Goal: Task Accomplishment & Management: Manage account settings

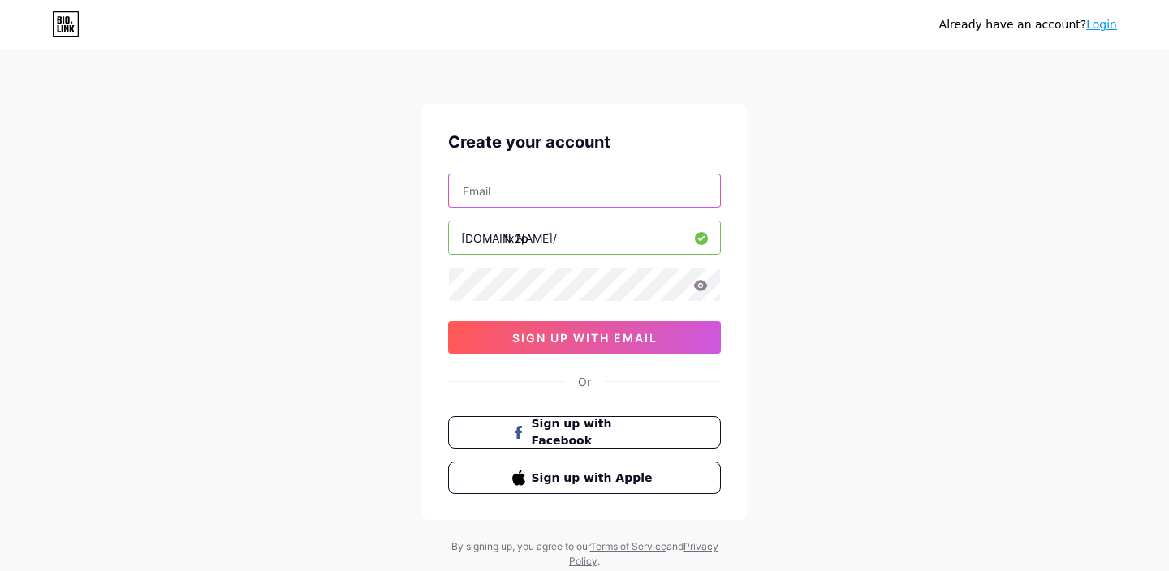
click at [672, 193] on input "text" at bounding box center [584, 191] width 271 height 32
click at [834, 252] on div "Already have an account? Login Create your account [DOMAIN_NAME]/ fx2p 0cAFcWeA…" at bounding box center [584, 310] width 1169 height 621
click at [642, 197] on input "text" at bounding box center [584, 191] width 271 height 32
paste input "[EMAIL_ADDRESS][DOMAIN_NAME]"
type input "[EMAIL_ADDRESS][DOMAIN_NAME]"
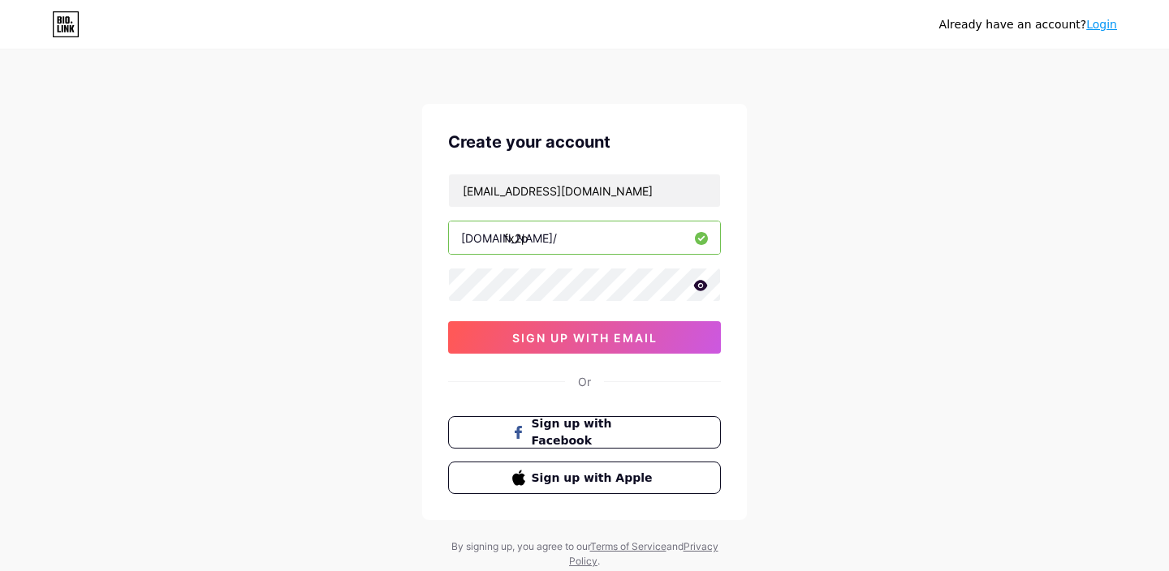
click at [705, 290] on icon at bounding box center [700, 285] width 15 height 11
click at [705, 290] on icon at bounding box center [700, 286] width 16 height 16
click at [687, 340] on button "sign up with email" at bounding box center [584, 337] width 273 height 32
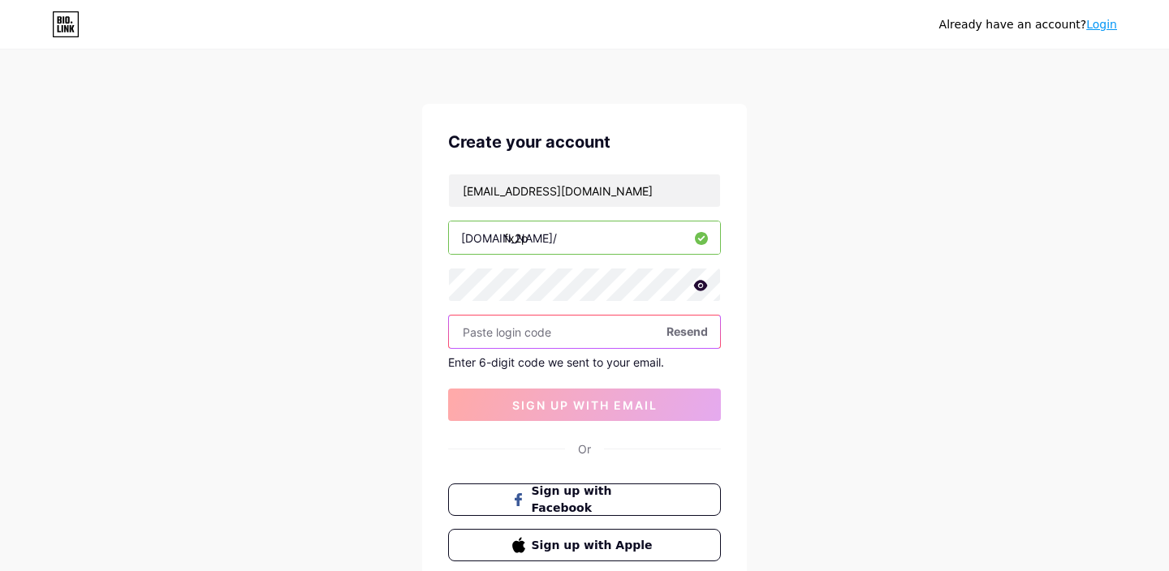
paste input "508221"
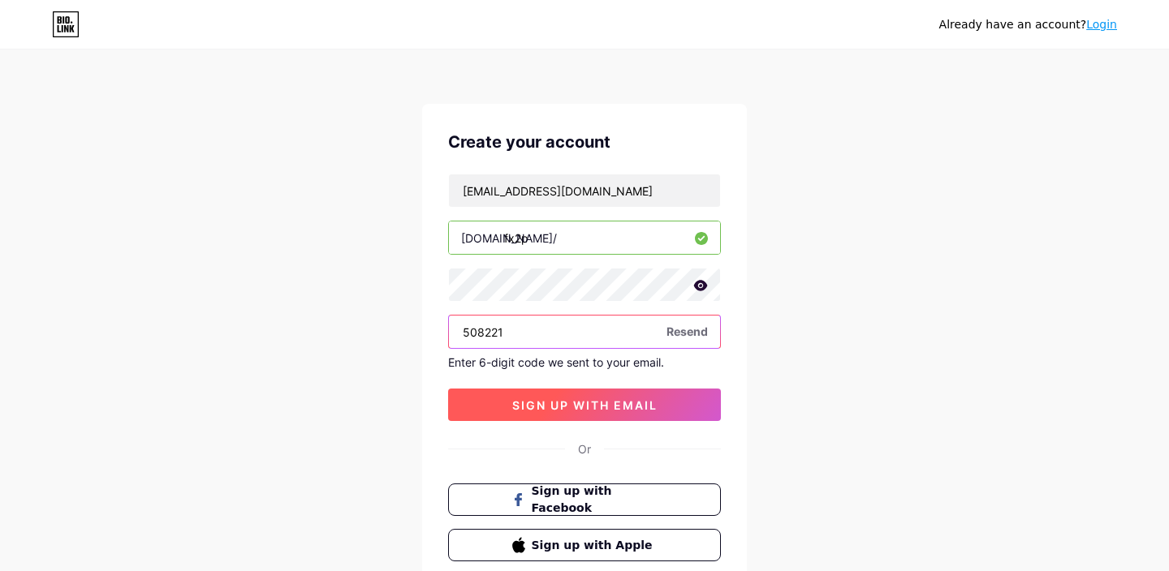
type input "508221"
click at [639, 405] on span "sign up with email" at bounding box center [584, 406] width 145 height 14
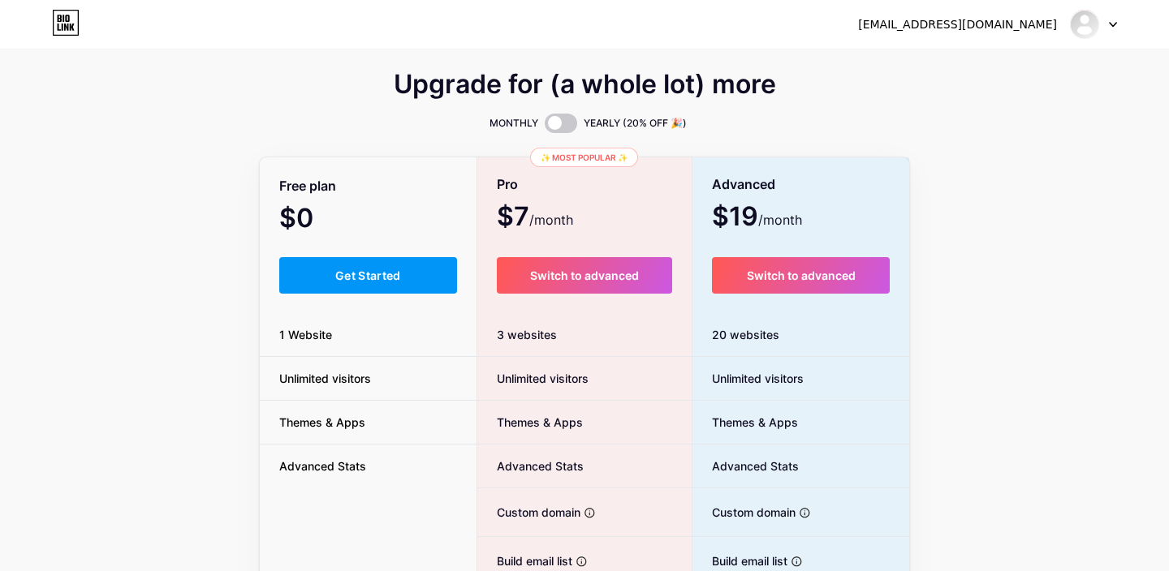
click at [790, 105] on div "Upgrade for (a whole lot) more" at bounding box center [584, 94] width 649 height 39
click at [554, 127] on span at bounding box center [561, 123] width 32 height 19
click at [545, 127] on input "checkbox" at bounding box center [545, 127] width 0 height 0
click at [555, 123] on span at bounding box center [561, 123] width 32 height 19
click at [545, 127] on input "checkbox" at bounding box center [545, 127] width 0 height 0
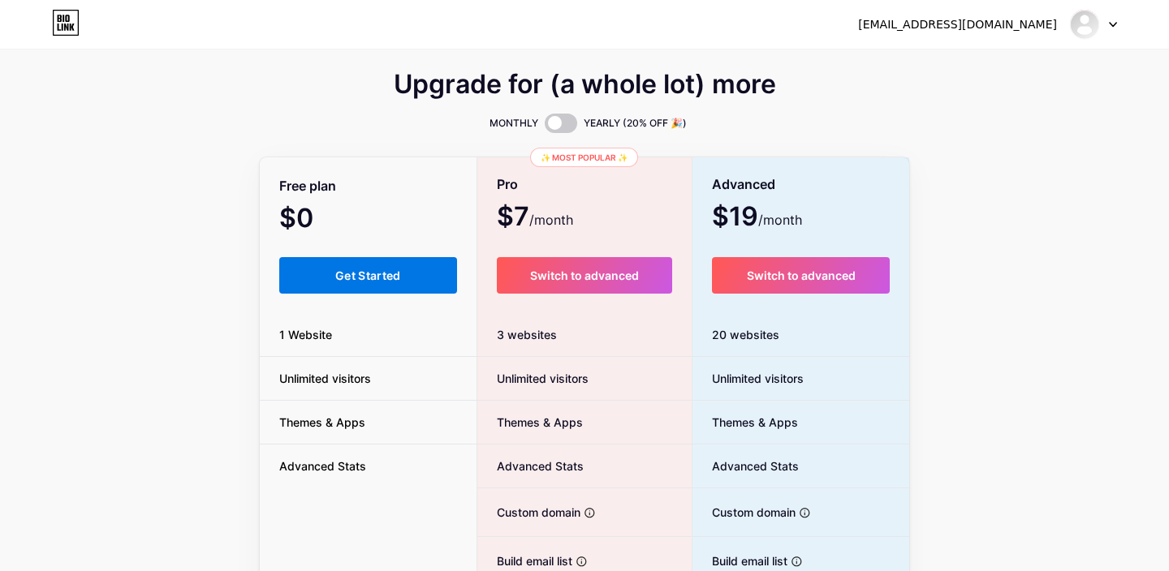
click at [423, 258] on button "Get Started" at bounding box center [368, 275] width 178 height 37
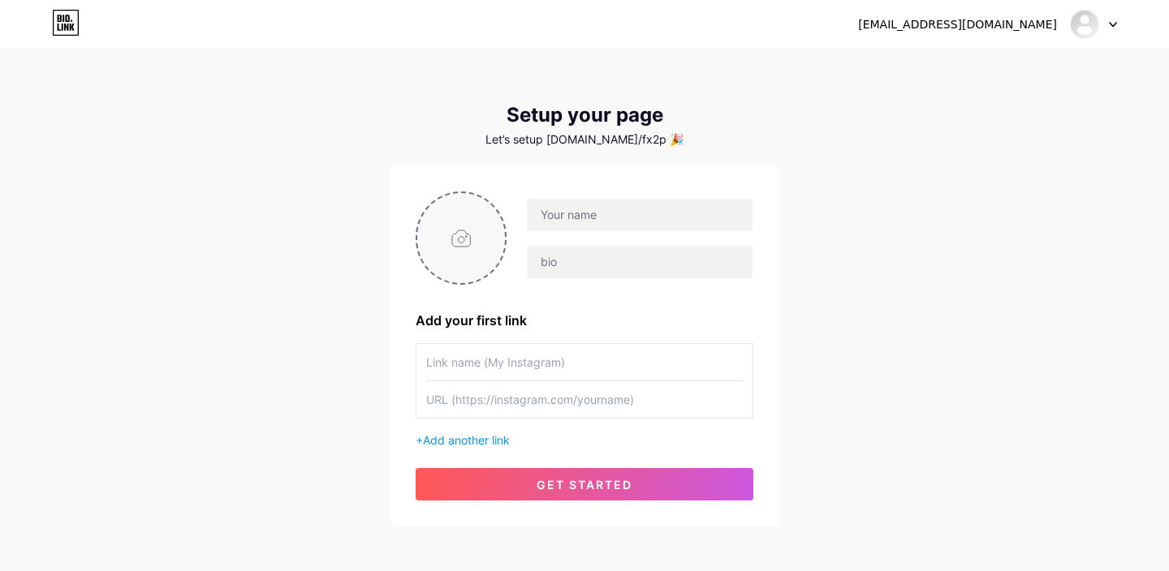
click at [495, 231] on input "file" at bounding box center [461, 238] width 88 height 90
type input "C:\fakepath\Screenshot [DATE] 12.36.49.png"
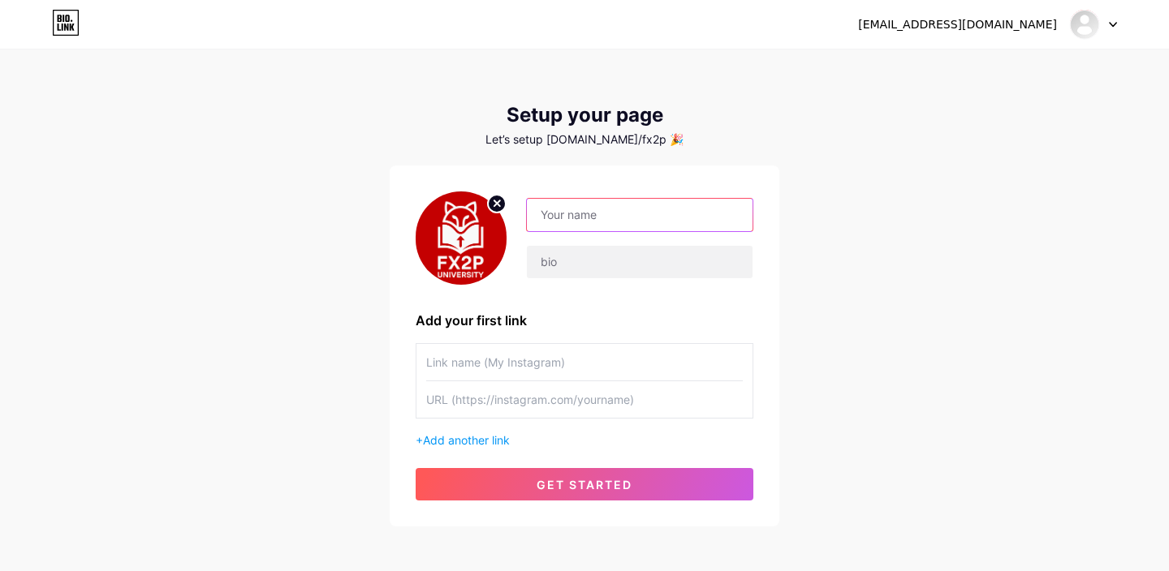
click at [548, 212] on input "text" at bounding box center [640, 215] width 226 height 32
type input "Fx2P"
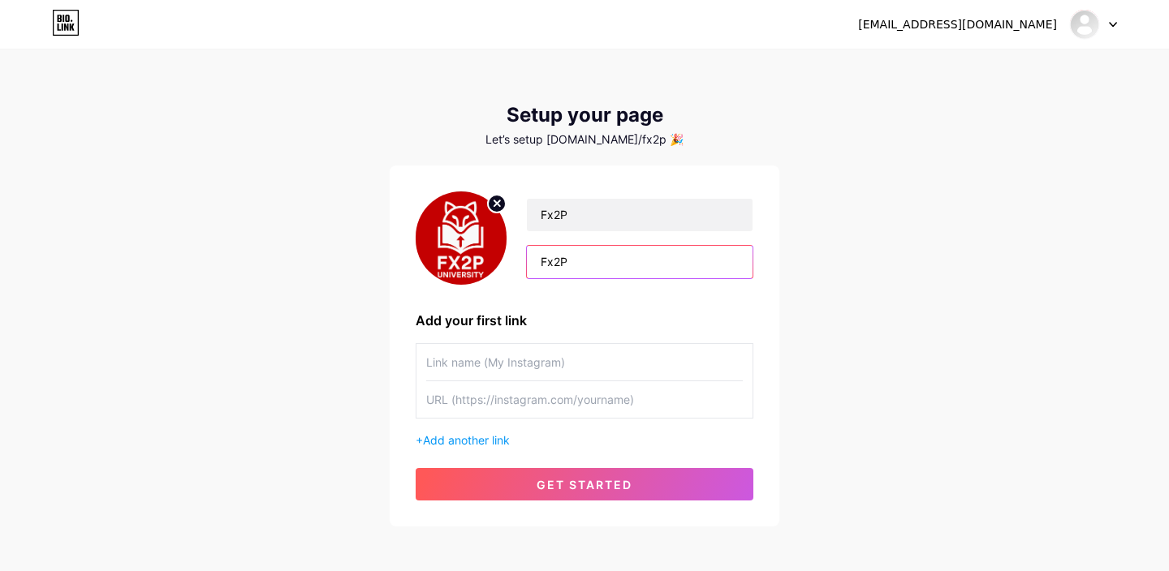
scroll to position [72, 0]
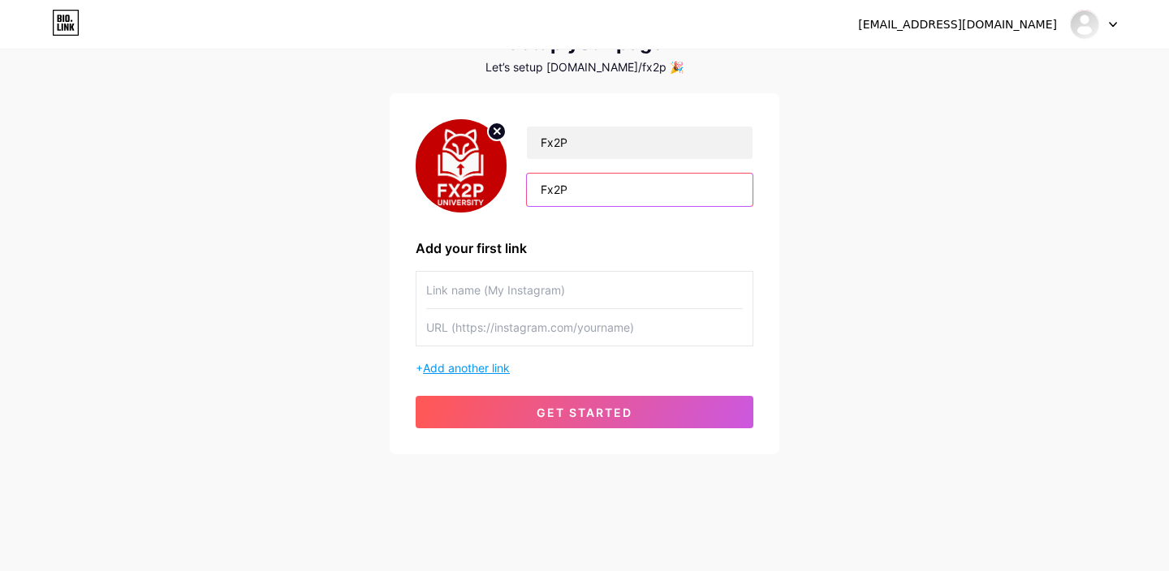
type input "Fx2P"
click at [502, 366] on span "Add another link" at bounding box center [466, 368] width 87 height 14
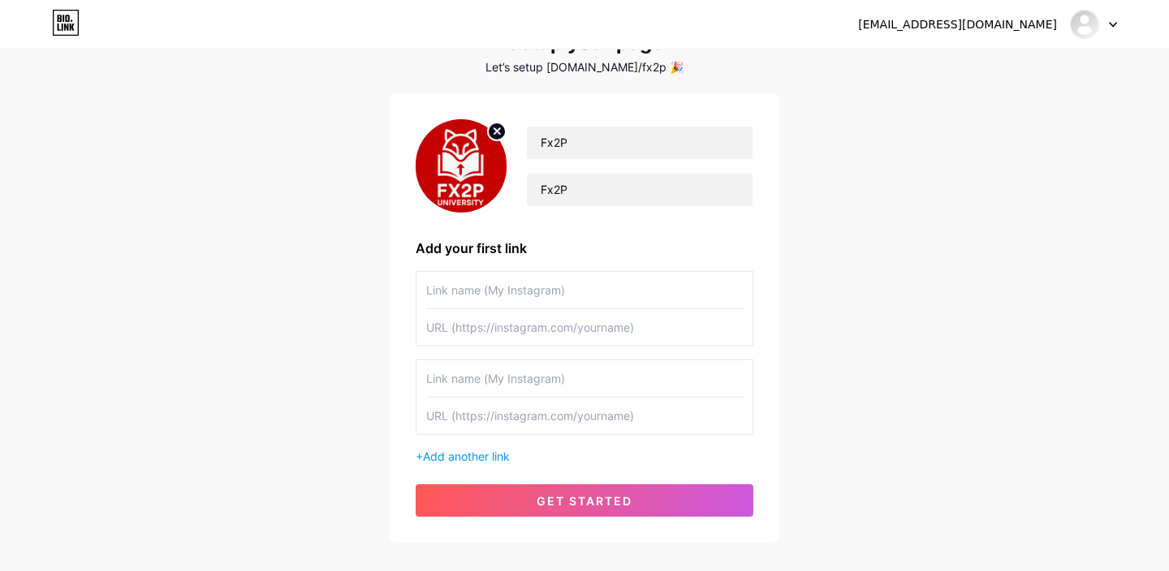
click at [509, 379] on input "text" at bounding box center [584, 378] width 317 height 37
click at [559, 293] on input "text" at bounding box center [584, 290] width 317 height 37
paste input "instagram"
type input "instagram"
click at [588, 332] on input "text" at bounding box center [584, 327] width 317 height 37
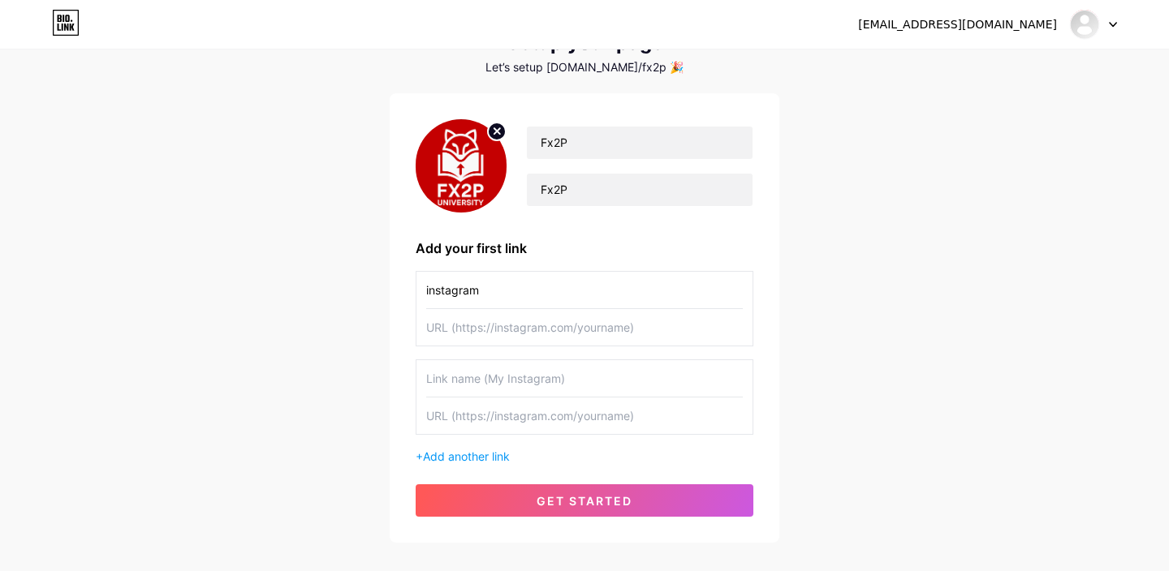
paste input "[URL][DOMAIN_NAME]"
type input "[URL][DOMAIN_NAME]"
drag, startPoint x: 692, startPoint y: 328, endPoint x: 335, endPoint y: 328, distance: 357.1
click at [335, 328] on div "[EMAIL_ADDRESS][DOMAIN_NAME] Dashboard Logout Setup your page Let’s setup [DOMA…" at bounding box center [584, 261] width 1169 height 667
click at [463, 439] on div "instagram [URL][DOMAIN_NAME] + Add another link" at bounding box center [585, 368] width 338 height 194
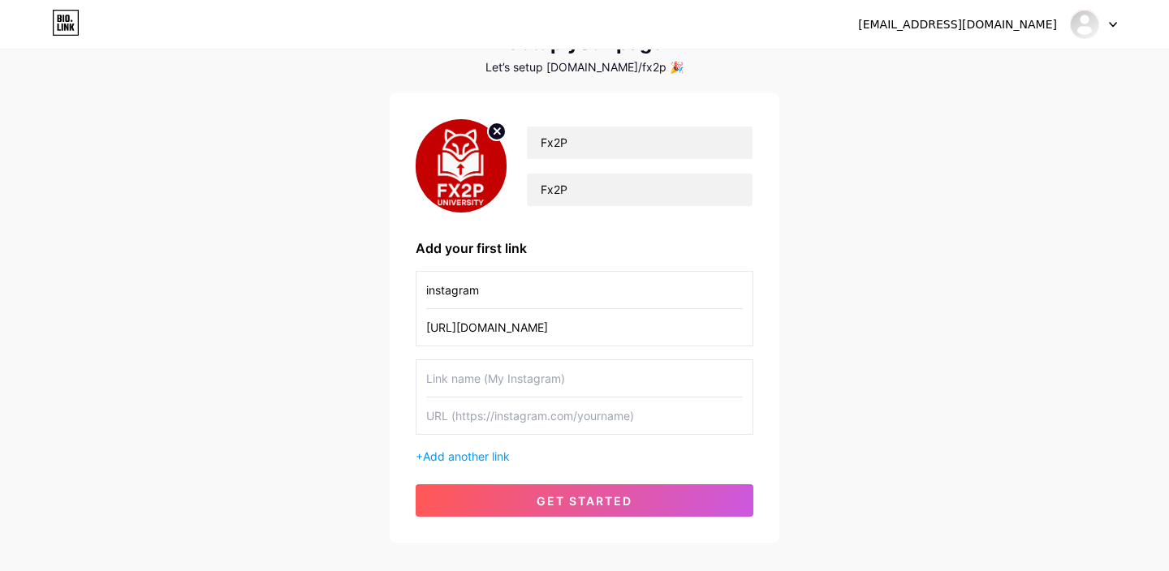
click at [463, 407] on input "text" at bounding box center [584, 416] width 317 height 37
paste input "[URL][DOMAIN_NAME]"
type input "[URL][DOMAIN_NAME]"
drag, startPoint x: 502, startPoint y: 294, endPoint x: 350, endPoint y: 294, distance: 151.8
click at [350, 294] on div "[EMAIL_ADDRESS][DOMAIN_NAME] Dashboard Logout Setup your page Let’s setup [DOMA…" at bounding box center [584, 261] width 1169 height 667
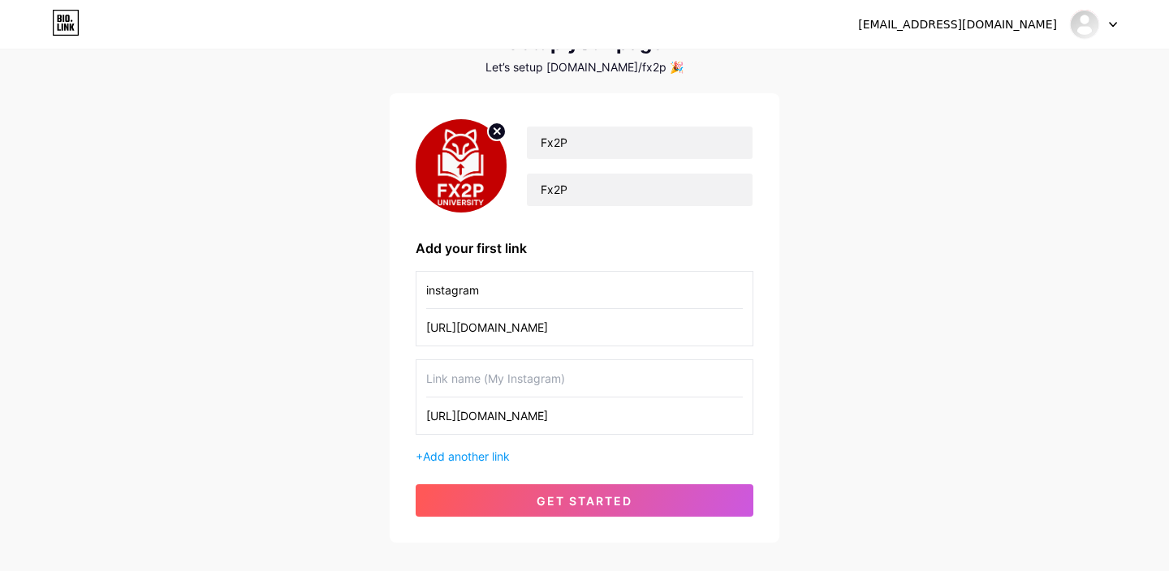
click at [467, 377] on input "text" at bounding box center [584, 378] width 317 height 37
paste input "instagram"
type input "instagram"
drag, startPoint x: 527, startPoint y: 300, endPoint x: 476, endPoint y: 305, distance: 50.6
click at [476, 305] on input "instagram" at bounding box center [584, 290] width 317 height 37
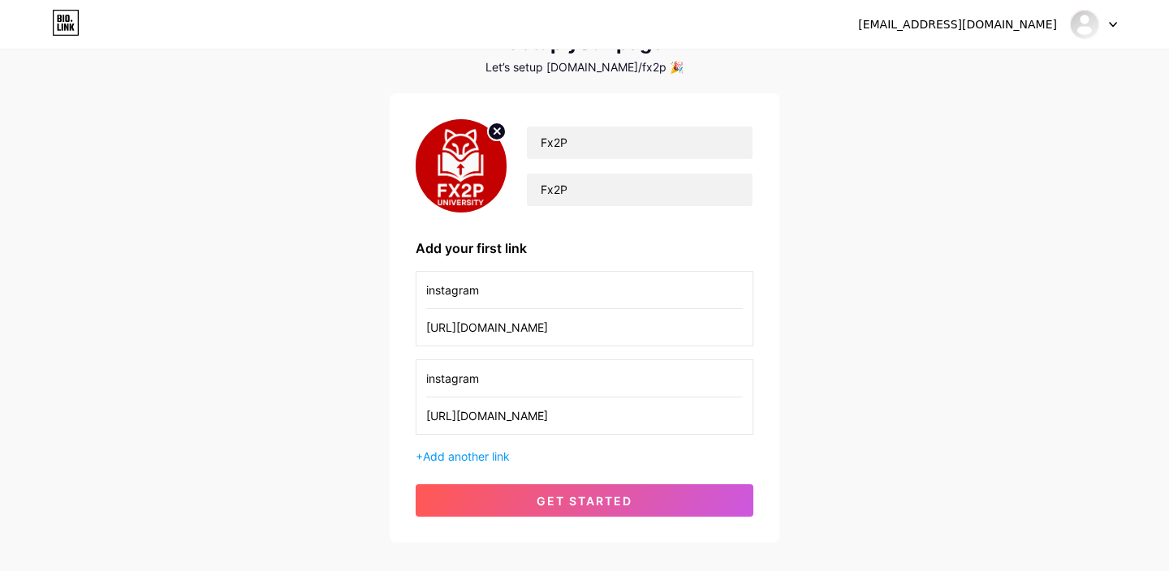
click at [490, 291] on input "instagram" at bounding box center [584, 290] width 317 height 37
paste input "youtube"
type input "youtube"
click at [667, 350] on div "youtube [URL][DOMAIN_NAME] instagram [URL][DOMAIN_NAME] + Add another link" at bounding box center [585, 368] width 338 height 194
click at [672, 347] on div "youtube [URL][DOMAIN_NAME] instagram [URL][DOMAIN_NAME] + Add another link" at bounding box center [585, 368] width 338 height 194
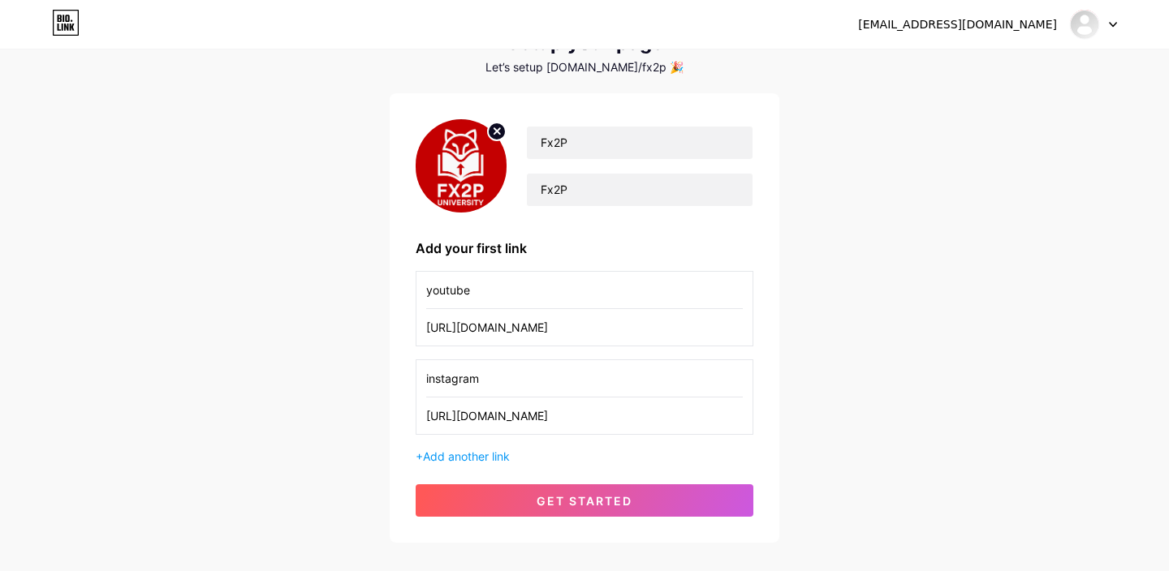
click at [672, 324] on input "[URL][DOMAIN_NAME]" at bounding box center [584, 327] width 317 height 37
paste input "[DOMAIN_NAME][URL]"
type input "[DOMAIN_NAME][URL]"
click at [490, 455] on span "Add another link" at bounding box center [466, 457] width 87 height 14
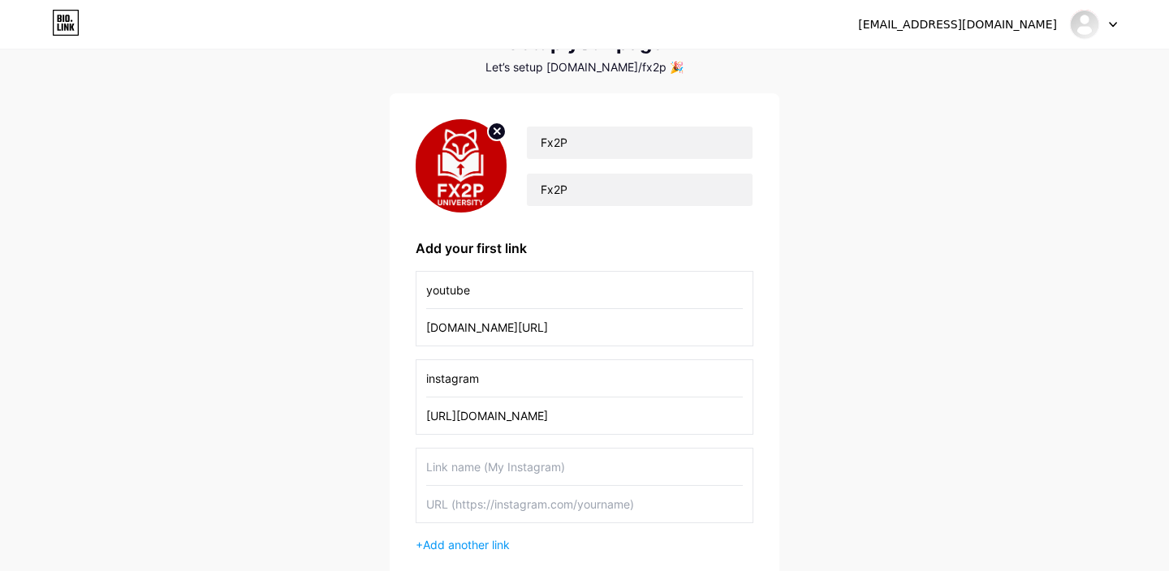
click at [532, 518] on input "text" at bounding box center [584, 504] width 317 height 37
paste input "[URL][DOMAIN_NAME]"
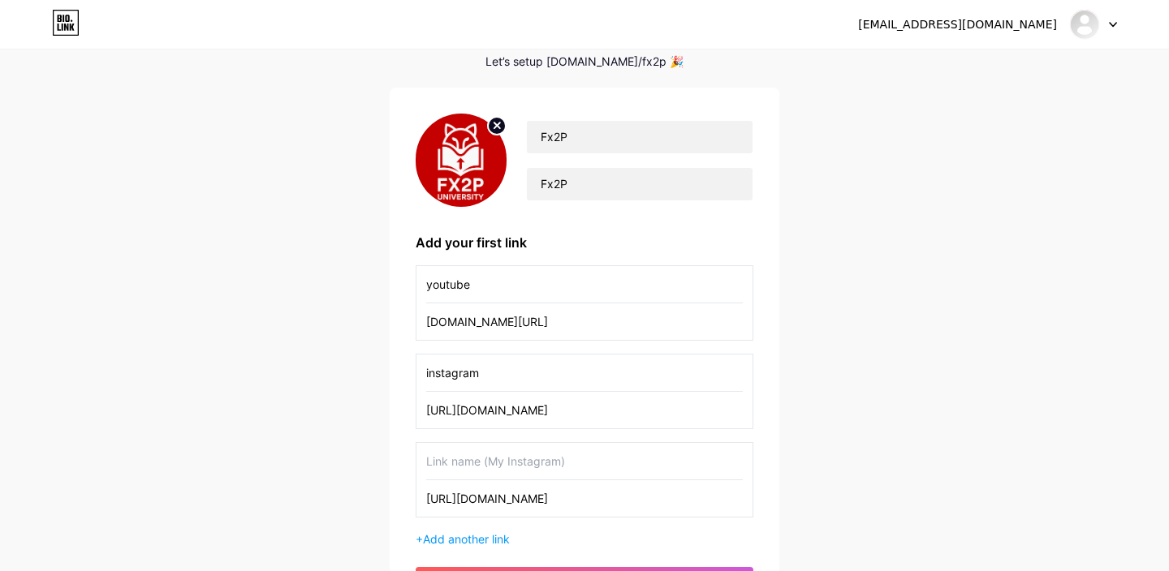
click at [510, 492] on input "[URL][DOMAIN_NAME]" at bounding box center [584, 498] width 317 height 37
type input "[URL][DOMAIN_NAME]"
click at [451, 463] on input "text" at bounding box center [584, 461] width 317 height 37
paste input "tiktok"
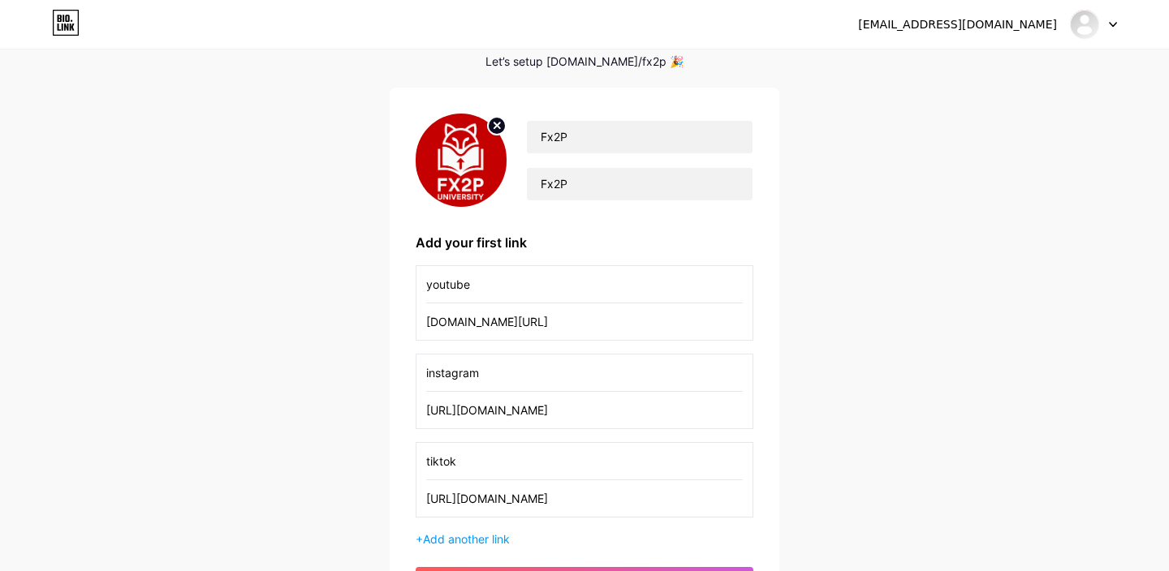
type input "tiktok"
click at [826, 330] on div "[EMAIL_ADDRESS][DOMAIN_NAME] Dashboard Logout Setup your page Let’s setup [DOMA…" at bounding box center [584, 300] width 1169 height 756
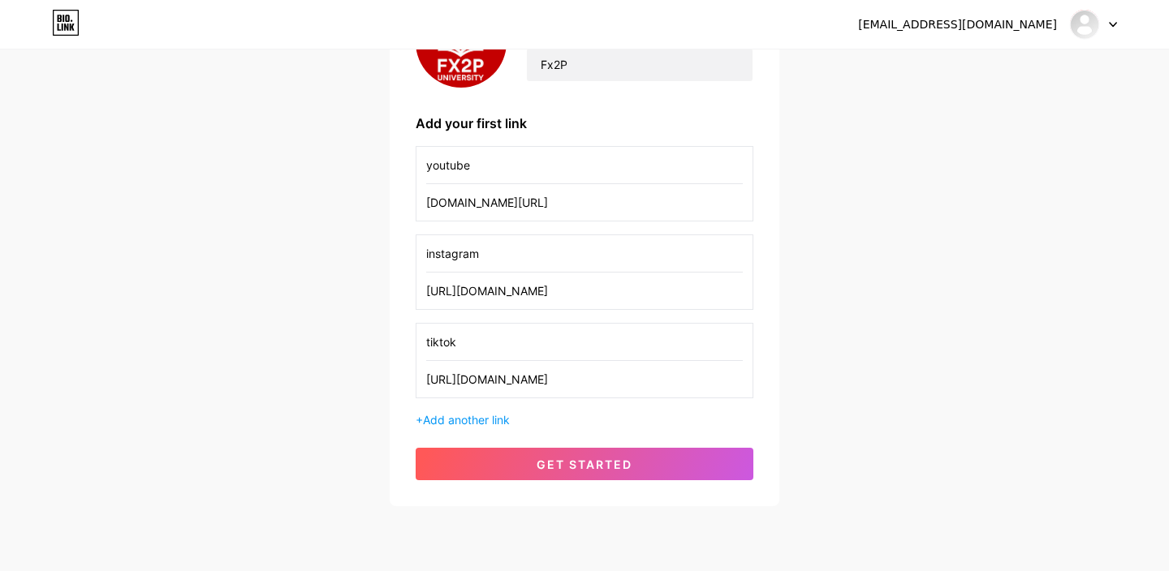
scroll to position [205, 0]
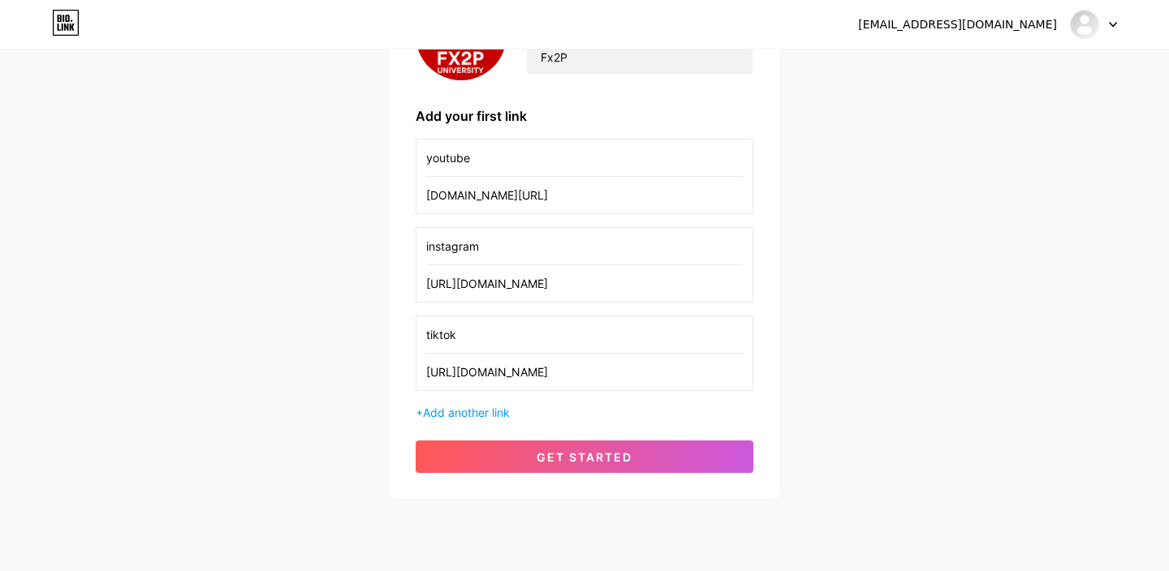
click at [517, 149] on input "youtube" at bounding box center [584, 158] width 317 height 37
click at [522, 117] on div "Add your first link" at bounding box center [585, 115] width 338 height 19
click at [456, 415] on span "Add another link" at bounding box center [466, 413] width 87 height 14
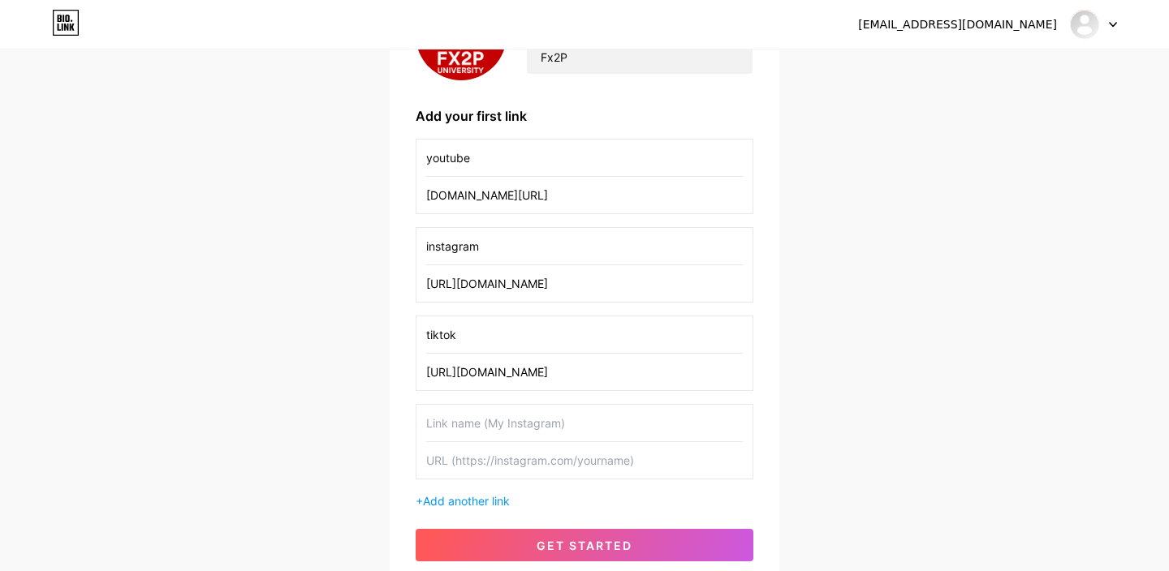
drag, startPoint x: 653, startPoint y: 371, endPoint x: 414, endPoint y: 369, distance: 239.4
click at [414, 369] on div "Fx2P Fx2P Add your first link youtube [DOMAIN_NAME][URL] instagram [URL][DOMAIN…" at bounding box center [585, 274] width 390 height 627
click at [462, 475] on input "text" at bounding box center [584, 460] width 317 height 37
paste input "[URL][DOMAIN_NAME]"
type input "[URL][DOMAIN_NAME]"
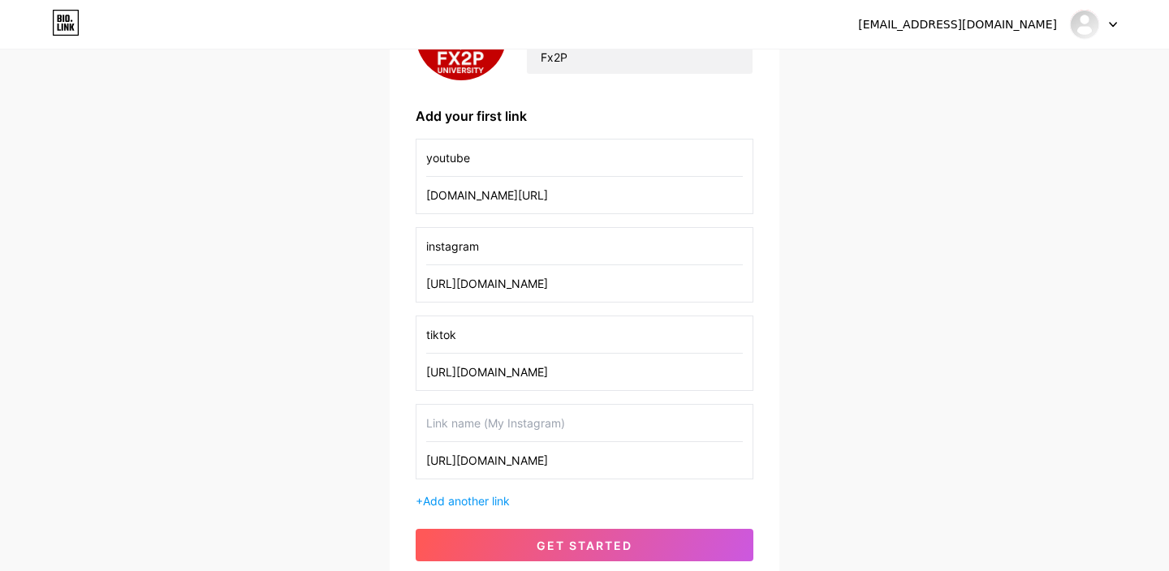
drag, startPoint x: 483, startPoint y: 330, endPoint x: 390, endPoint y: 330, distance: 92.5
click at [390, 330] on div "Fx2P Fx2P Add your first link youtube [DOMAIN_NAME][URL] instagram [URL][DOMAIN…" at bounding box center [585, 274] width 390 height 627
click at [481, 434] on input "text" at bounding box center [584, 423] width 317 height 37
paste input "tiktok"
type input "tiktok"
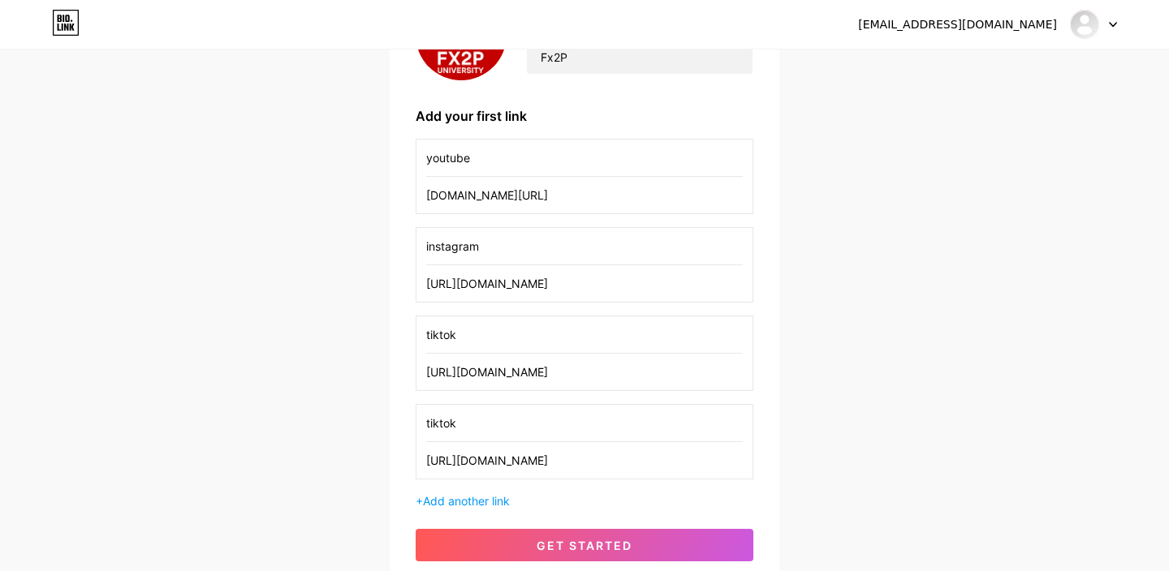
drag, startPoint x: 682, startPoint y: 291, endPoint x: 321, endPoint y: 295, distance: 361.2
click at [321, 295] on div "[EMAIL_ADDRESS][DOMAIN_NAME] Dashboard Logout Setup your page Let’s setup [DOMA…" at bounding box center [584, 217] width 1169 height 844
click at [596, 368] on input "[URL][DOMAIN_NAME]" at bounding box center [584, 372] width 317 height 37
paste input "[URL][DOMAIN_NAME]"
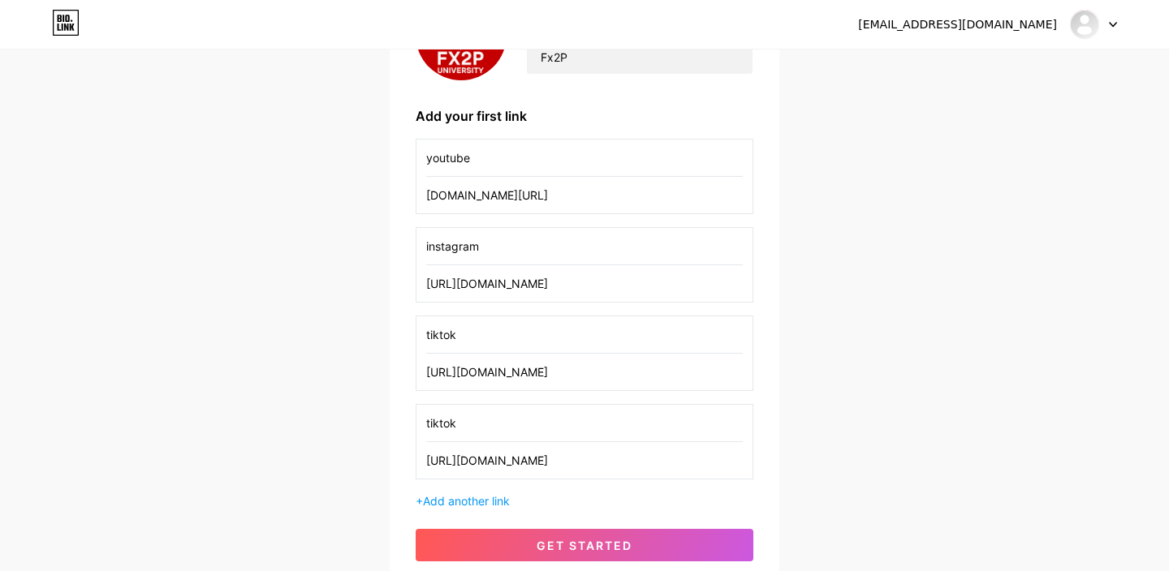
paste input "[DOMAIN_NAME][URL]"
type input "[URL][DOMAIN_NAME]"
drag, startPoint x: 521, startPoint y: 254, endPoint x: 368, endPoint y: 254, distance: 152.6
click at [368, 254] on div "[EMAIL_ADDRESS][DOMAIN_NAME] Dashboard Logout Setup your page Let’s setup [DOMA…" at bounding box center [584, 217] width 1169 height 844
click at [472, 345] on input "tiktok" at bounding box center [584, 335] width 317 height 37
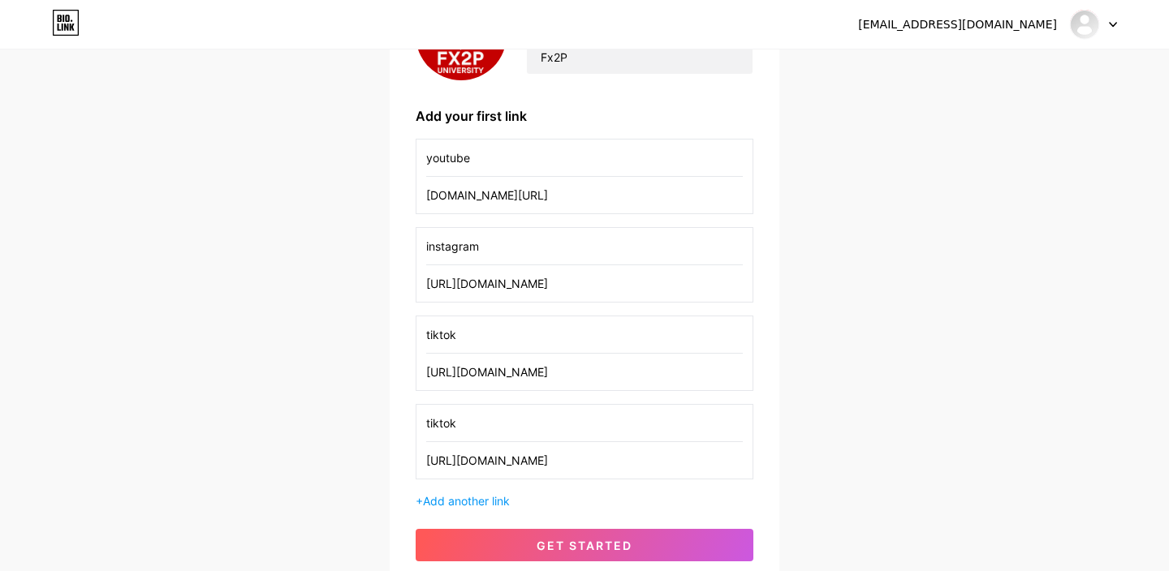
paste input "instagram"
type input "instagram"
drag, startPoint x: 495, startPoint y: 155, endPoint x: 408, endPoint y: 154, distance: 86.9
click at [408, 154] on div "Fx2P Fx2P Add your first link youtube [DOMAIN_NAME][URL] instagram [URL][DOMAIN…" at bounding box center [585, 274] width 390 height 627
click at [515, 250] on input "instagram" at bounding box center [584, 246] width 317 height 37
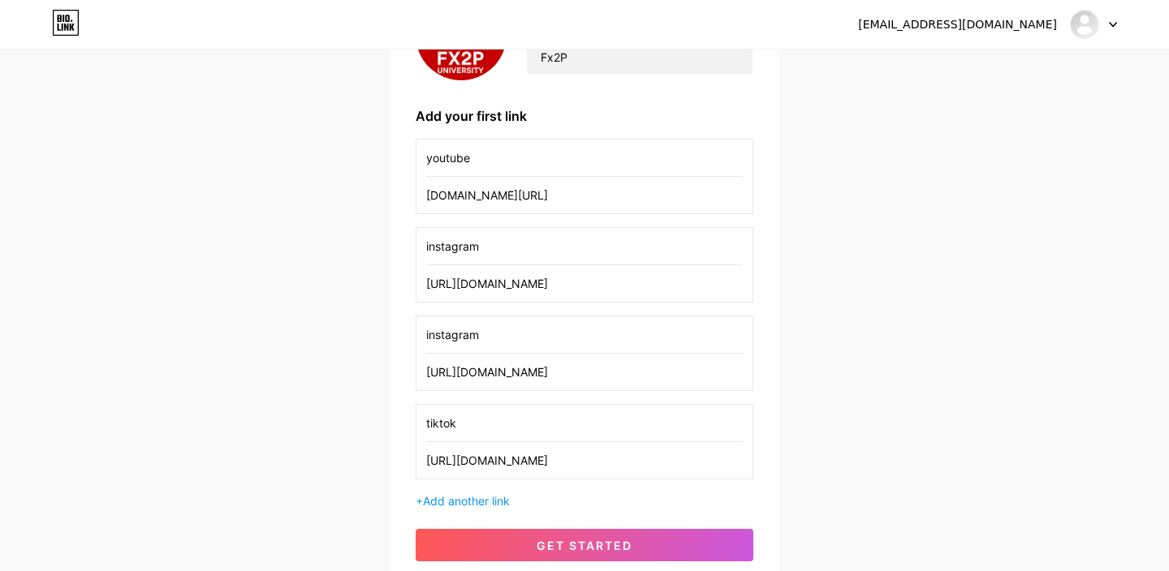
paste input "youtube"
type input "youtube"
click at [650, 203] on input "[DOMAIN_NAME][URL]" at bounding box center [584, 195] width 317 height 37
click at [674, 285] on input "[URL][DOMAIN_NAME]" at bounding box center [584, 283] width 317 height 37
paste input "[DOMAIN_NAME][URL]"
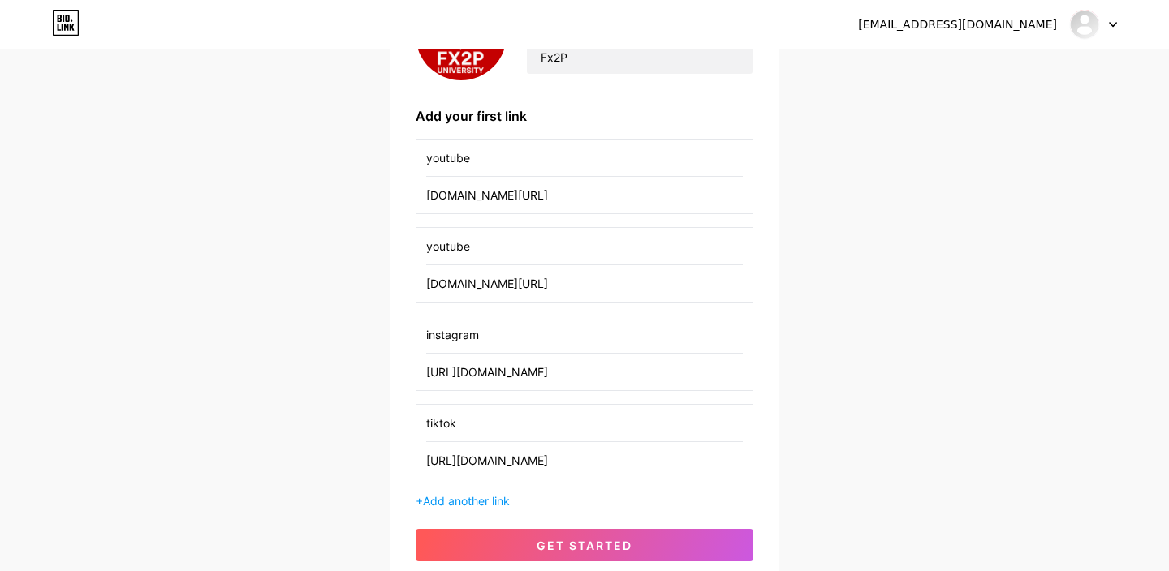
type input "[DOMAIN_NAME][URL]"
drag, startPoint x: 485, startPoint y: 170, endPoint x: 381, endPoint y: 171, distance: 103.9
click at [381, 171] on div "[EMAIL_ADDRESS][DOMAIN_NAME] Dashboard Logout Setup your page Let’s setup [DOMA…" at bounding box center [584, 217] width 1169 height 844
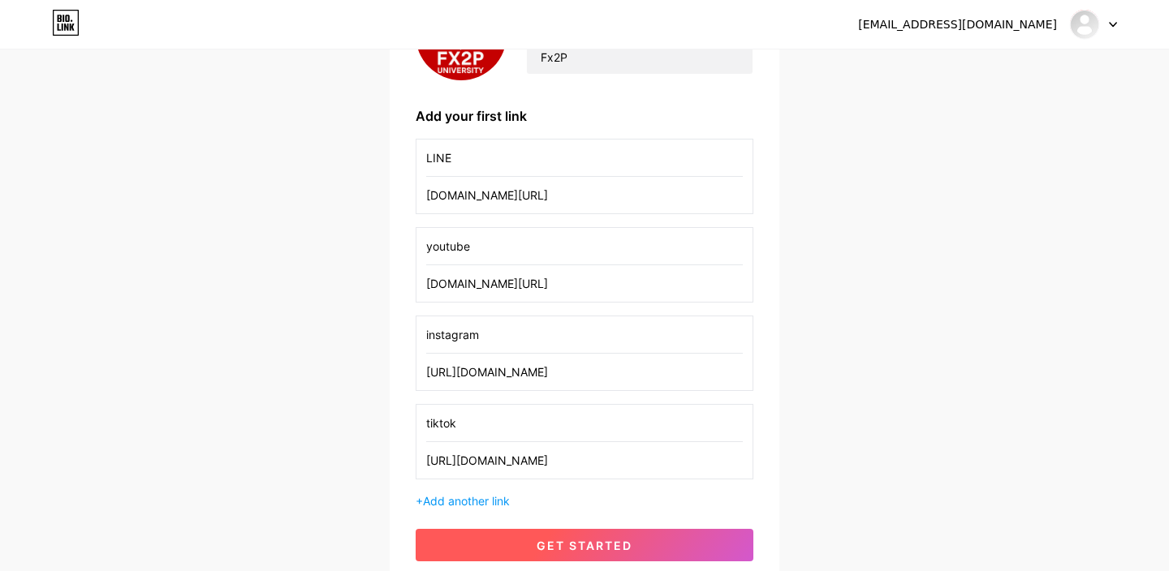
type input "LINE"
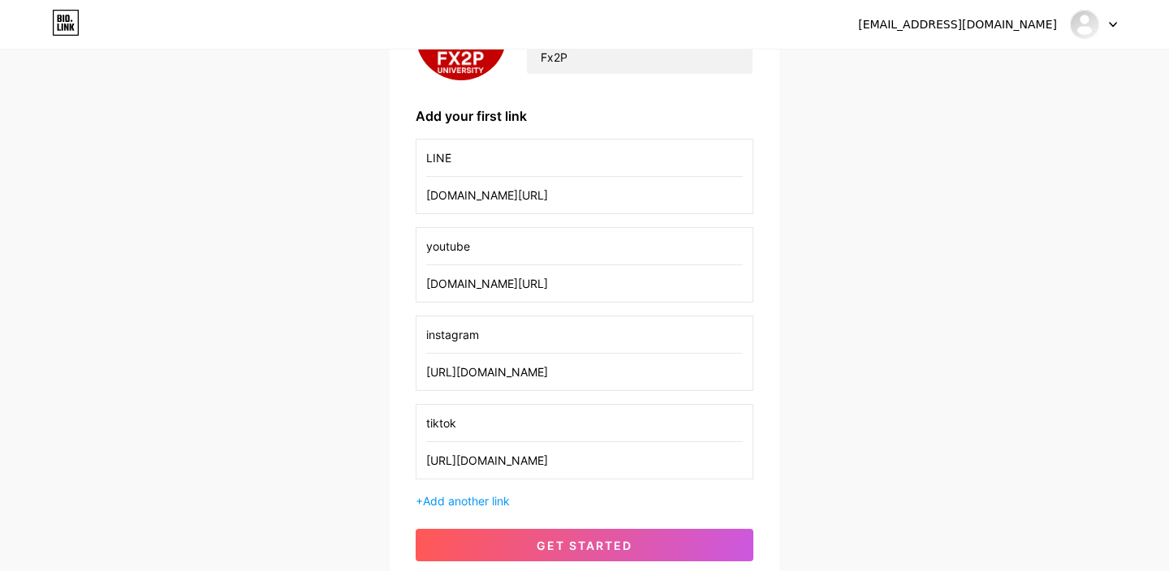
drag, startPoint x: 654, startPoint y: 196, endPoint x: 297, endPoint y: 196, distance: 357.1
click at [297, 196] on div "[EMAIL_ADDRESS][DOMAIN_NAME] Dashboard Logout Setup your page Let’s setup [DOMA…" at bounding box center [584, 217] width 1169 height 844
paste input "[URL][DOMAIN_NAME]"
type input "[URL][DOMAIN_NAME]"
click at [861, 264] on div "[EMAIL_ADDRESS][DOMAIN_NAME] Dashboard Logout Setup your page Let’s setup [DOMA…" at bounding box center [584, 217] width 1169 height 844
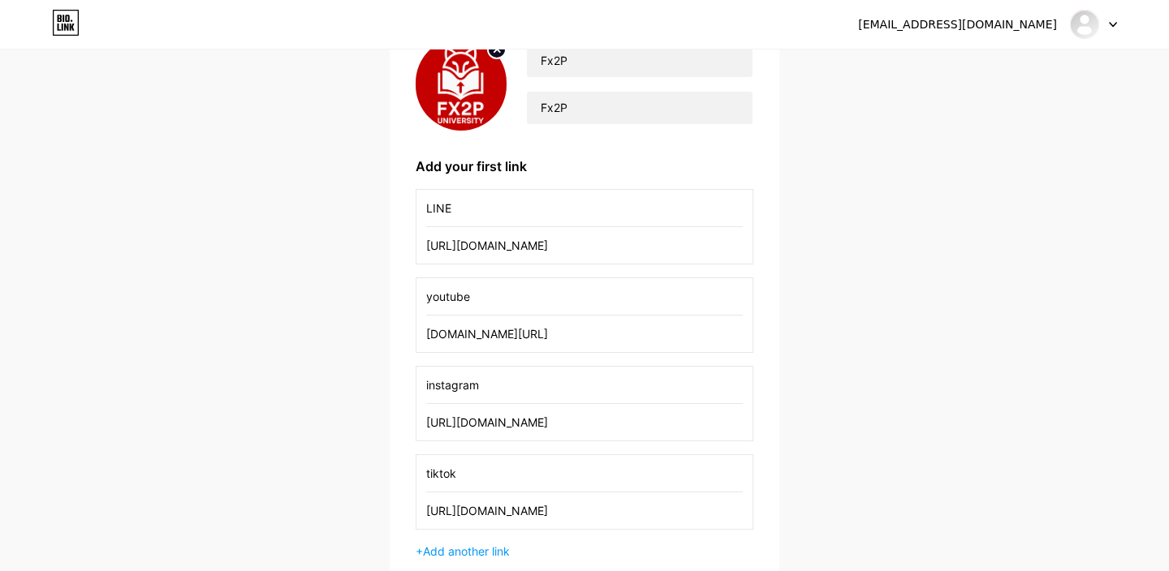
scroll to position [338, 0]
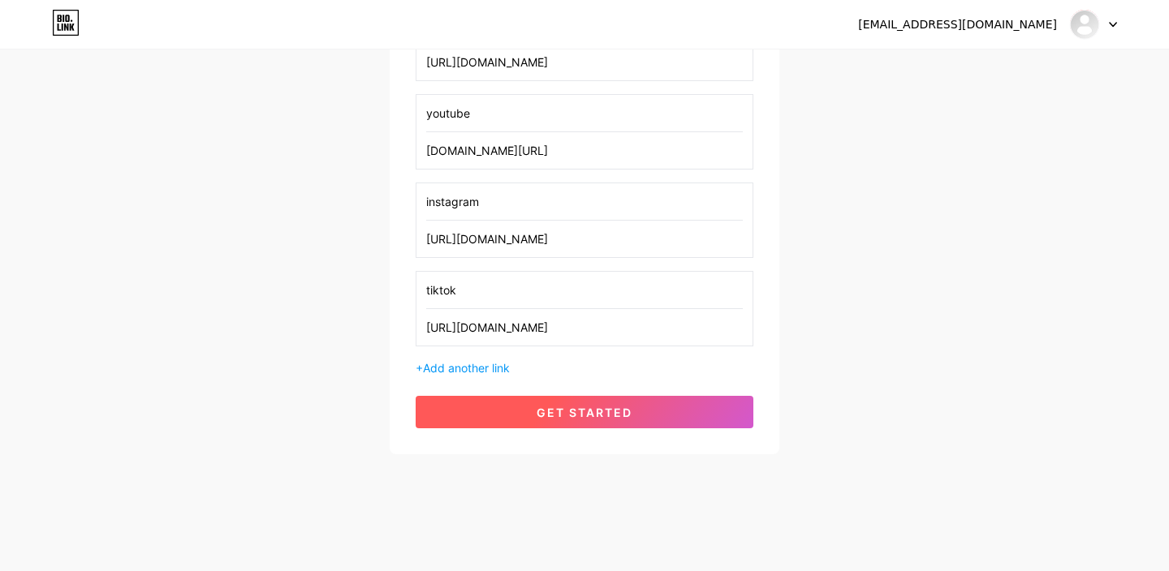
click at [628, 412] on span "get started" at bounding box center [584, 413] width 96 height 14
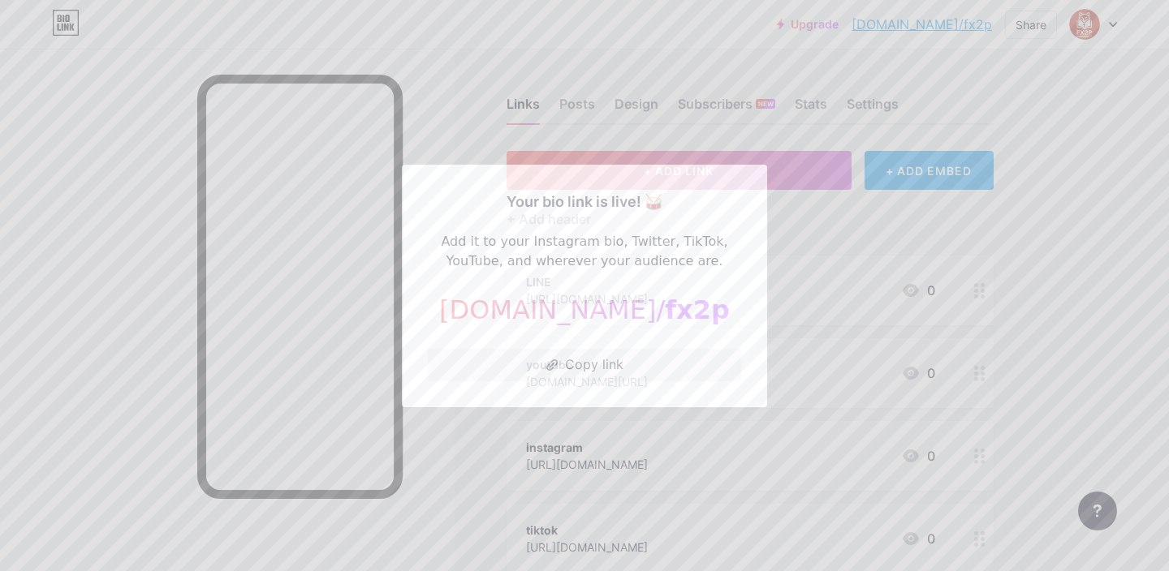
click at [806, 259] on div at bounding box center [584, 285] width 1169 height 571
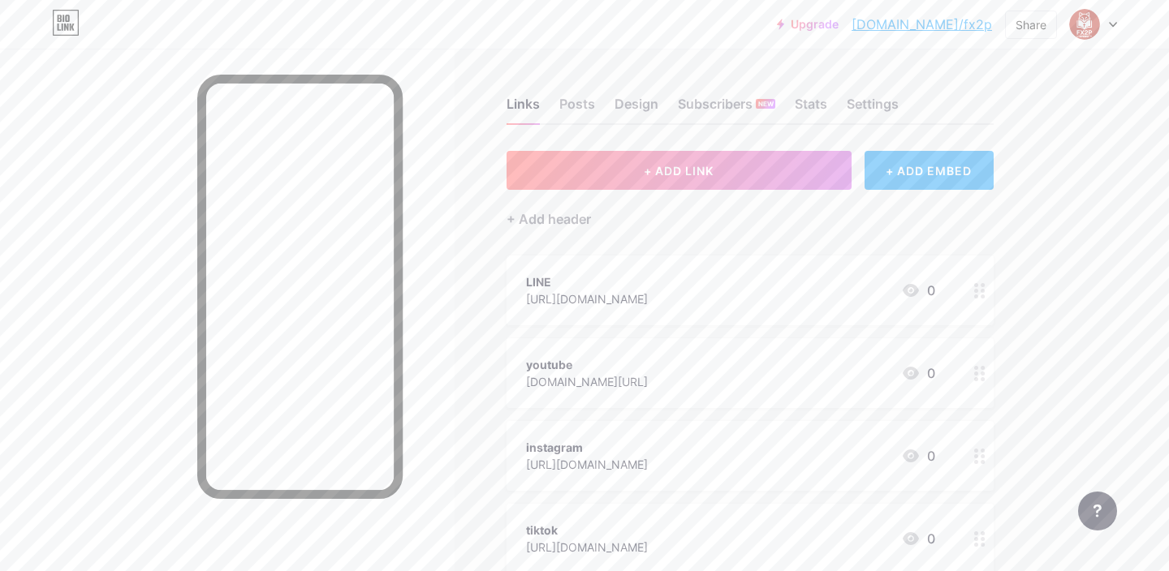
scroll to position [191, 0]
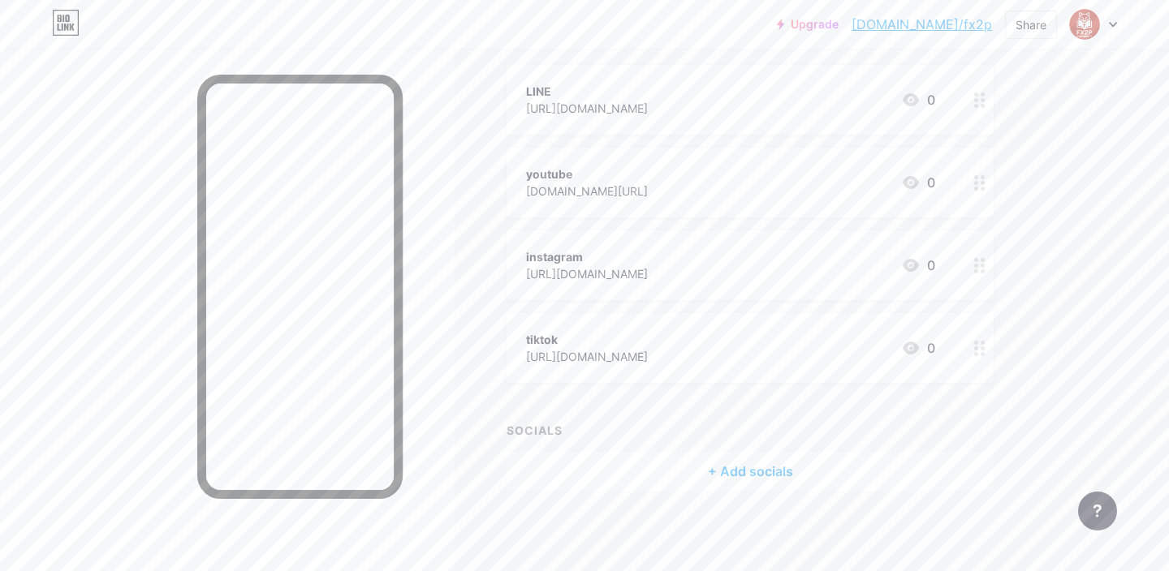
click at [698, 453] on div "+ Add socials" at bounding box center [749, 471] width 487 height 39
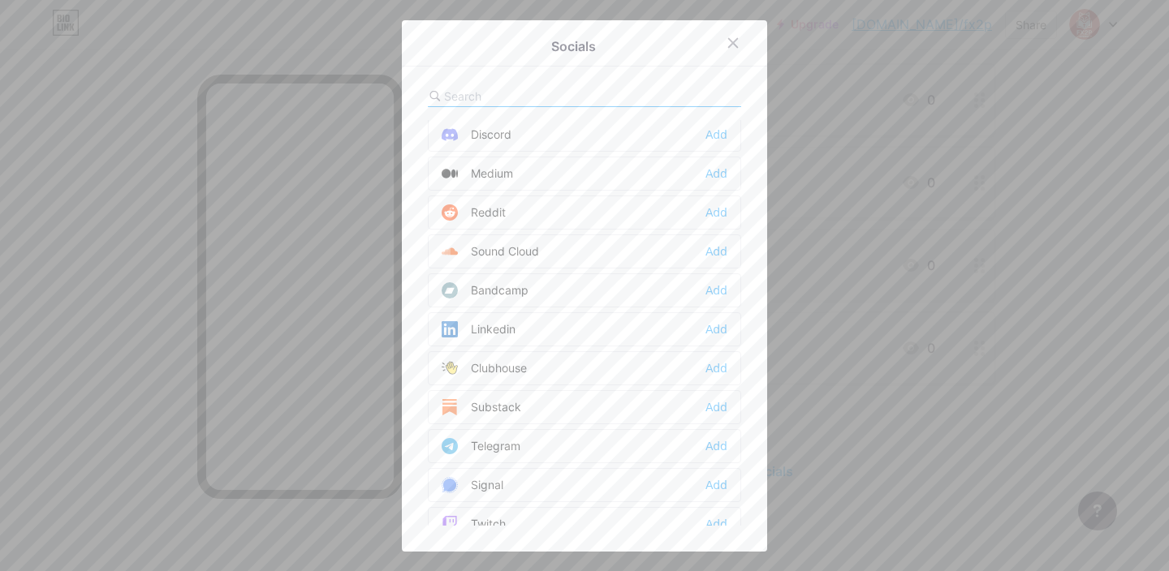
scroll to position [0, 0]
click at [730, 41] on icon at bounding box center [732, 43] width 13 height 13
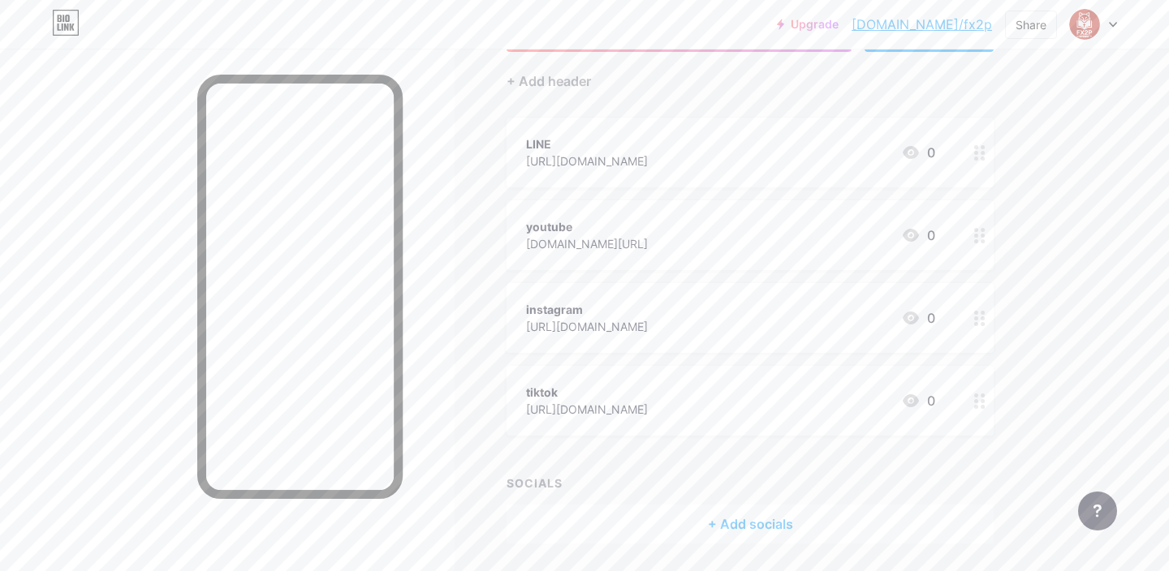
scroll to position [191, 0]
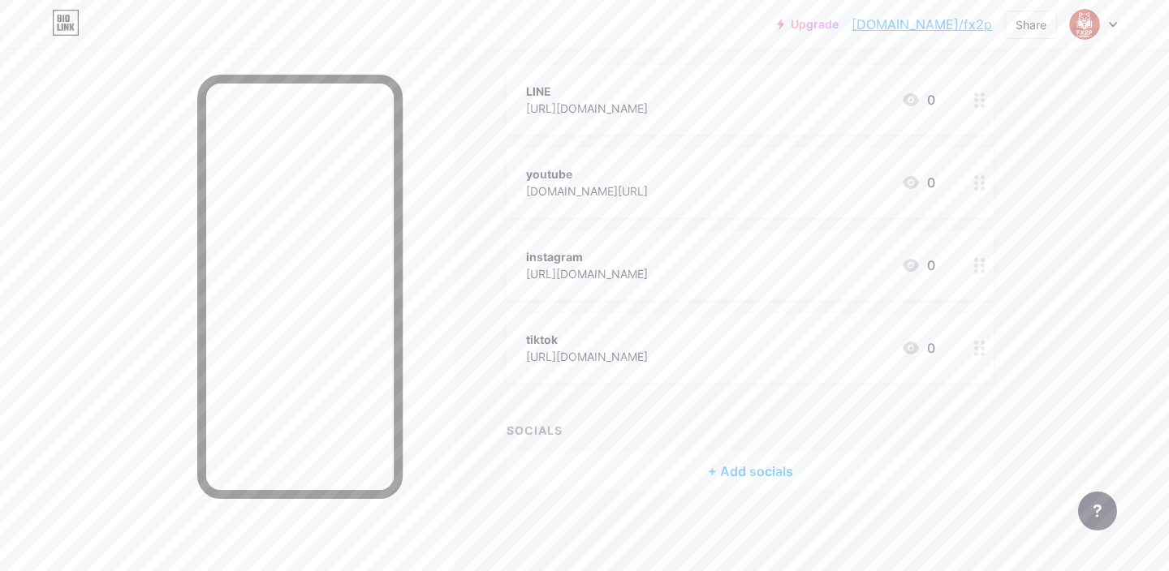
click at [749, 472] on div "+ Add socials" at bounding box center [749, 471] width 487 height 39
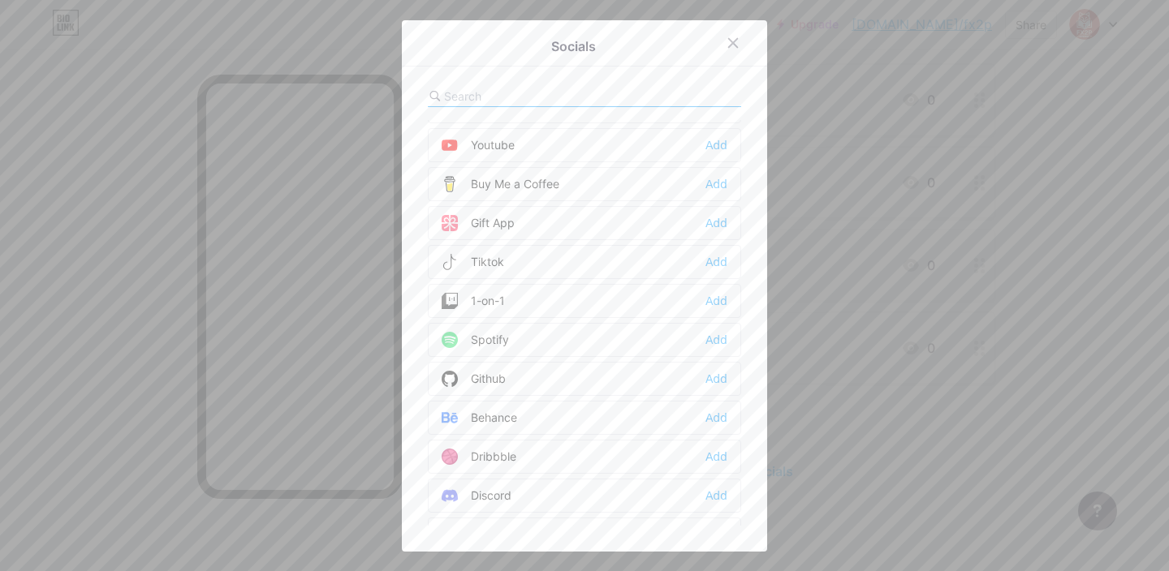
scroll to position [439, 0]
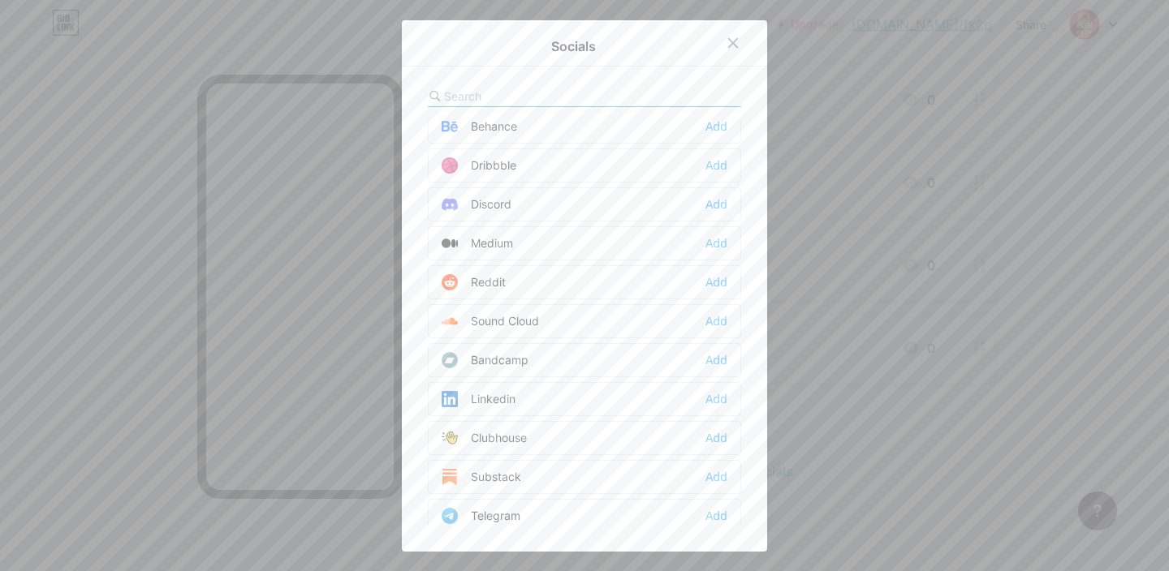
click at [531, 96] on input "text" at bounding box center [533, 96] width 179 height 17
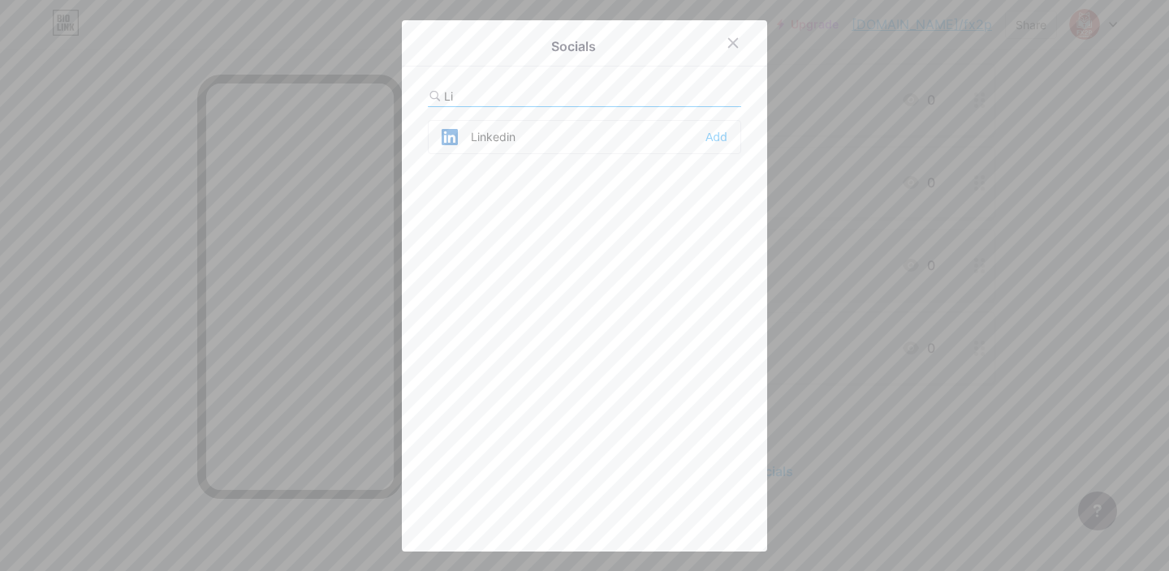
scroll to position [0, 0]
type input "L"
type input "l"
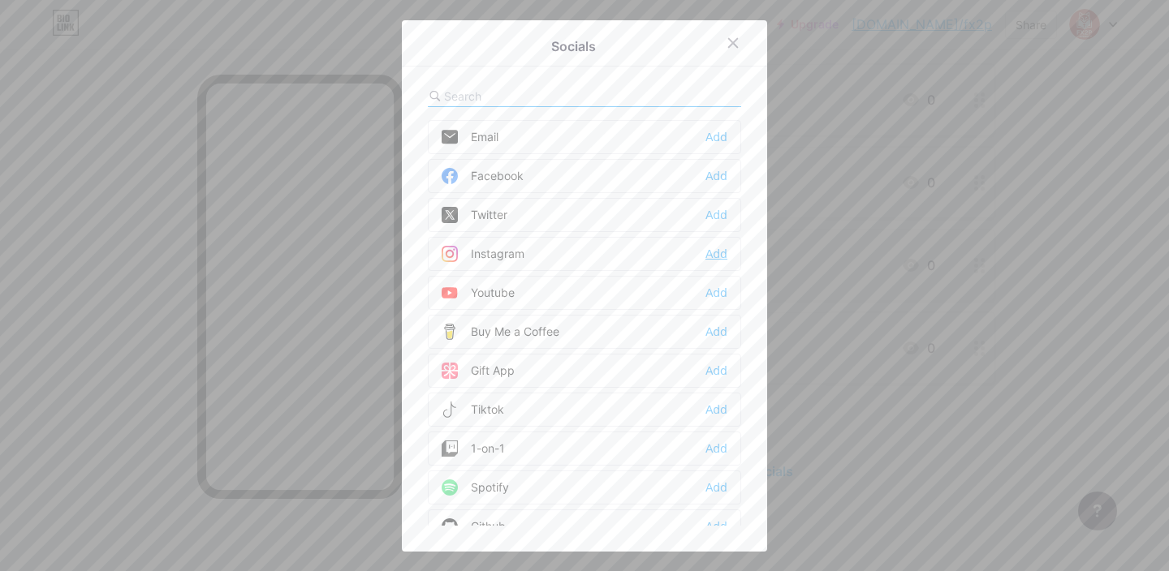
click at [724, 254] on div "Add" at bounding box center [716, 254] width 22 height 16
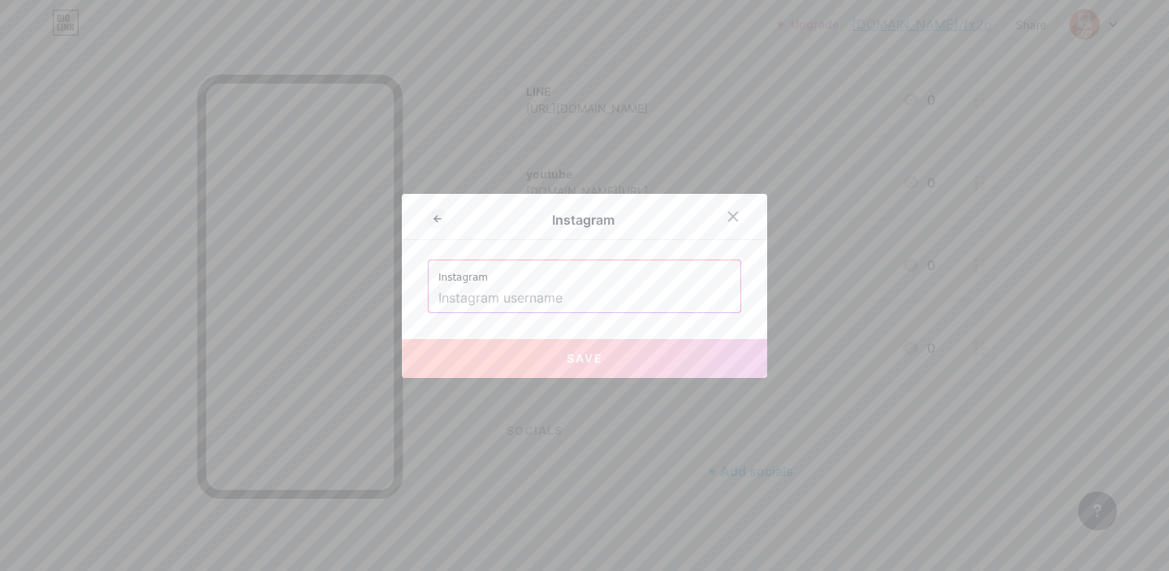
click at [690, 289] on input "text" at bounding box center [584, 299] width 292 height 28
type input "d"
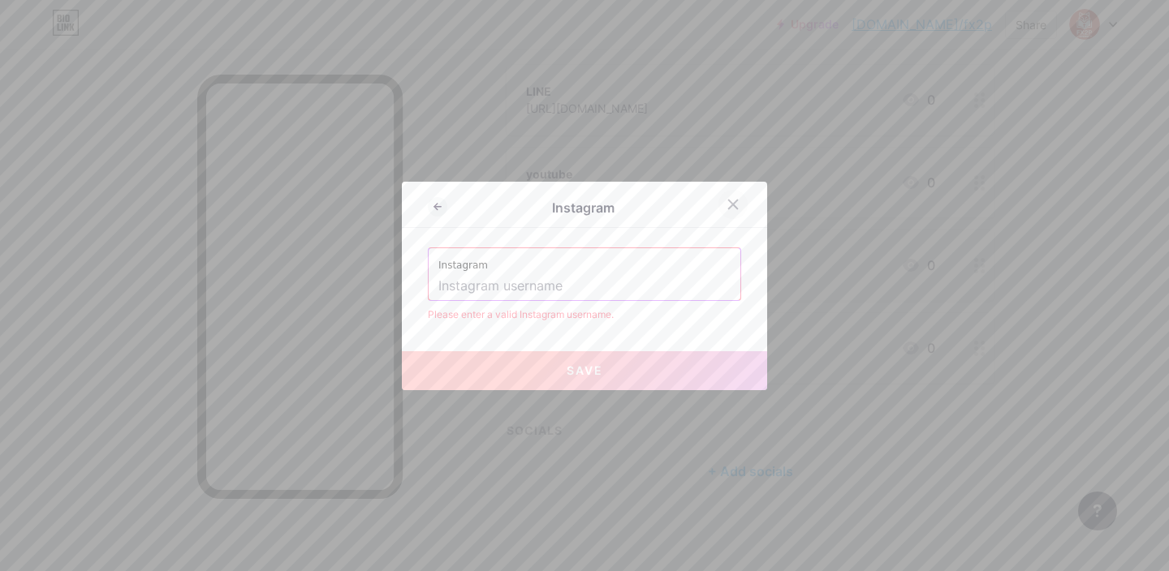
click at [732, 196] on div at bounding box center [732, 204] width 29 height 29
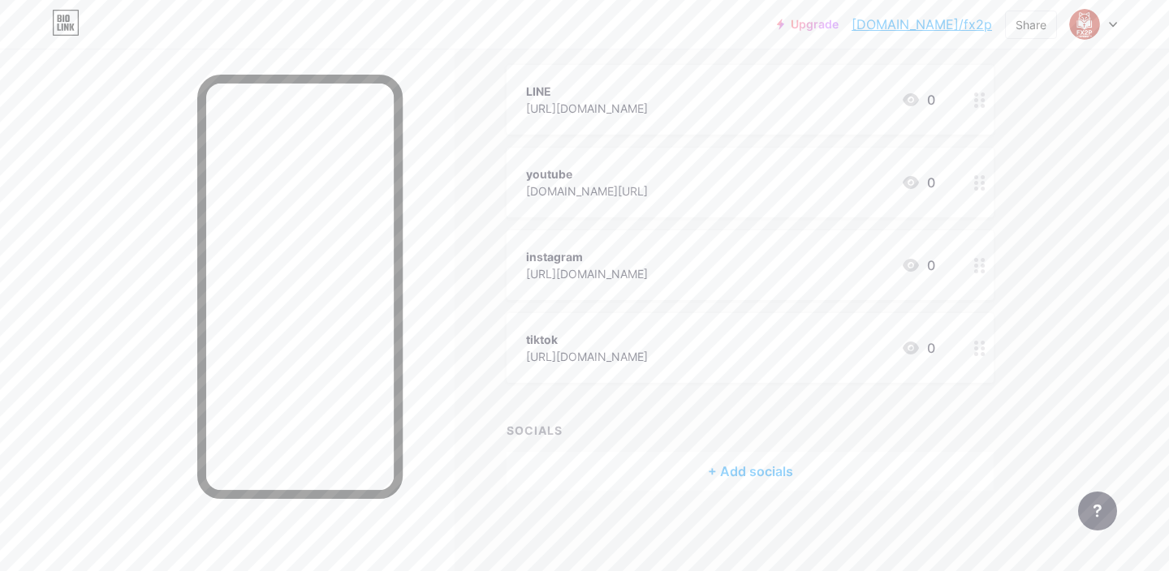
click at [709, 467] on div "+ Add socials" at bounding box center [749, 471] width 487 height 39
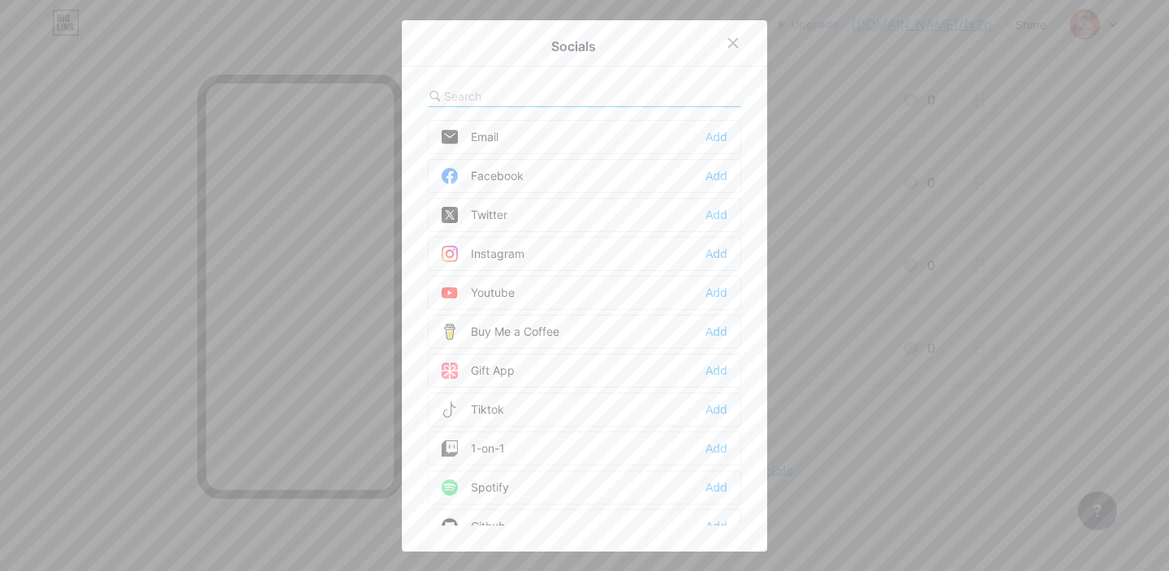
click at [601, 254] on div "Instagram Add" at bounding box center [584, 254] width 313 height 34
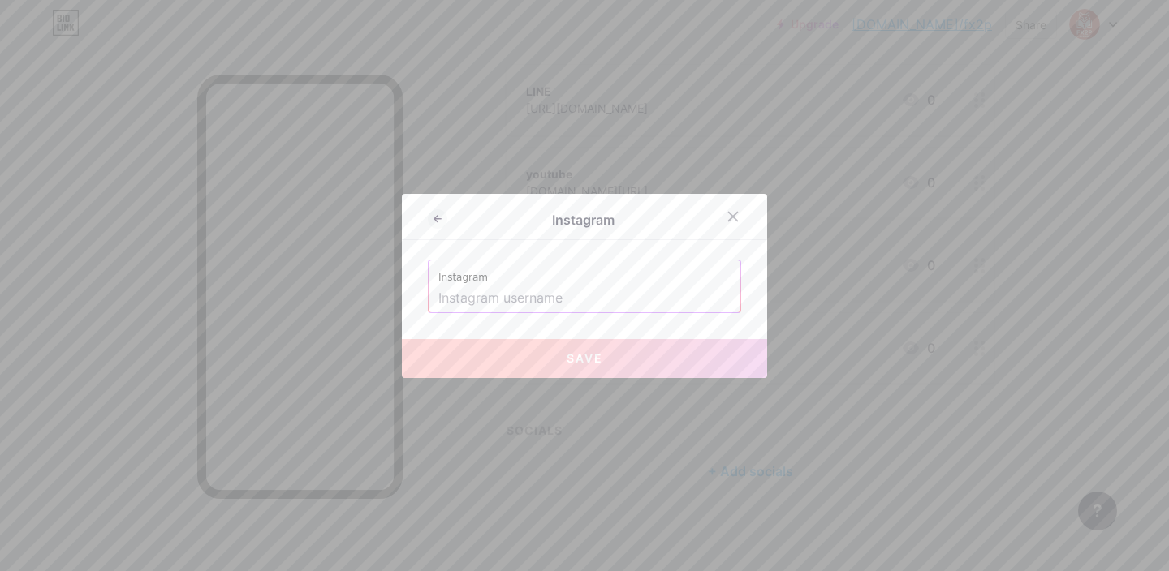
click at [584, 294] on input "text" at bounding box center [584, 299] width 292 height 28
type input "L"
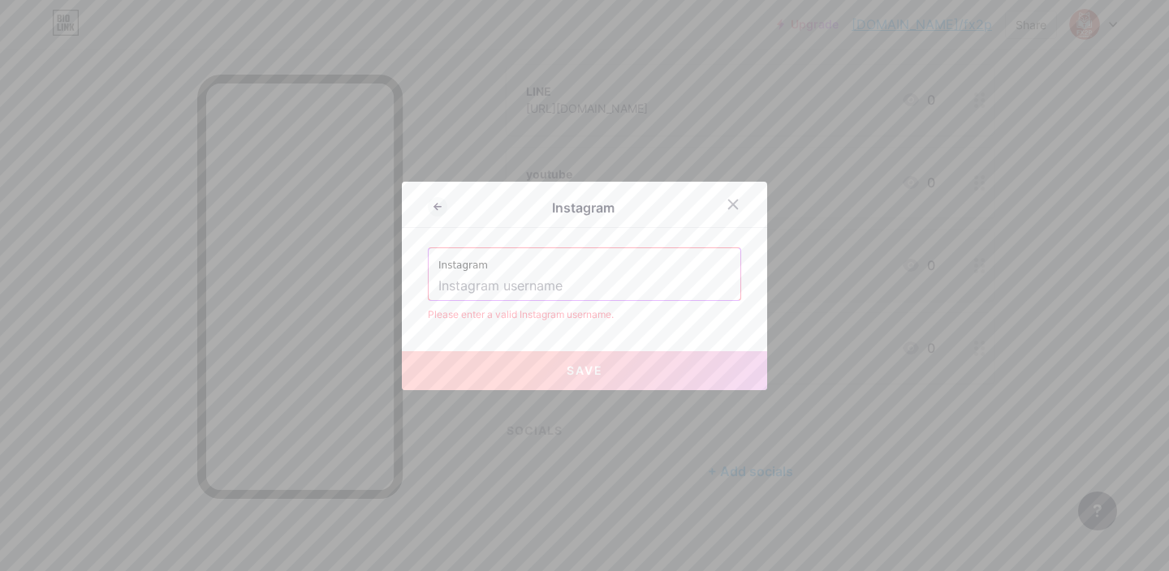
type input "e"
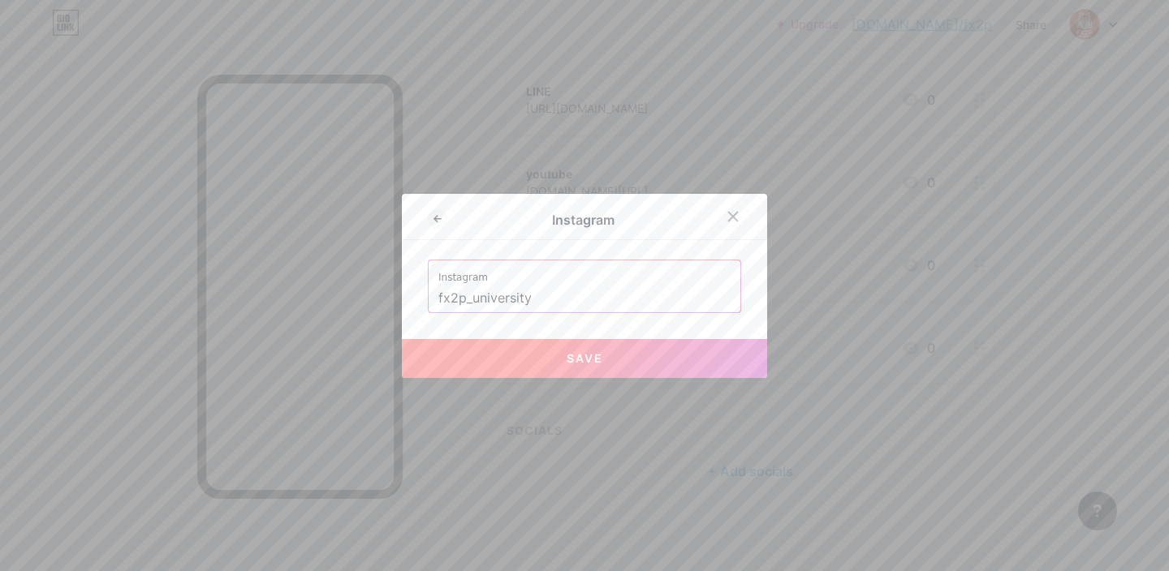
click at [605, 356] on button "Save" at bounding box center [584, 358] width 365 height 39
type input "[URL][DOMAIN_NAME]"
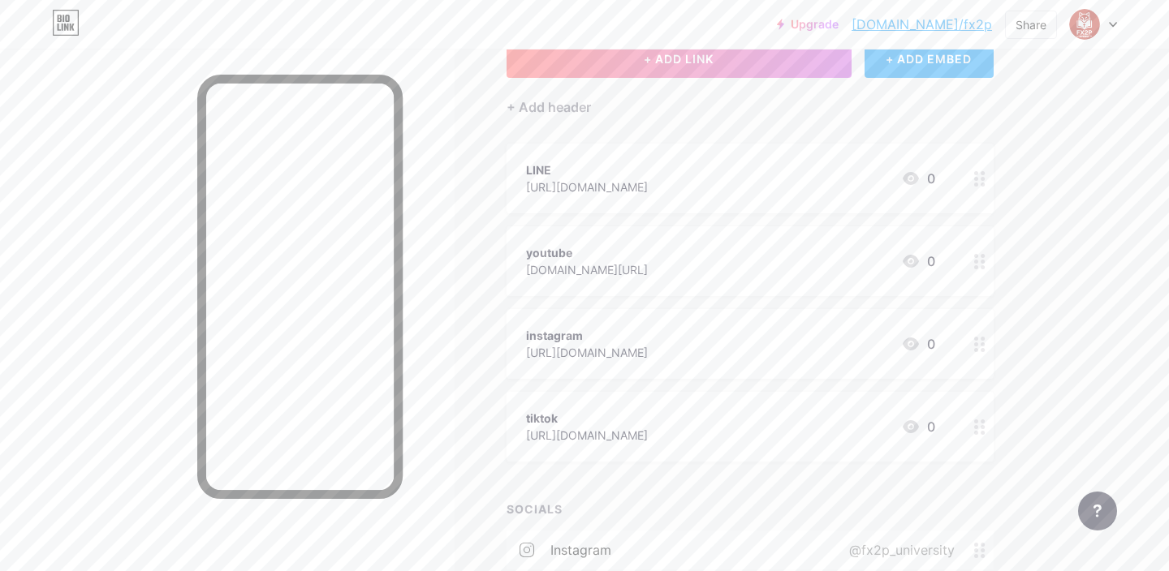
scroll to position [98, 0]
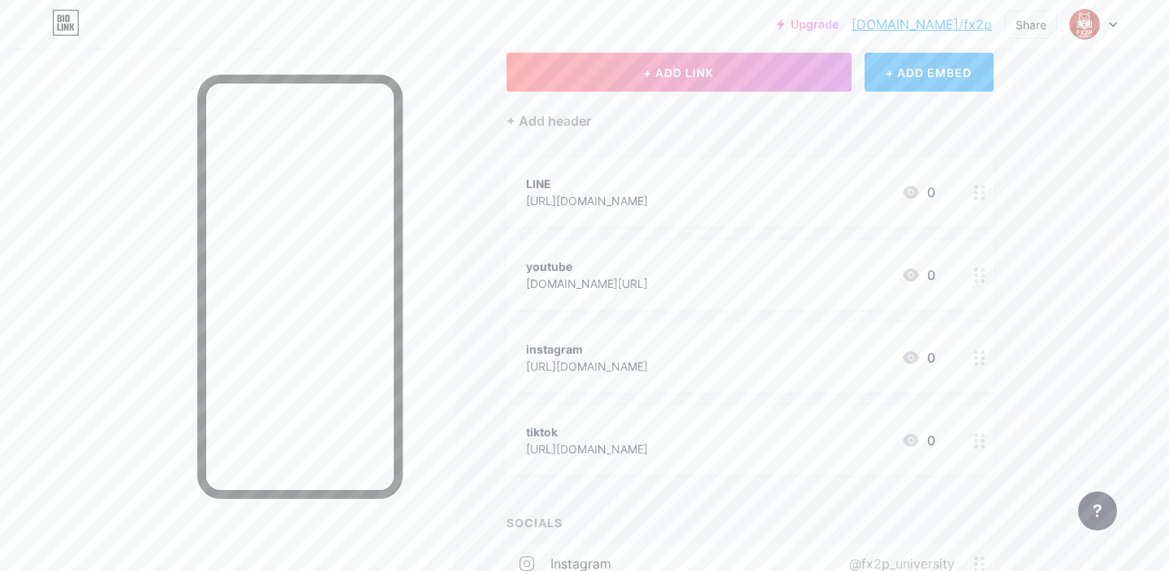
click at [975, 363] on circle at bounding box center [976, 364] width 4 height 4
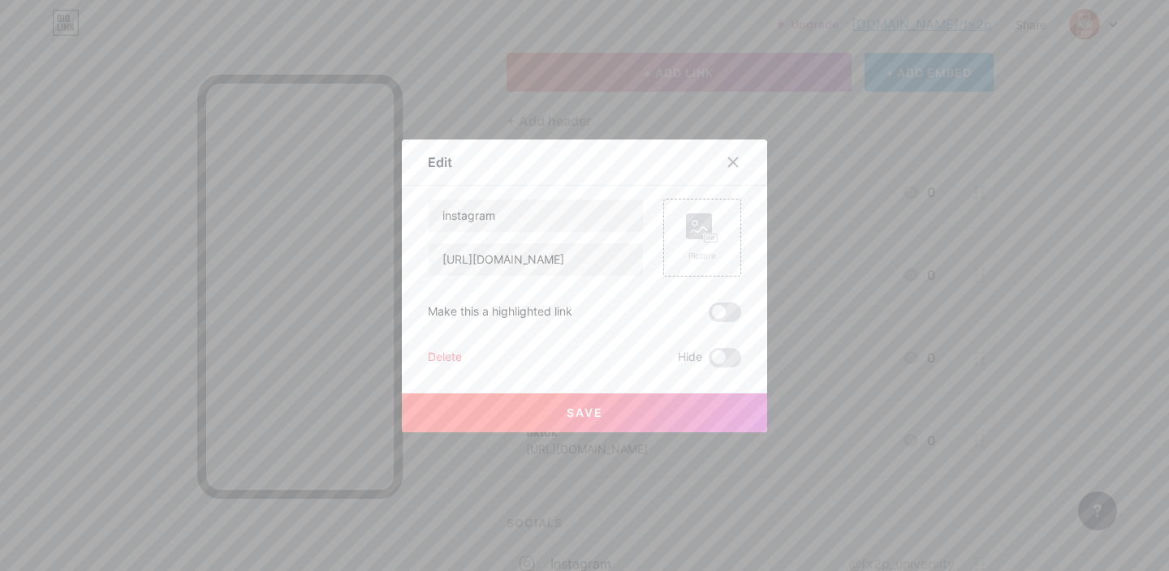
click at [446, 356] on div "Delete" at bounding box center [445, 357] width 34 height 19
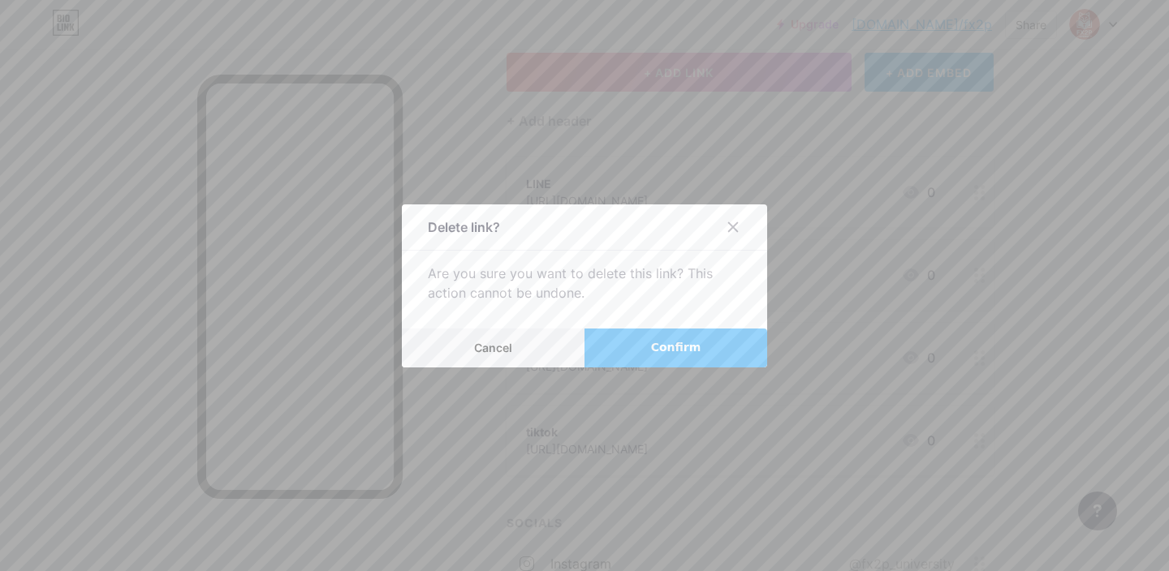
click at [713, 345] on button "Confirm" at bounding box center [675, 348] width 183 height 39
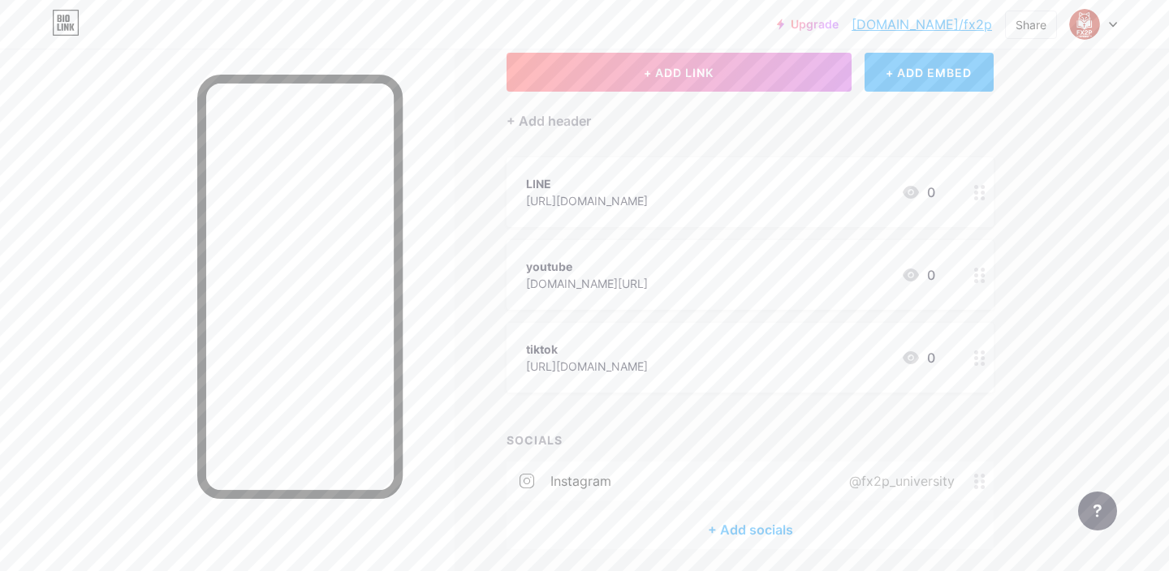
scroll to position [157, 0]
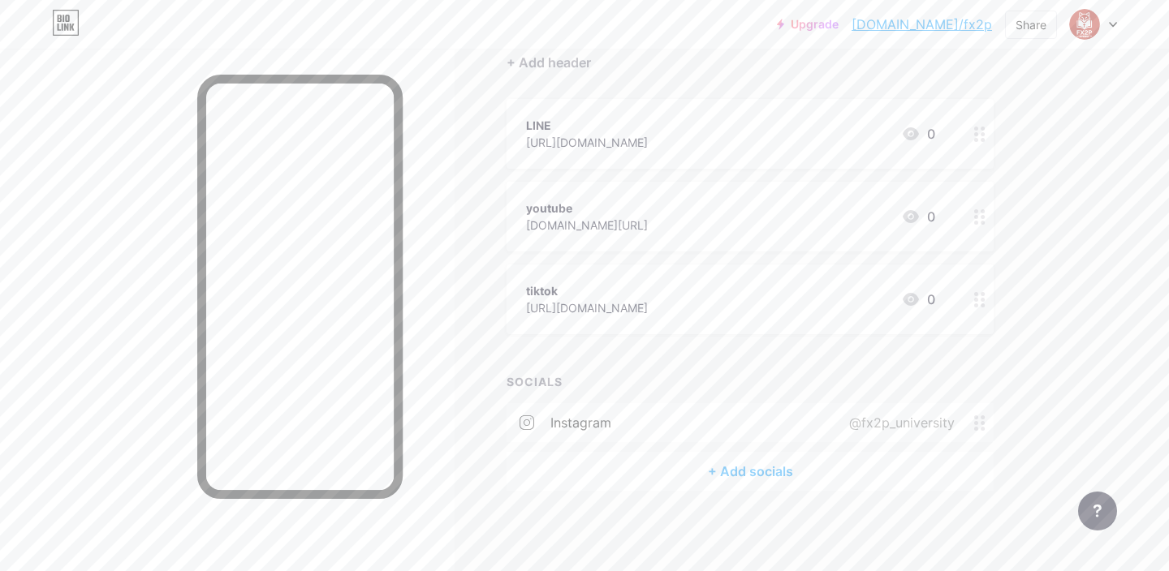
click at [755, 479] on div "+ Add socials" at bounding box center [749, 471] width 487 height 39
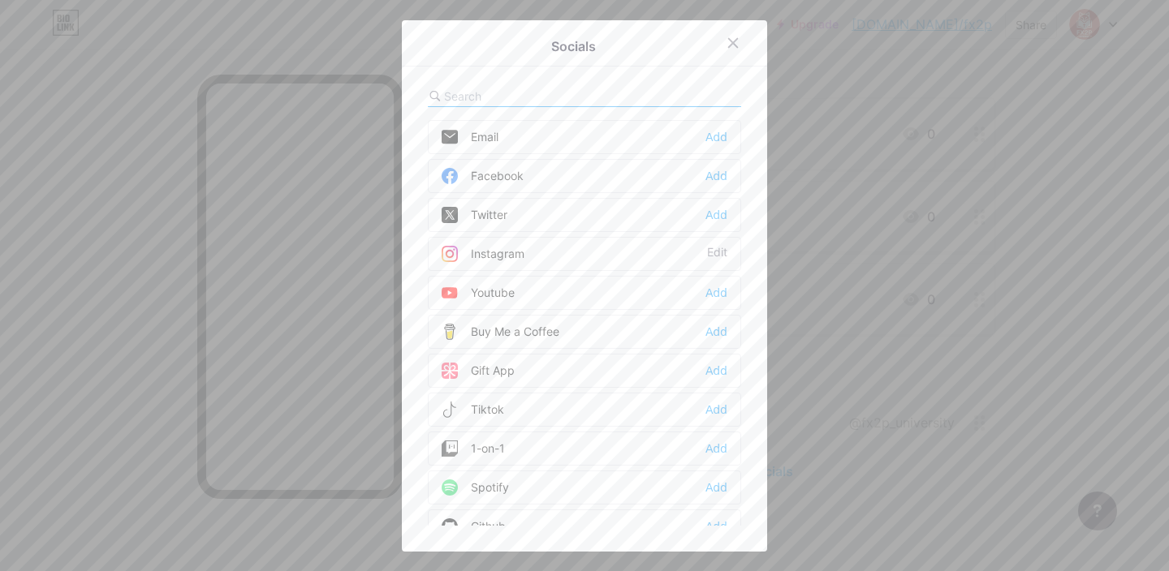
click at [677, 287] on div "Youtube Add" at bounding box center [584, 293] width 313 height 34
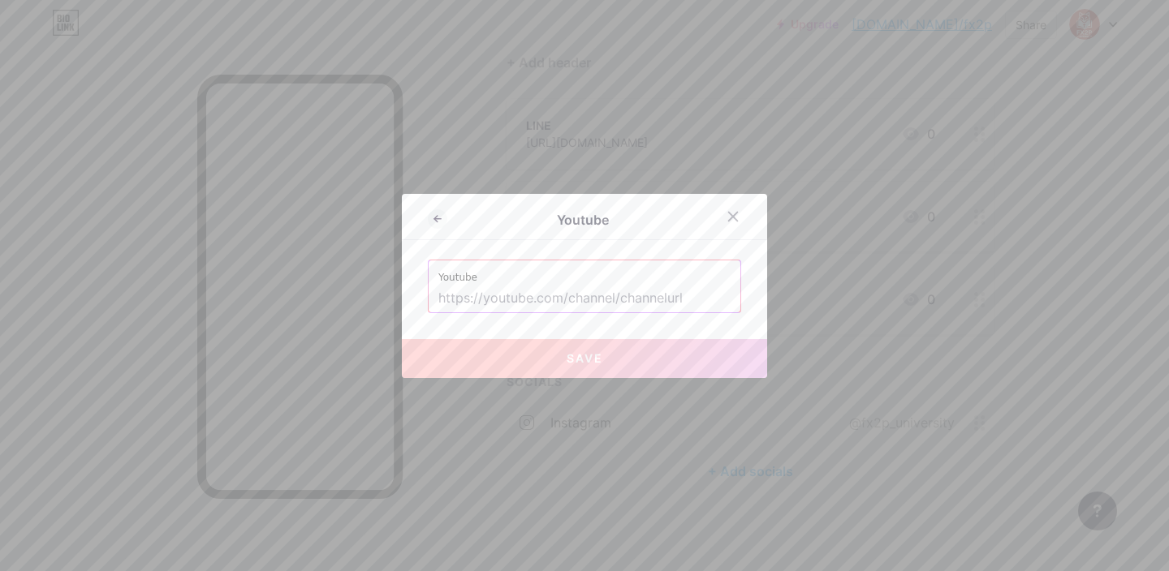
click at [689, 291] on input "text" at bounding box center [584, 299] width 292 height 28
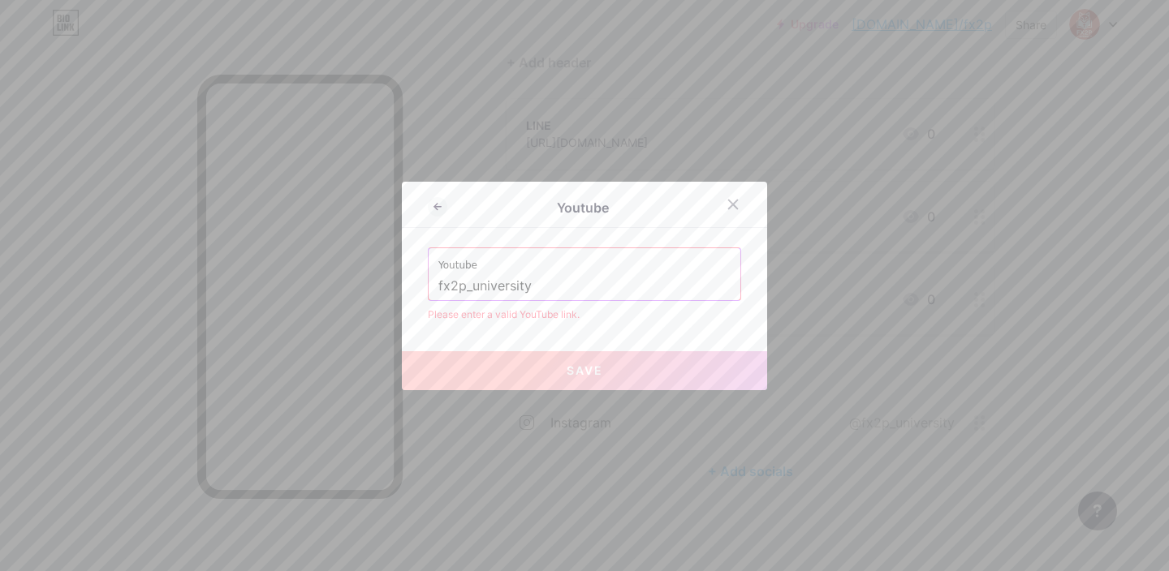
paste input "[DOMAIN_NAME][URL]"
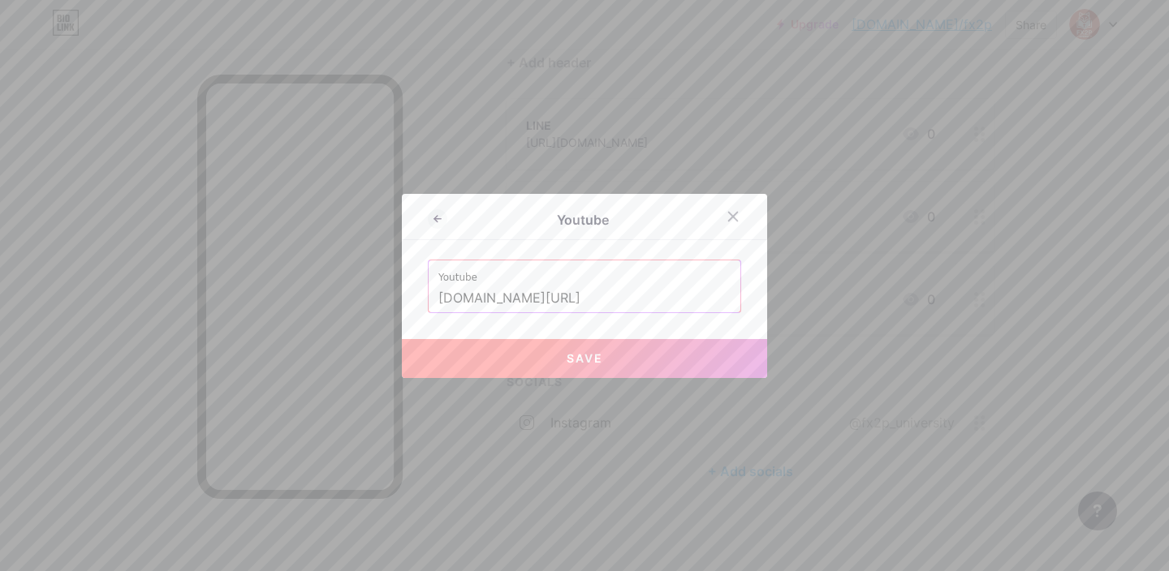
click at [570, 365] on button "Save" at bounding box center [584, 358] width 365 height 39
type input "[URL][DOMAIN_NAME]"
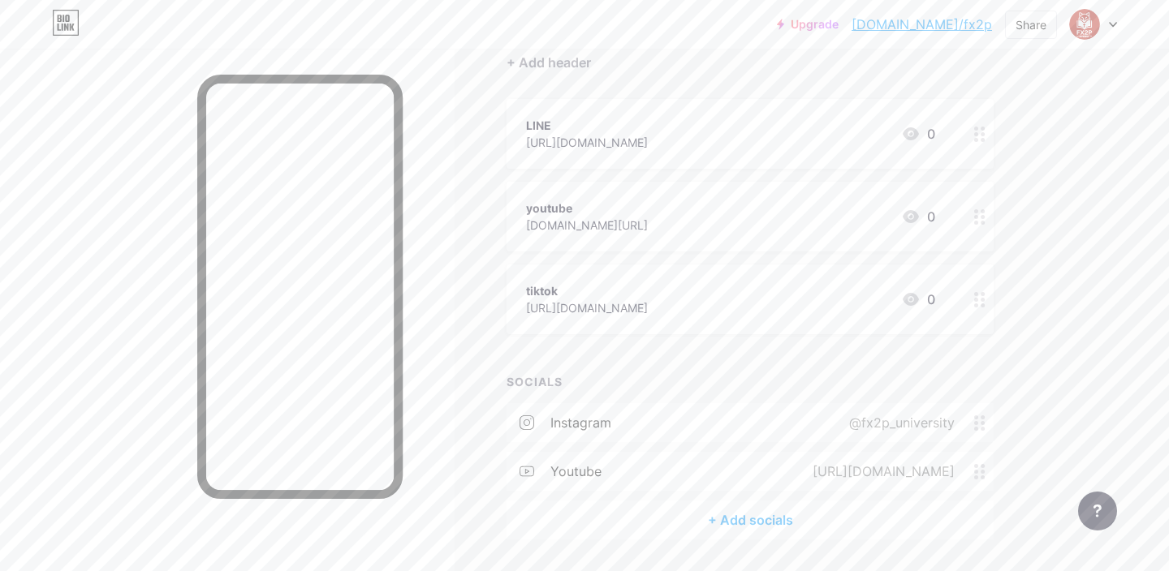
click at [846, 466] on div "[URL][DOMAIN_NAME]" at bounding box center [879, 471] width 187 height 19
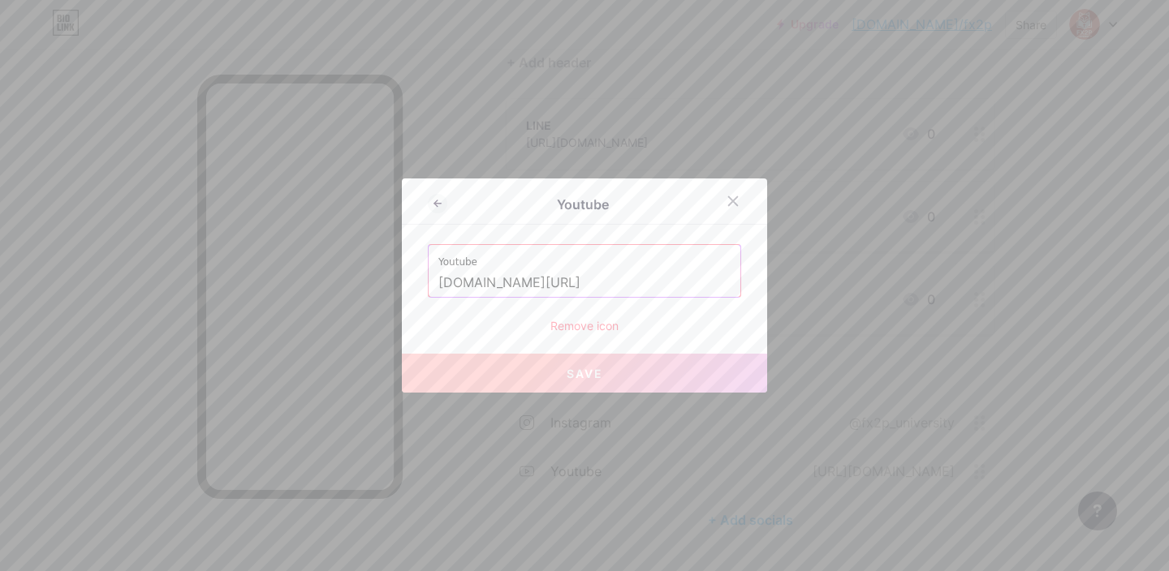
drag, startPoint x: 556, startPoint y: 281, endPoint x: 358, endPoint y: 274, distance: 198.1
click at [358, 274] on div "Youtube Youtube [DOMAIN_NAME][URL] Remove icon Save" at bounding box center [584, 285] width 1169 height 571
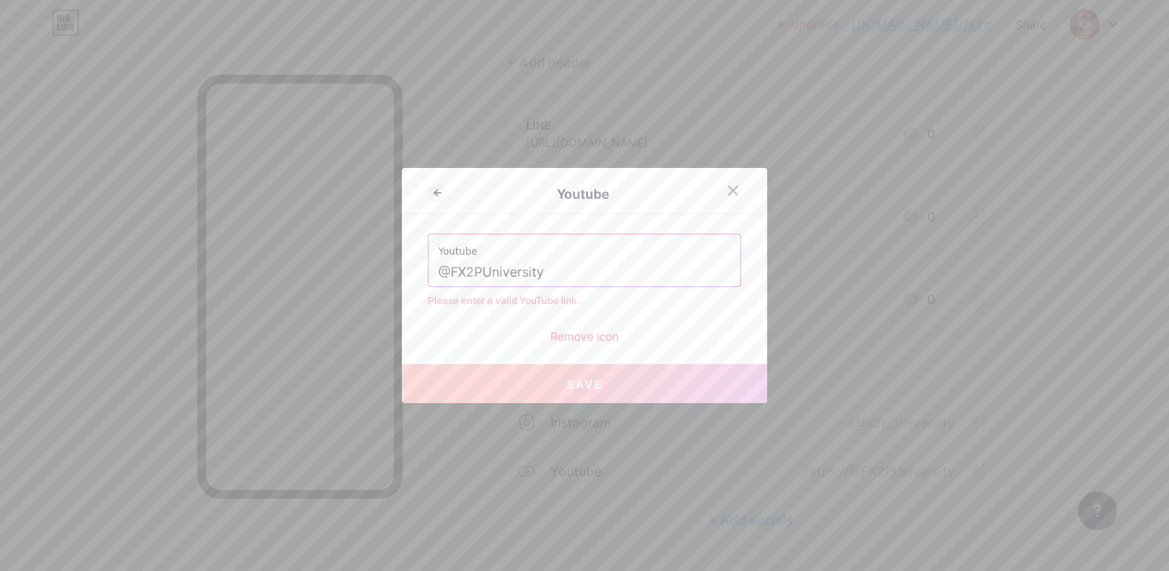
paste input "[DOMAIN_NAME][URL]"
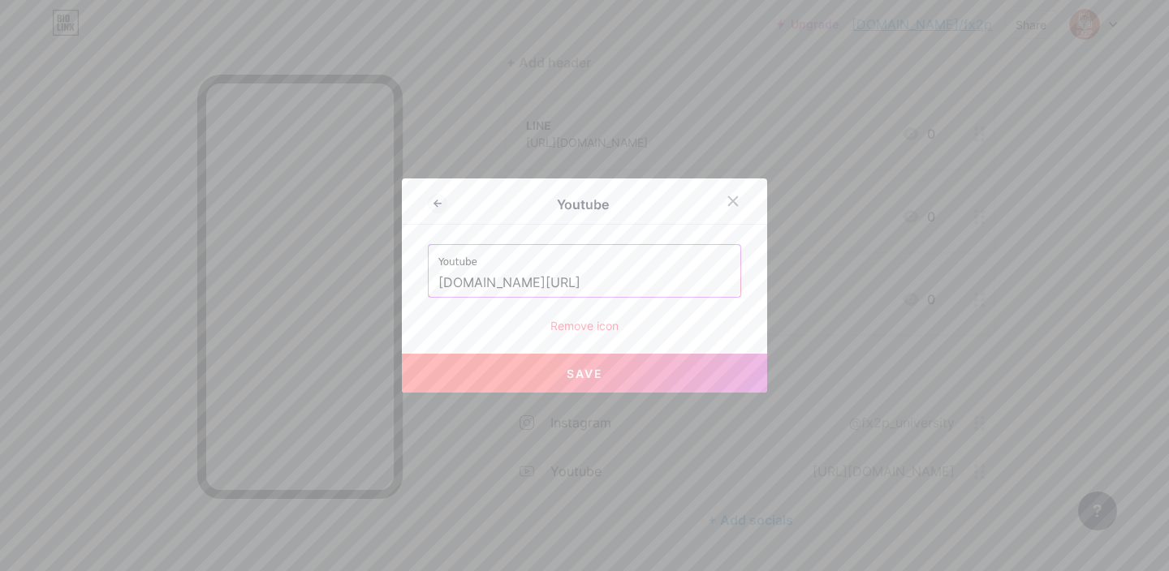
click at [639, 373] on button "Save" at bounding box center [584, 373] width 365 height 39
type input "[URL][DOMAIN_NAME]"
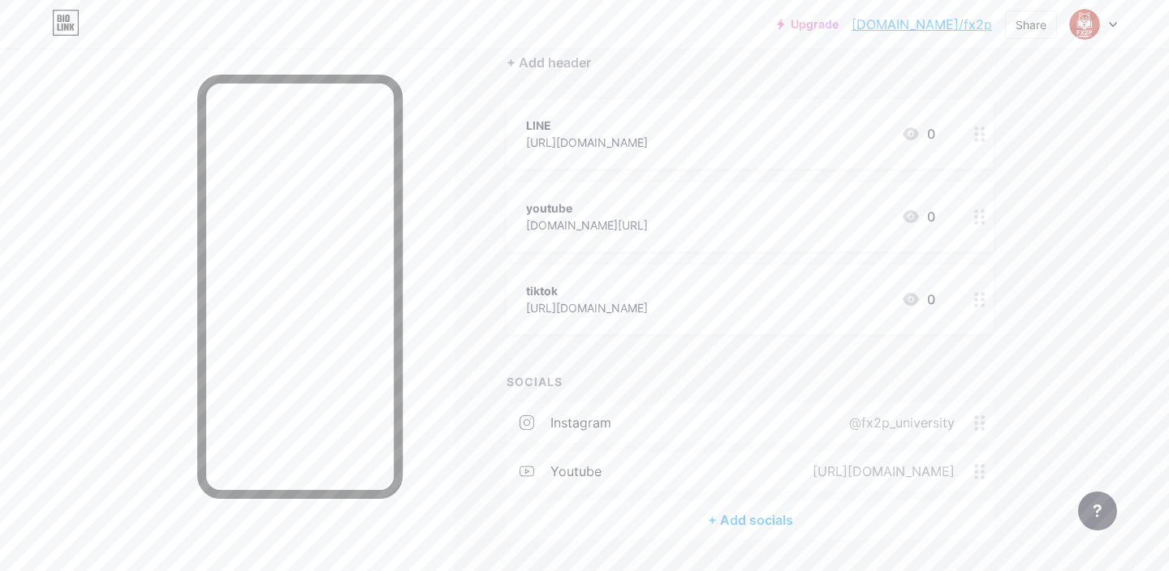
click at [727, 527] on div "+ Add socials" at bounding box center [749, 520] width 487 height 39
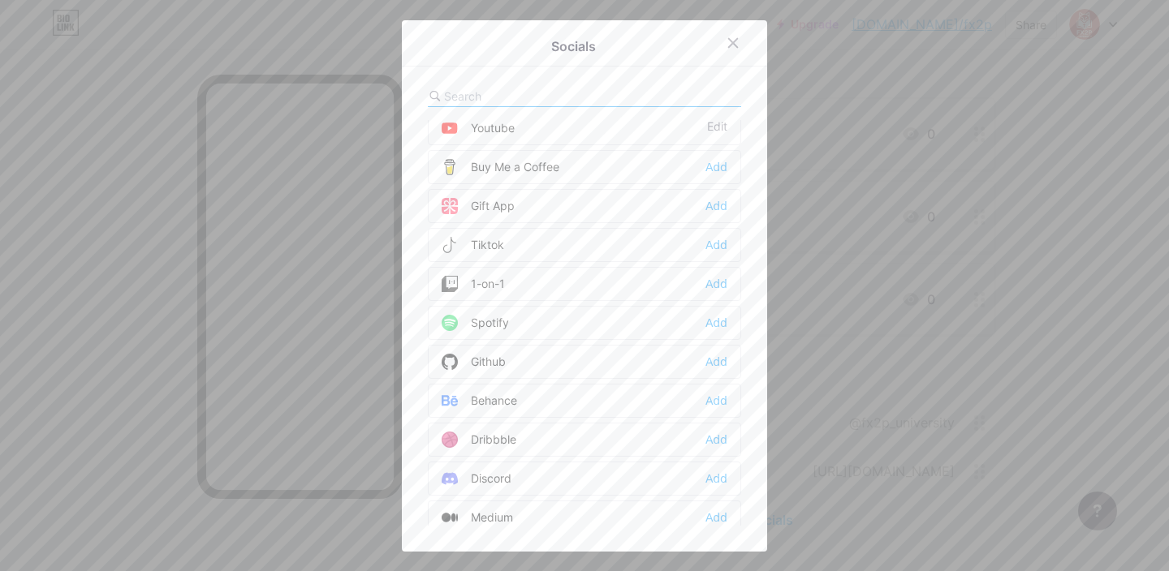
scroll to position [0, 0]
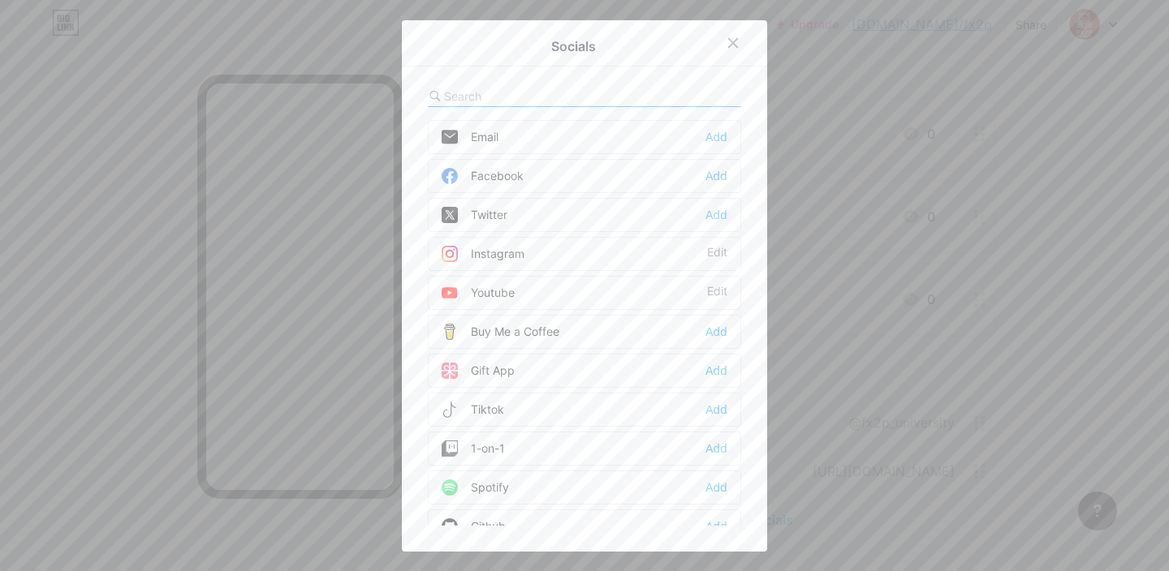
click at [738, 26] on div "Socials Email Add Facebook Add Twitter Add Instagram Edit Youtube Edit Buy Me a…" at bounding box center [584, 286] width 365 height 532
click at [734, 28] on div at bounding box center [742, 42] width 49 height 29
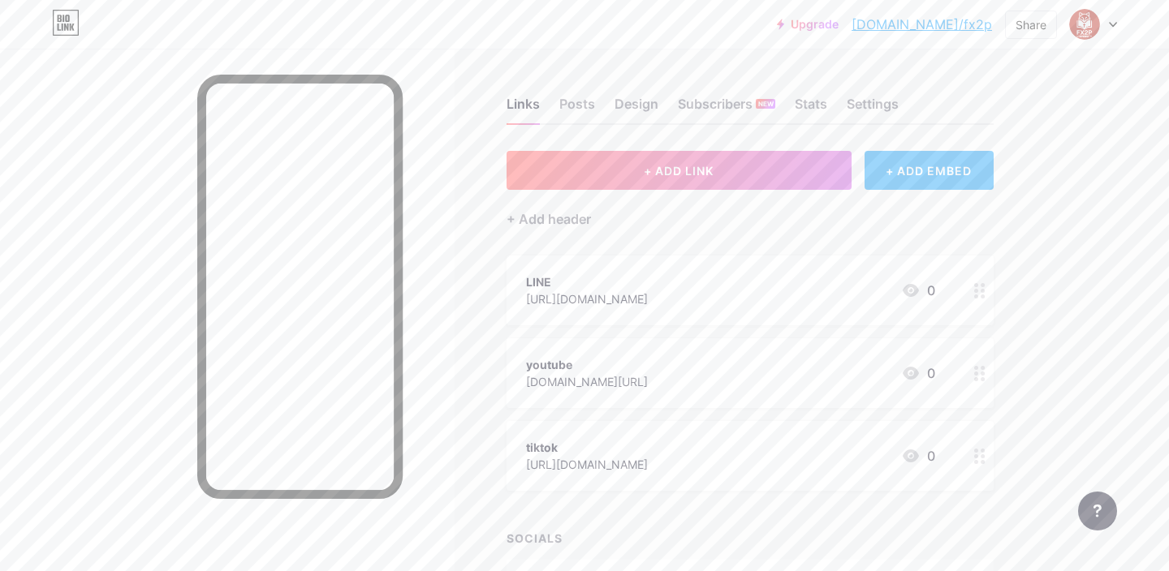
click at [940, 167] on div "+ ADD EMBED" at bounding box center [928, 170] width 129 height 39
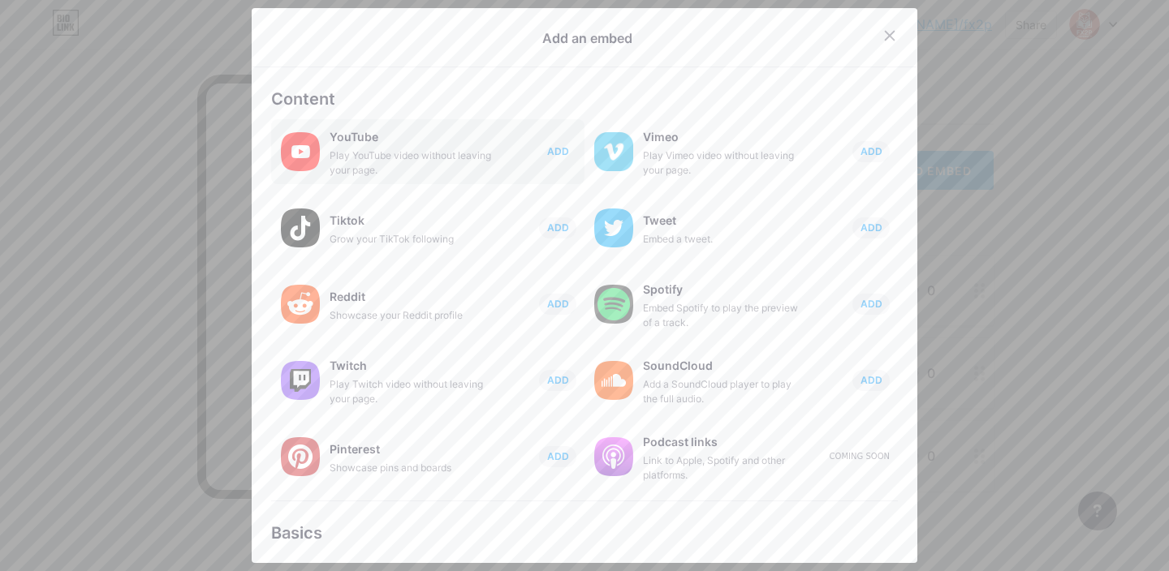
click at [550, 149] on span "ADD" at bounding box center [558, 151] width 22 height 14
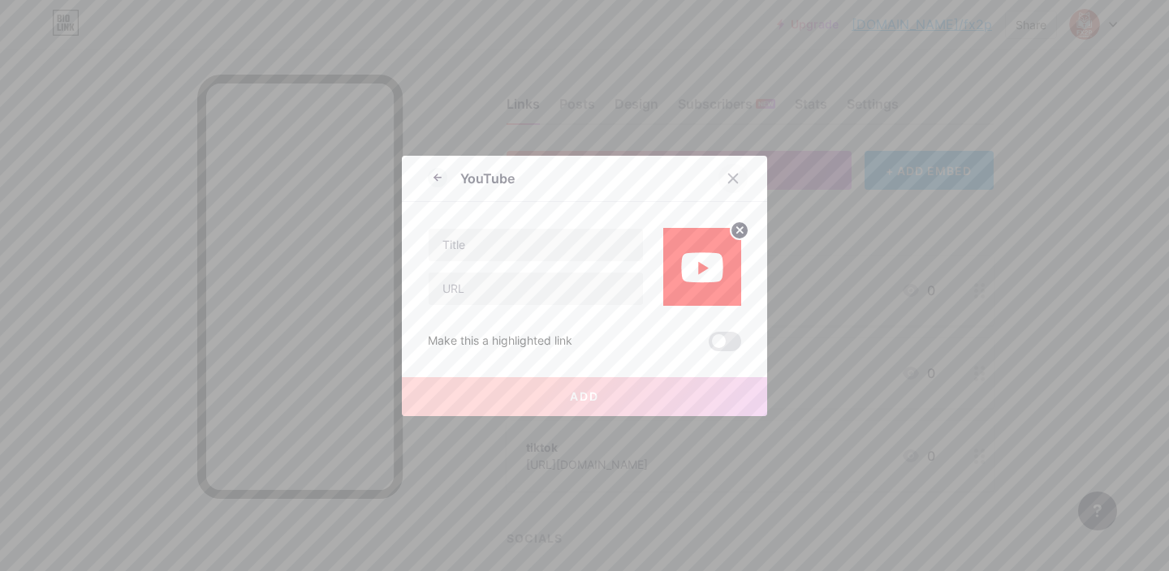
click at [734, 179] on icon at bounding box center [733, 178] width 9 height 9
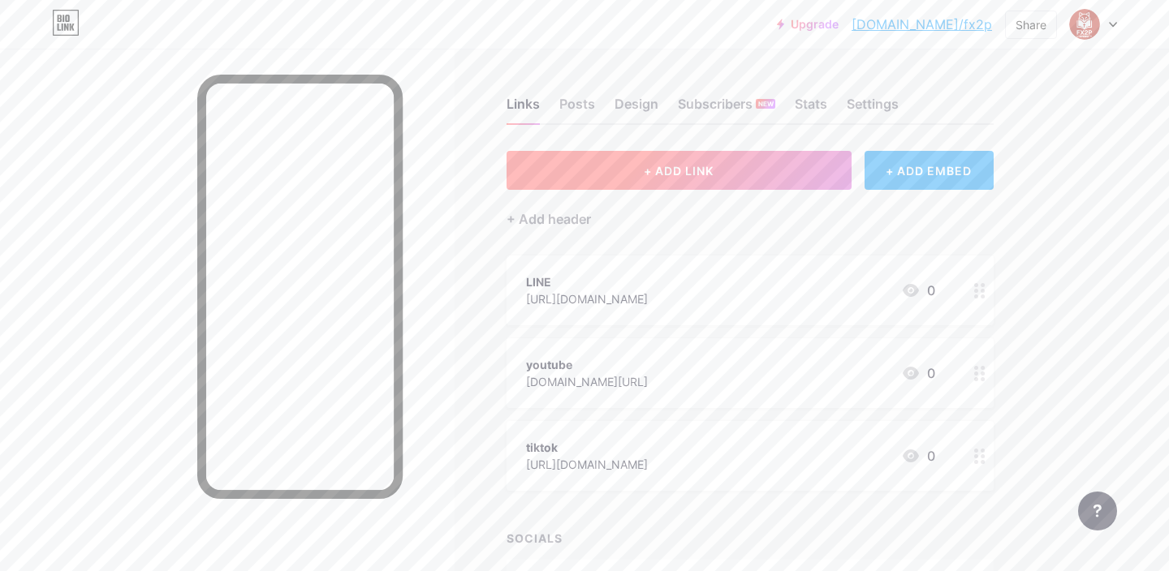
click at [726, 167] on button "+ ADD LINK" at bounding box center [678, 170] width 345 height 39
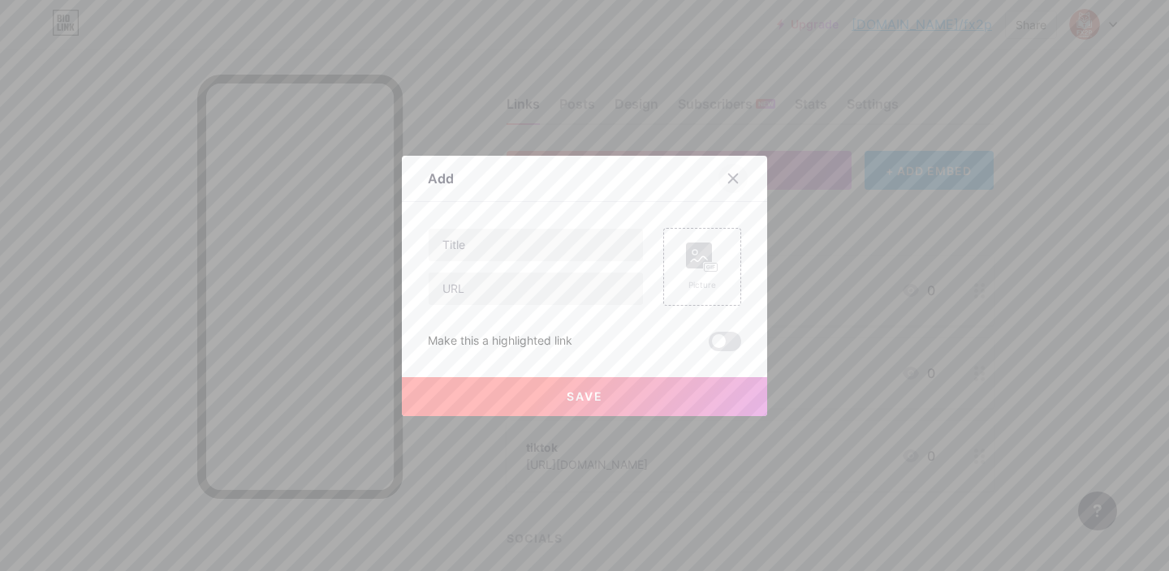
click at [744, 168] on div at bounding box center [742, 178] width 49 height 29
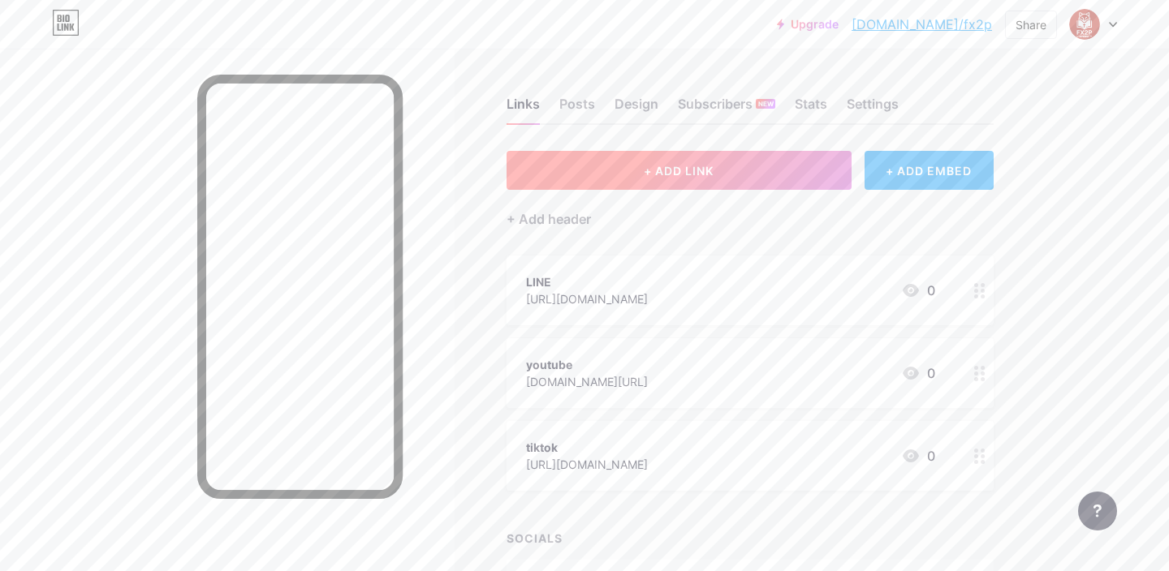
click at [743, 168] on button "+ ADD LINK" at bounding box center [678, 170] width 345 height 39
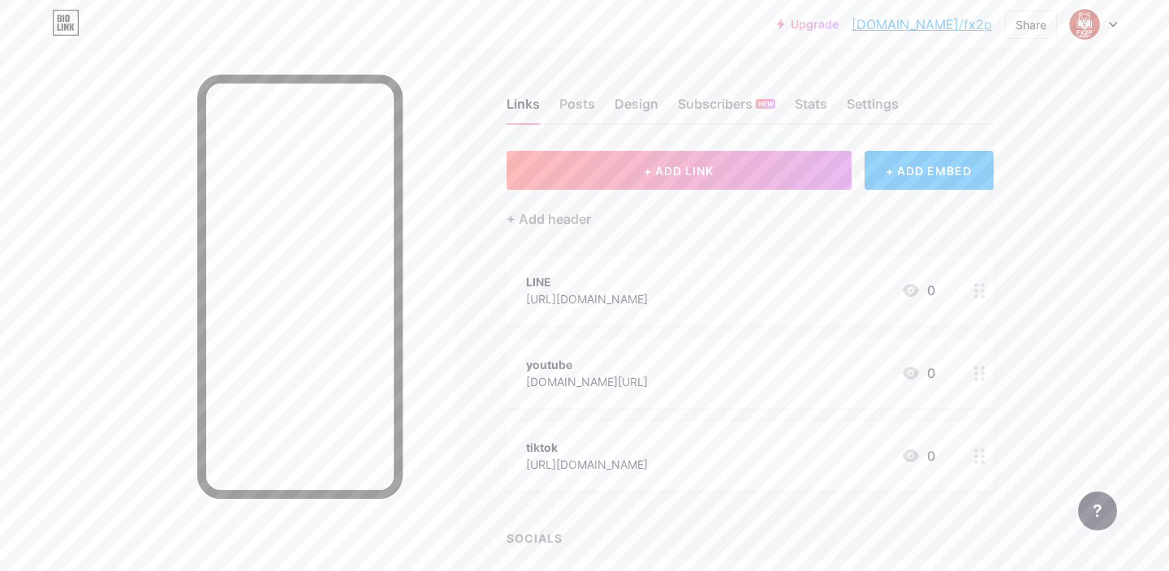
click at [737, 178] on icon at bounding box center [732, 178] width 13 height 13
click at [819, 295] on div "LINE [URL][DOMAIN_NAME] 0" at bounding box center [730, 290] width 409 height 37
click at [700, 243] on div "Picture" at bounding box center [702, 237] width 32 height 49
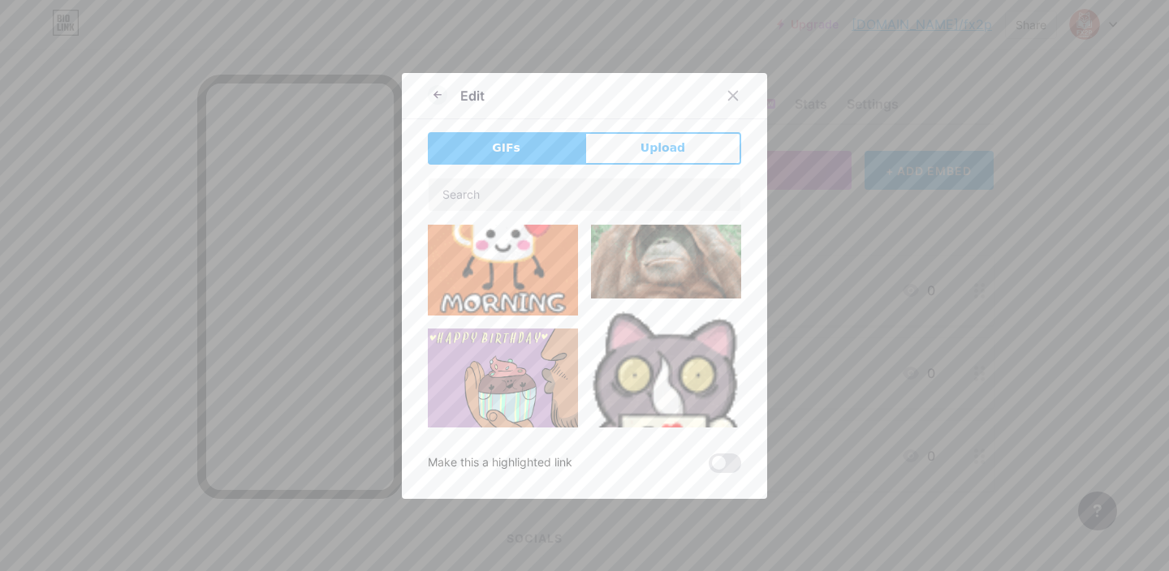
scroll to position [894, 0]
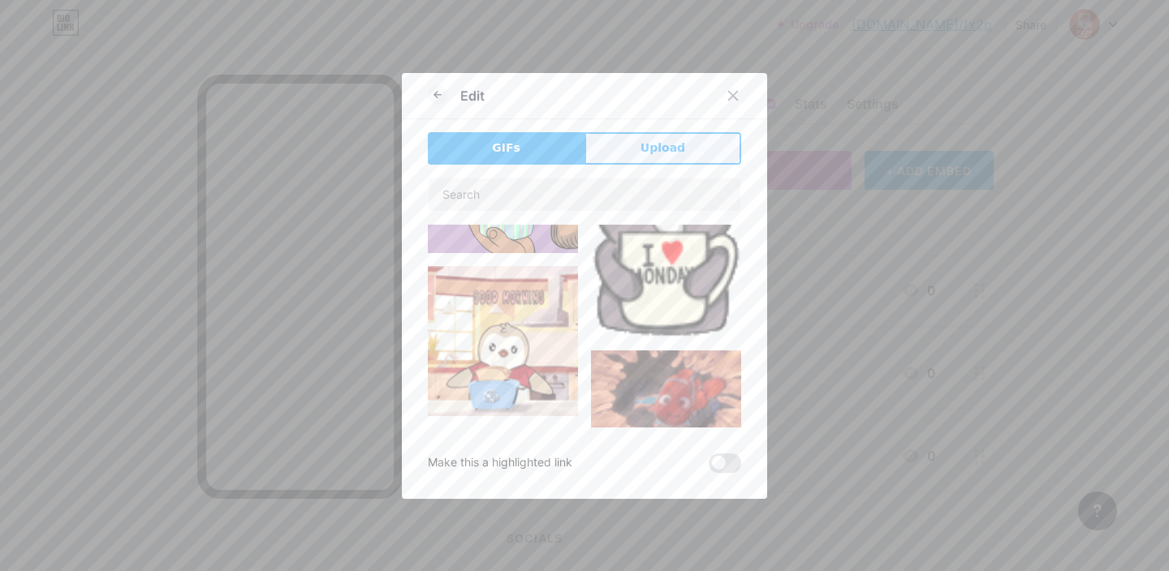
click at [657, 144] on span "Upload" at bounding box center [662, 148] width 45 height 17
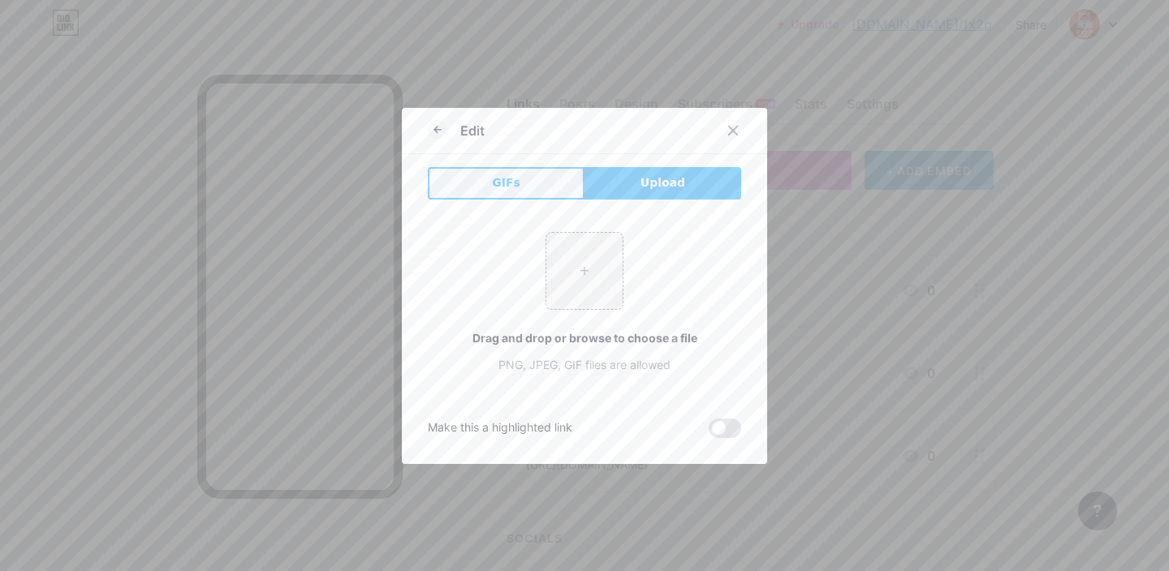
click at [541, 170] on button "GIFs" at bounding box center [506, 183] width 157 height 32
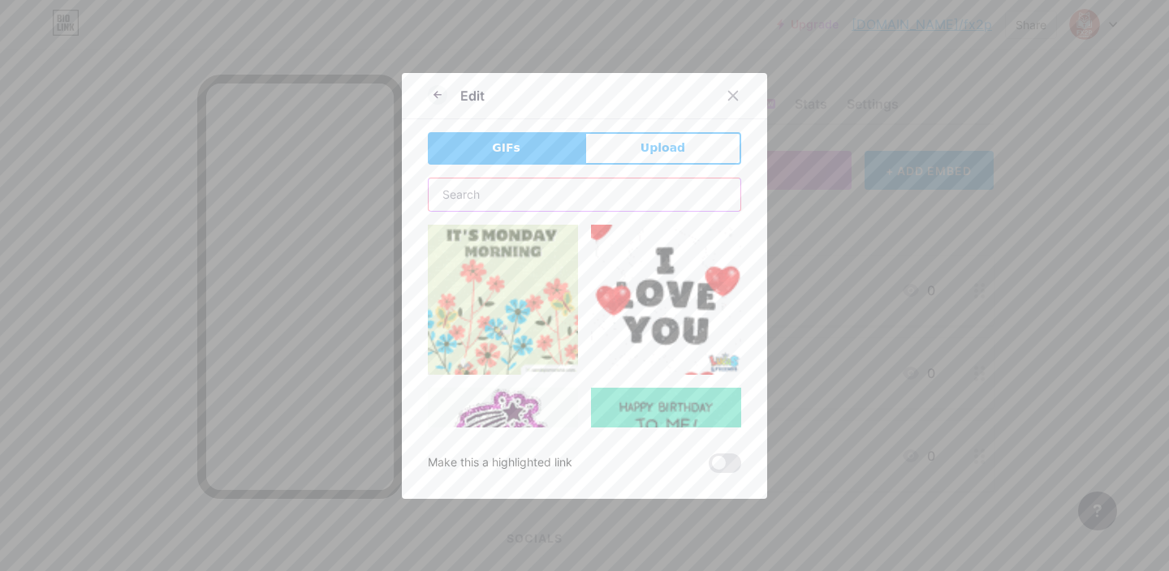
click at [536, 181] on input "text" at bounding box center [585, 195] width 312 height 32
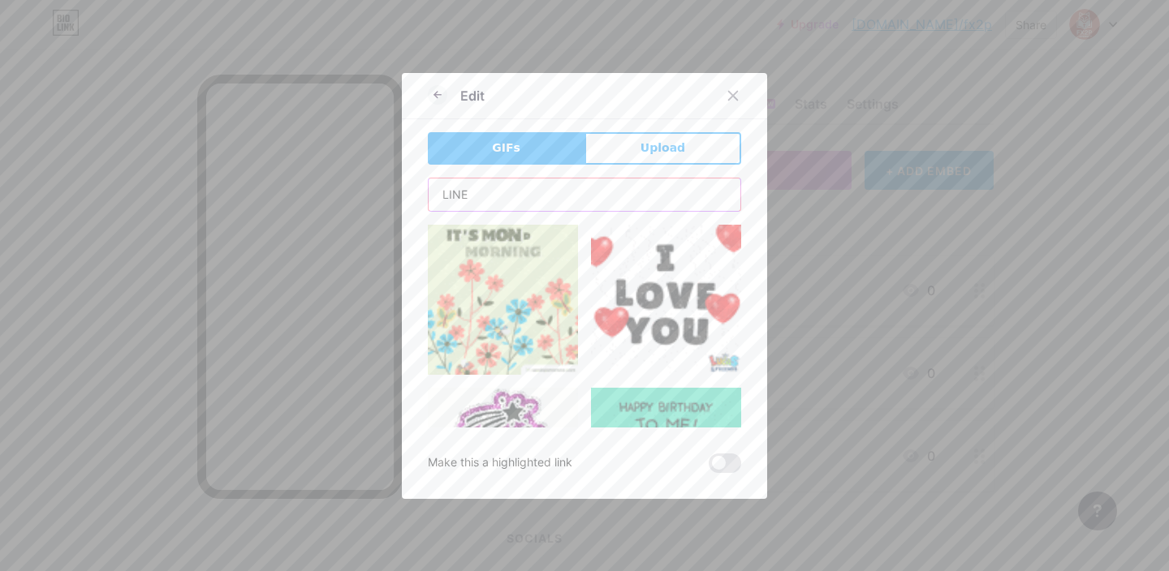
type input "LINE"
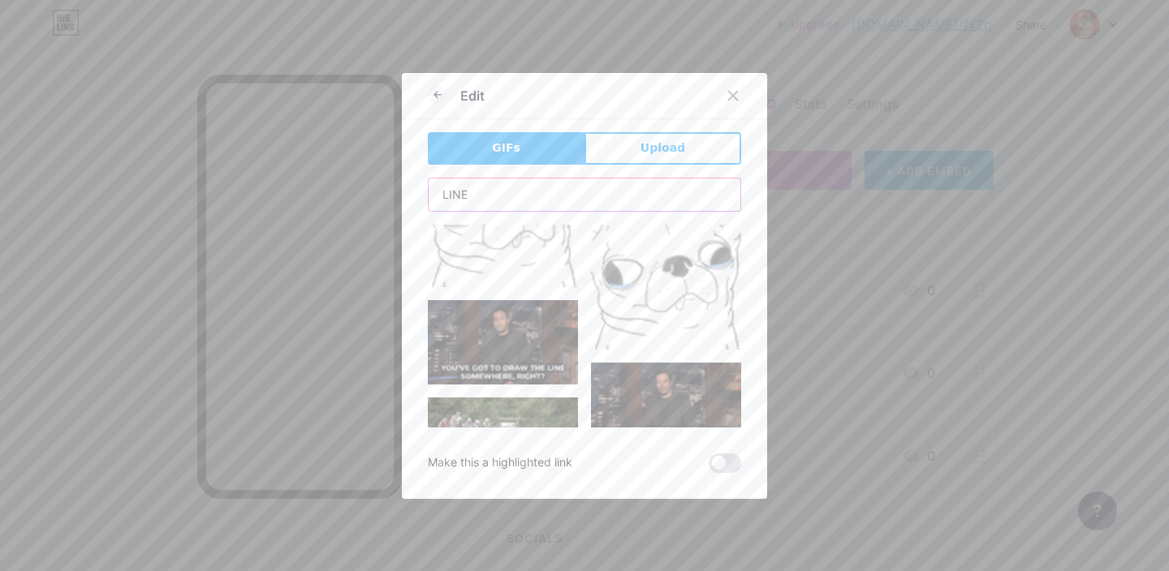
scroll to position [0, 0]
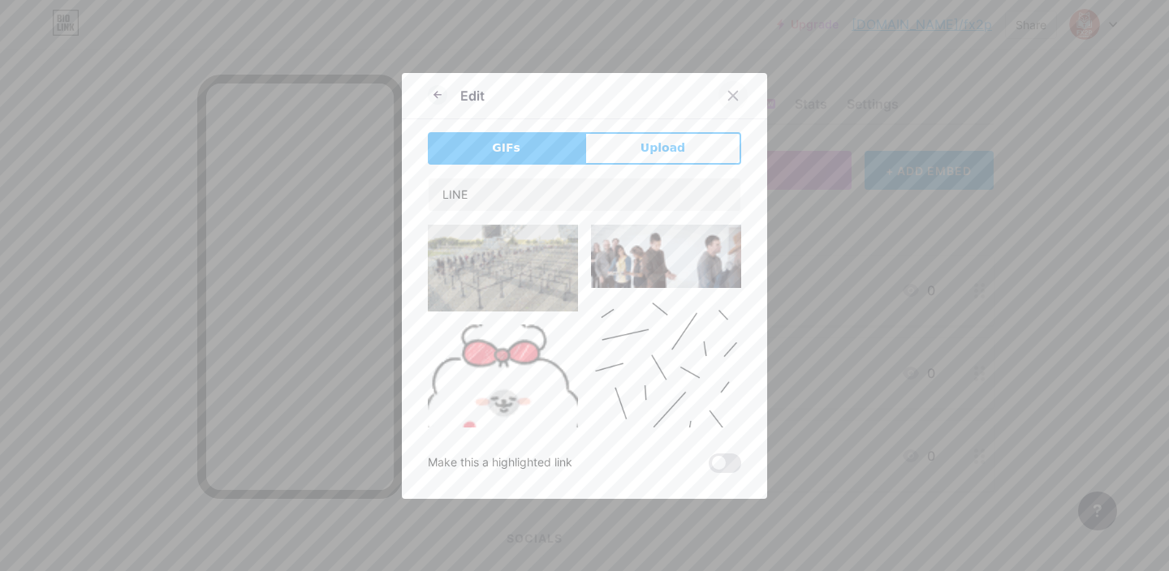
click at [737, 97] on icon at bounding box center [732, 95] width 13 height 13
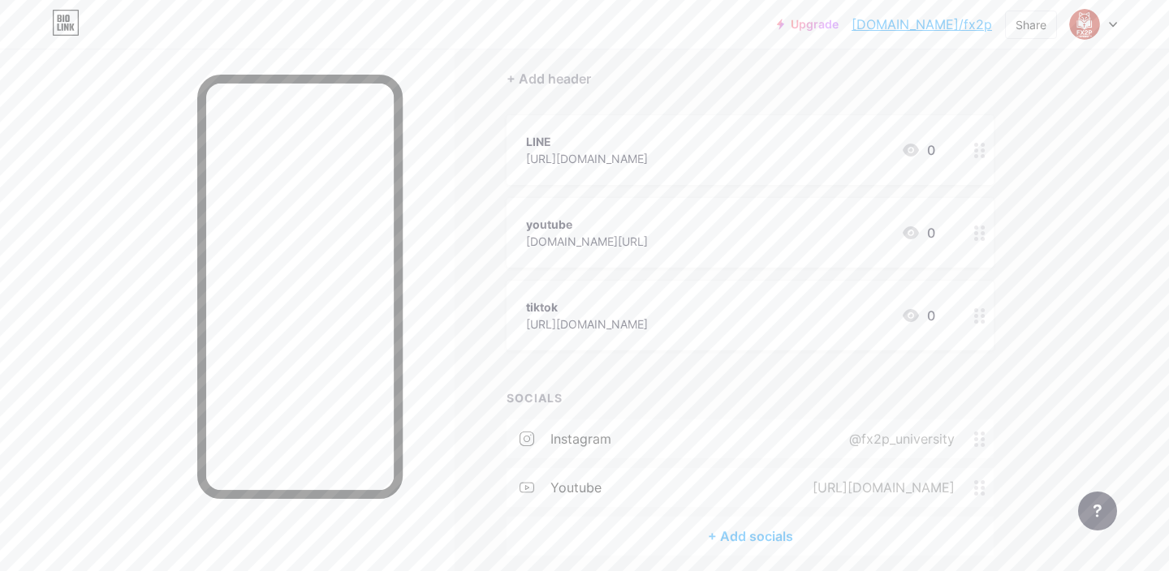
scroll to position [86, 0]
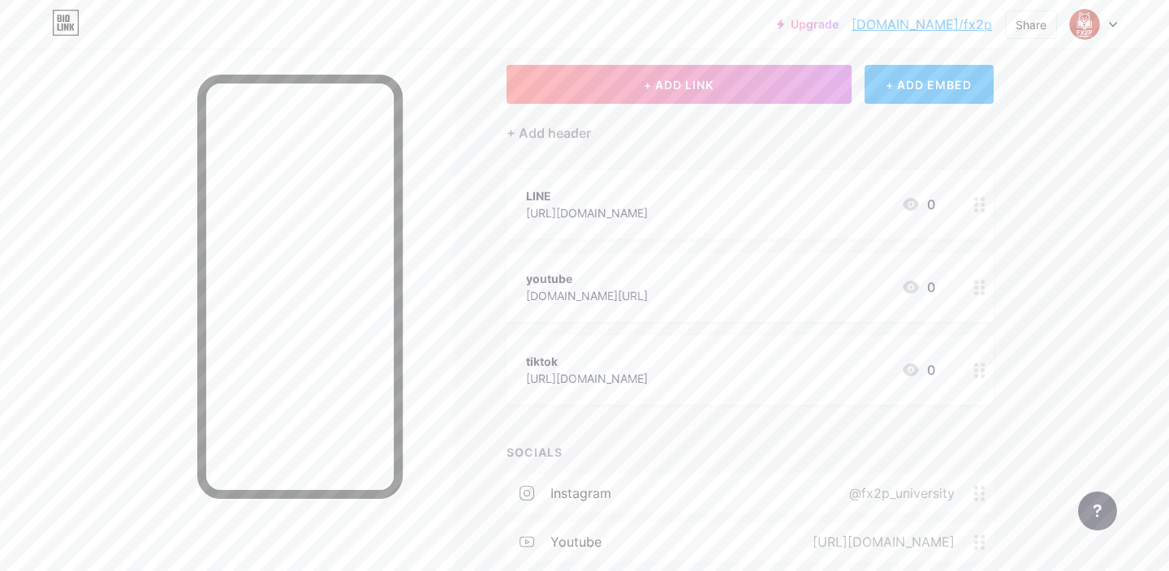
click at [667, 194] on div "LINE [URL][DOMAIN_NAME] 0" at bounding box center [730, 204] width 409 height 37
click at [737, 157] on icon at bounding box center [733, 161] width 9 height 9
click at [710, 86] on span "+ ADD LINK" at bounding box center [679, 85] width 70 height 14
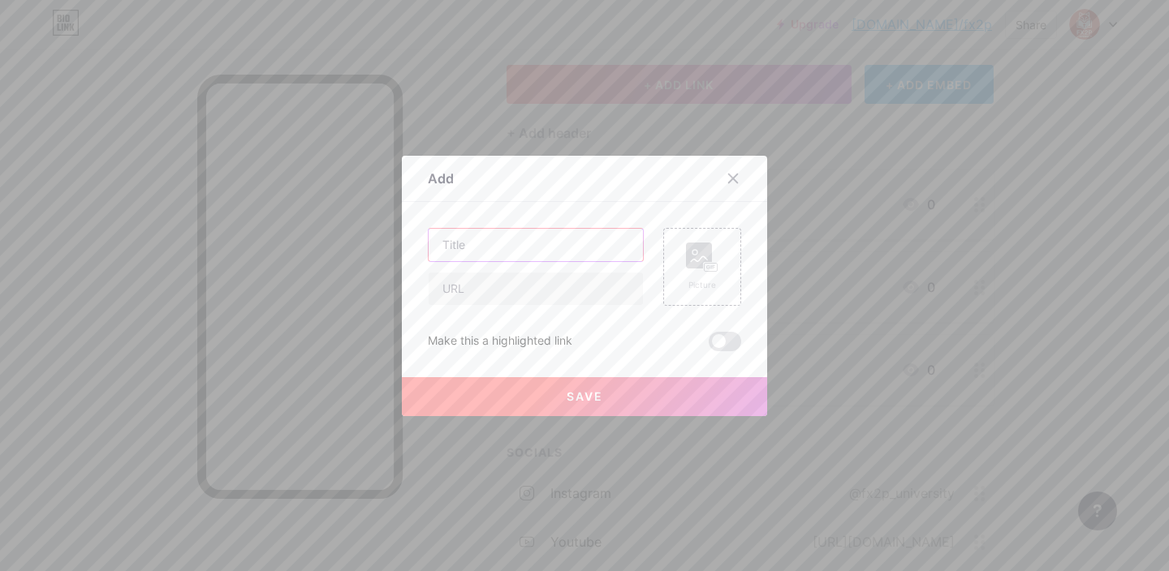
click at [581, 241] on input "text" at bounding box center [536, 245] width 214 height 32
paste input "instagram"
type input "instagram"
click at [467, 283] on input "text" at bounding box center [536, 289] width 214 height 32
paste input "[URL][DOMAIN_NAME]"
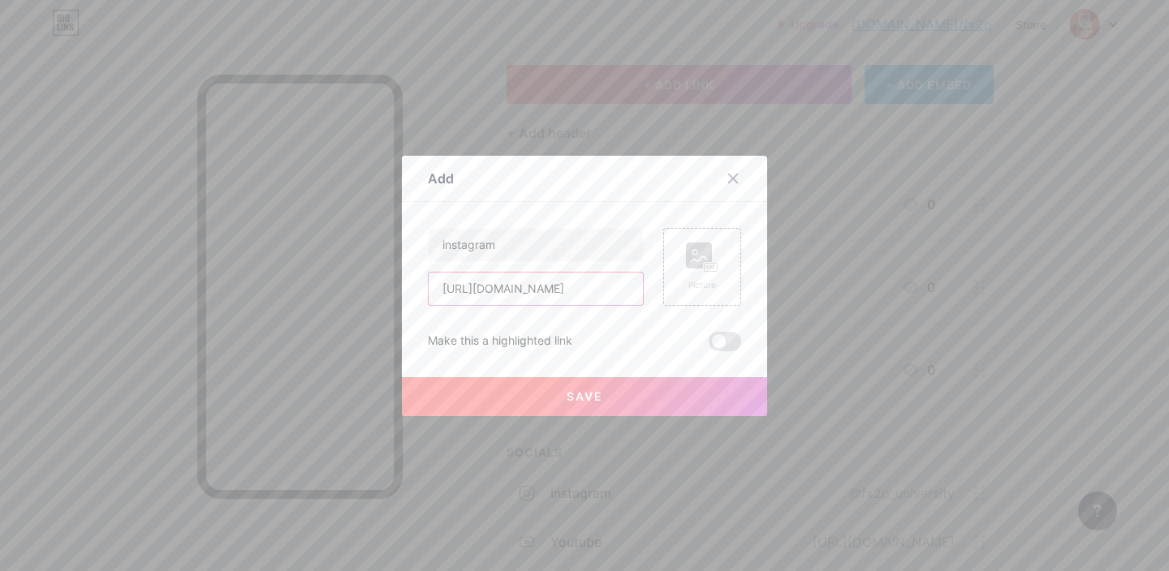
scroll to position [0, 50]
type input "[URL][DOMAIN_NAME]"
click at [707, 262] on rect at bounding box center [711, 267] width 15 height 10
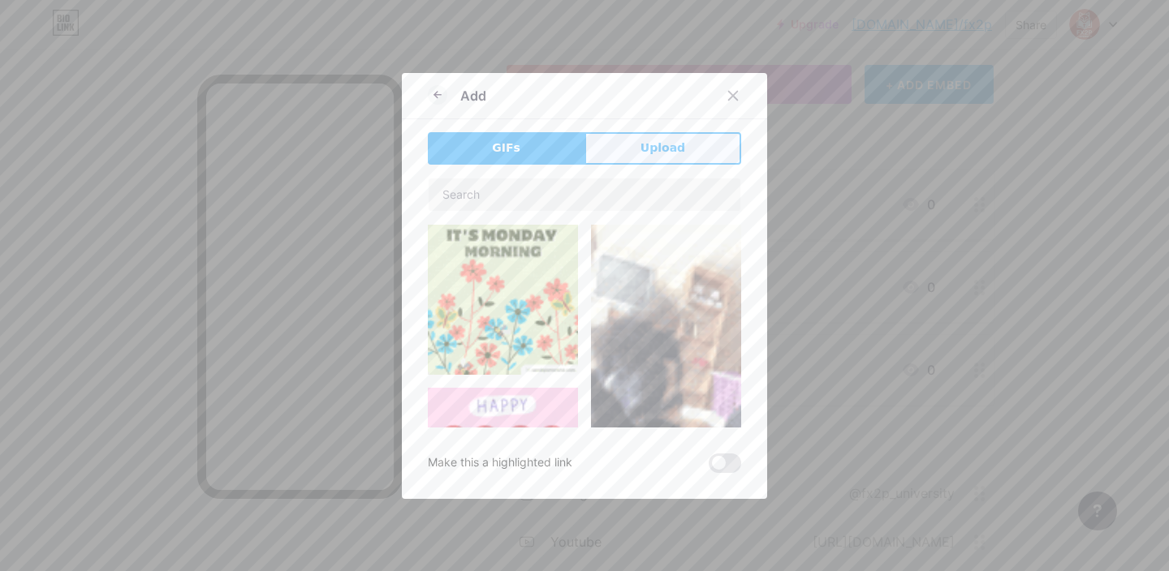
click at [630, 157] on button "Upload" at bounding box center [662, 148] width 157 height 32
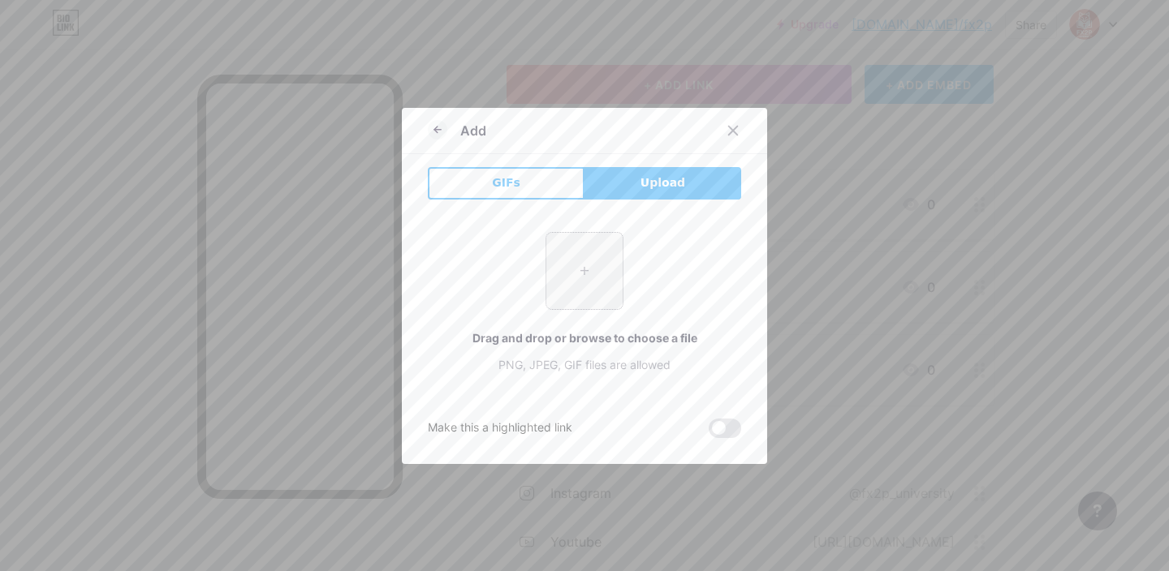
click at [604, 286] on input "file" at bounding box center [584, 271] width 76 height 76
type input "C:\fakepath\instagram.png"
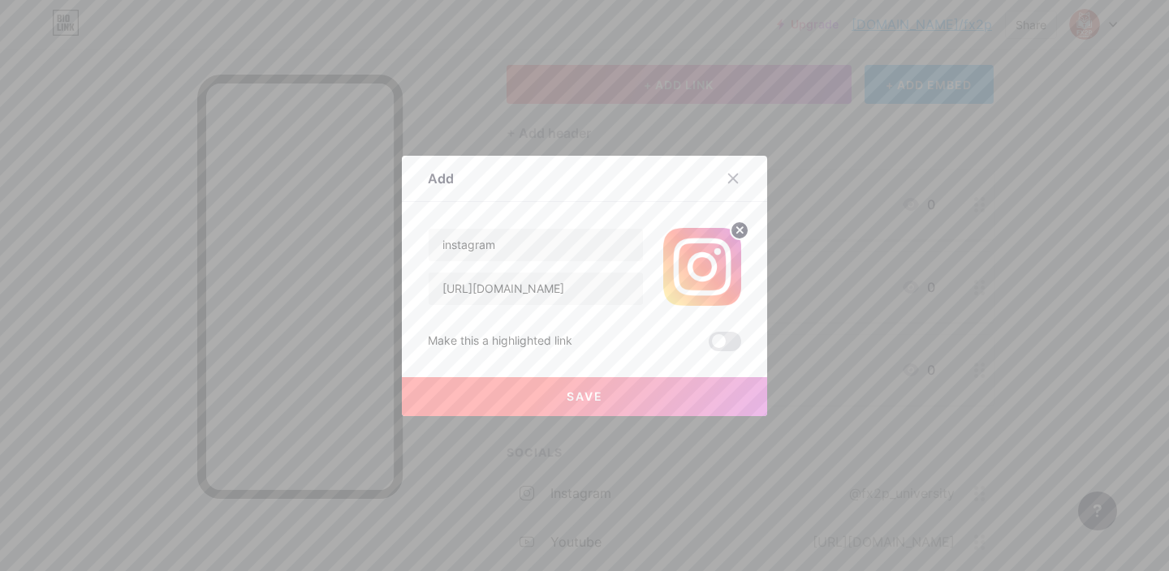
click at [640, 405] on button "Save" at bounding box center [584, 396] width 365 height 39
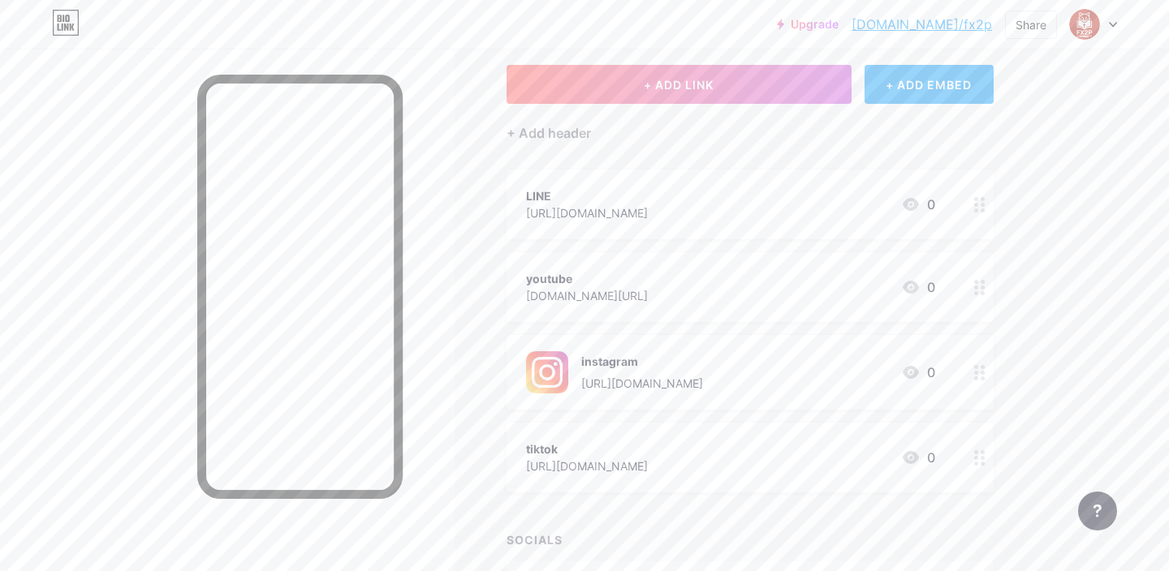
click at [571, 196] on div "LINE" at bounding box center [587, 195] width 122 height 17
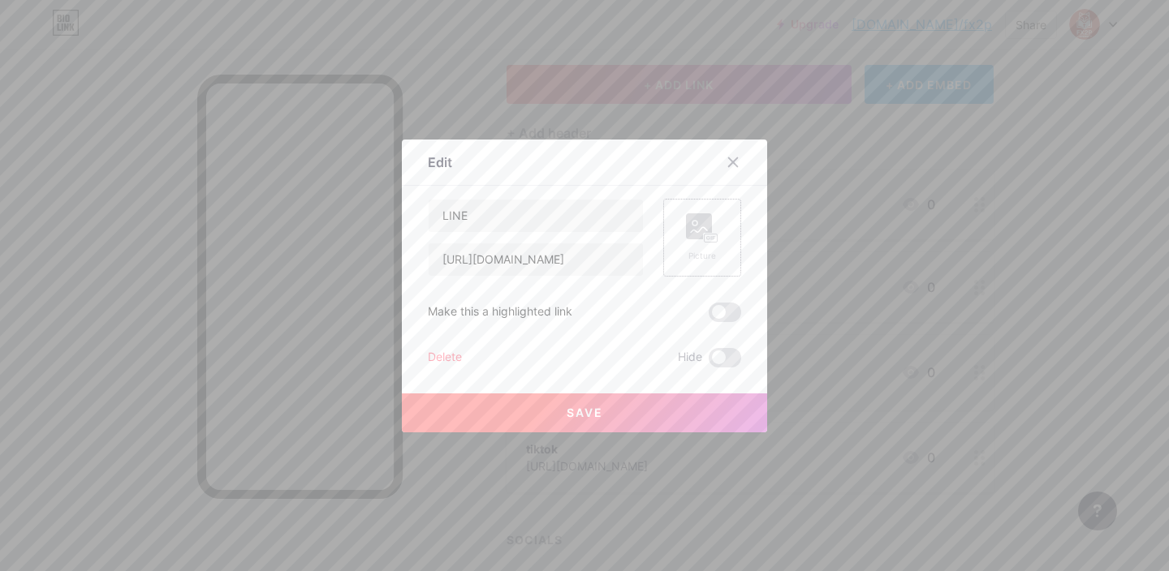
click at [697, 245] on div "Picture" at bounding box center [702, 237] width 32 height 49
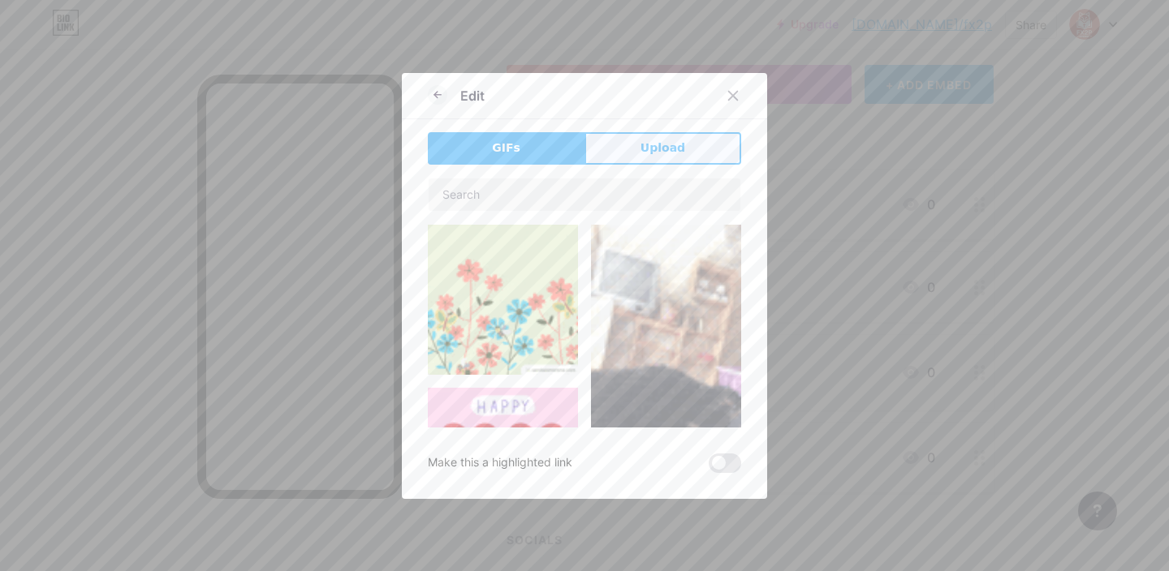
click at [630, 144] on button "Upload" at bounding box center [662, 148] width 157 height 32
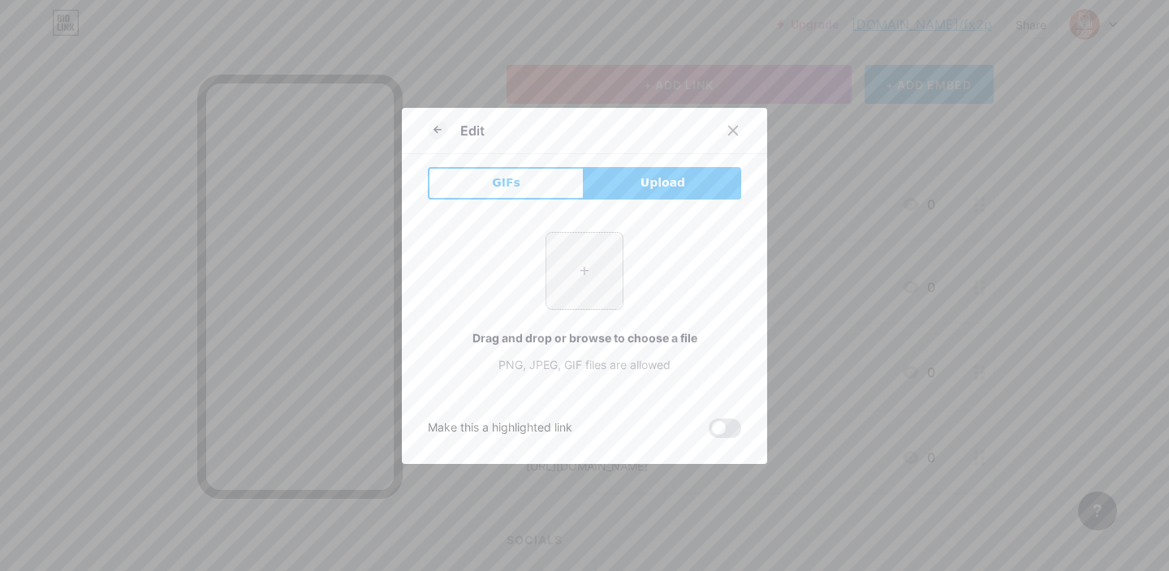
click at [579, 252] on input "file" at bounding box center [584, 271] width 76 height 76
type input "C:\fakepath\line.png"
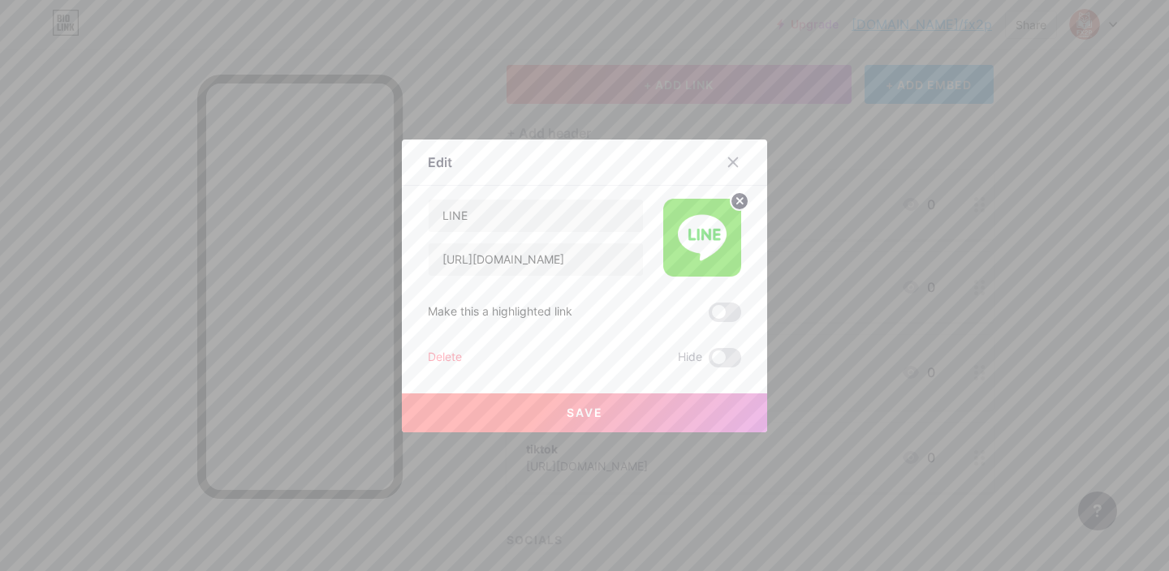
click at [703, 412] on button "Save" at bounding box center [584, 413] width 365 height 39
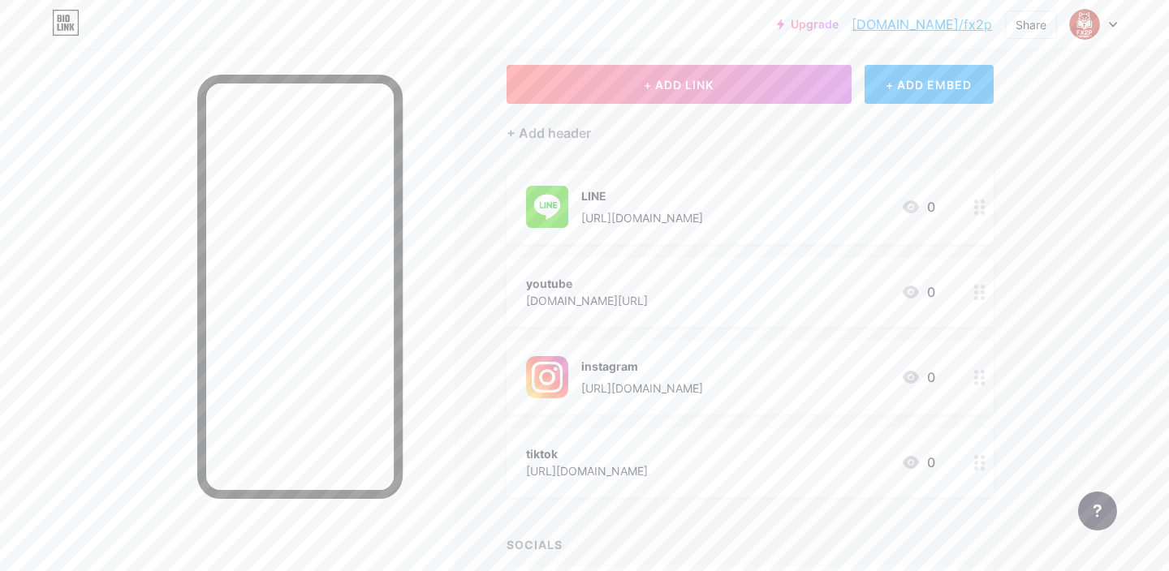
click at [648, 282] on div "youtube" at bounding box center [587, 283] width 122 height 17
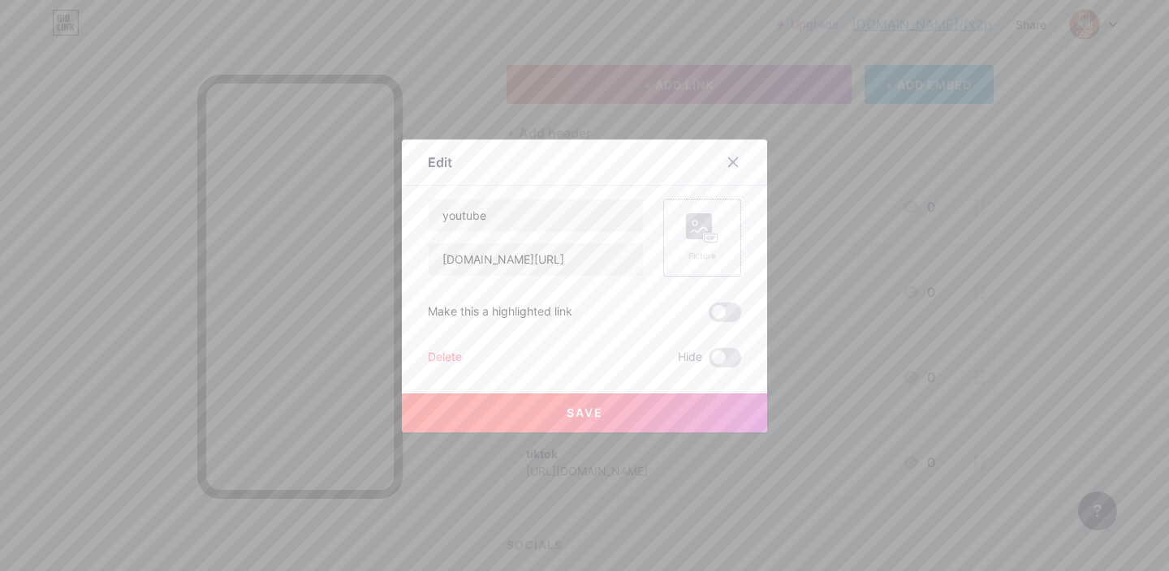
click at [705, 226] on rect at bounding box center [699, 226] width 26 height 26
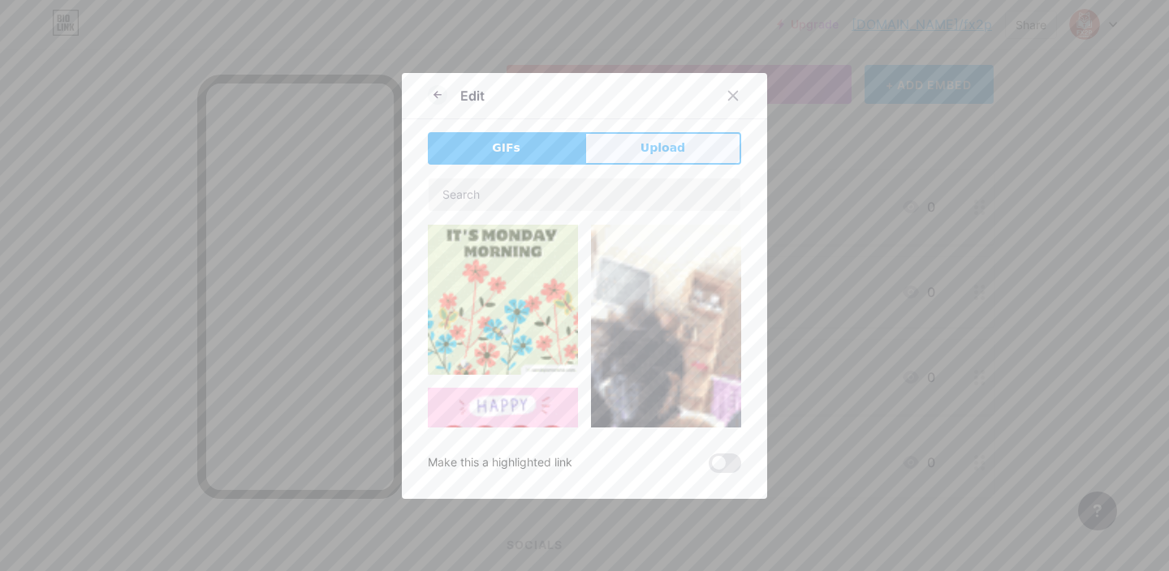
click at [691, 146] on button "Upload" at bounding box center [662, 148] width 157 height 32
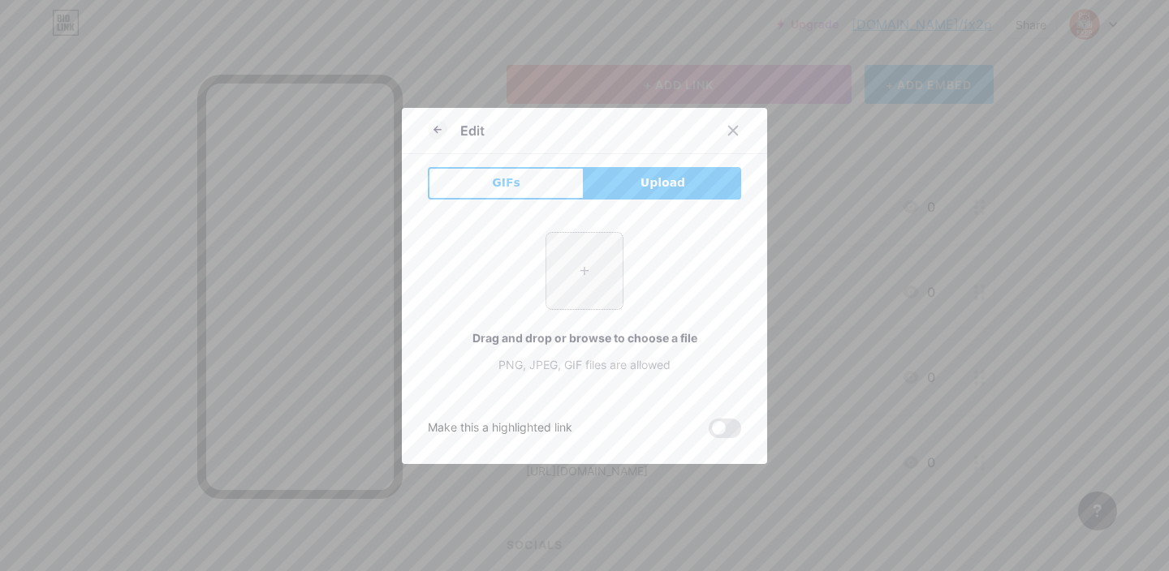
click at [592, 271] on input "file" at bounding box center [584, 271] width 76 height 76
type input "C:\fakepath\youtube (1).png"
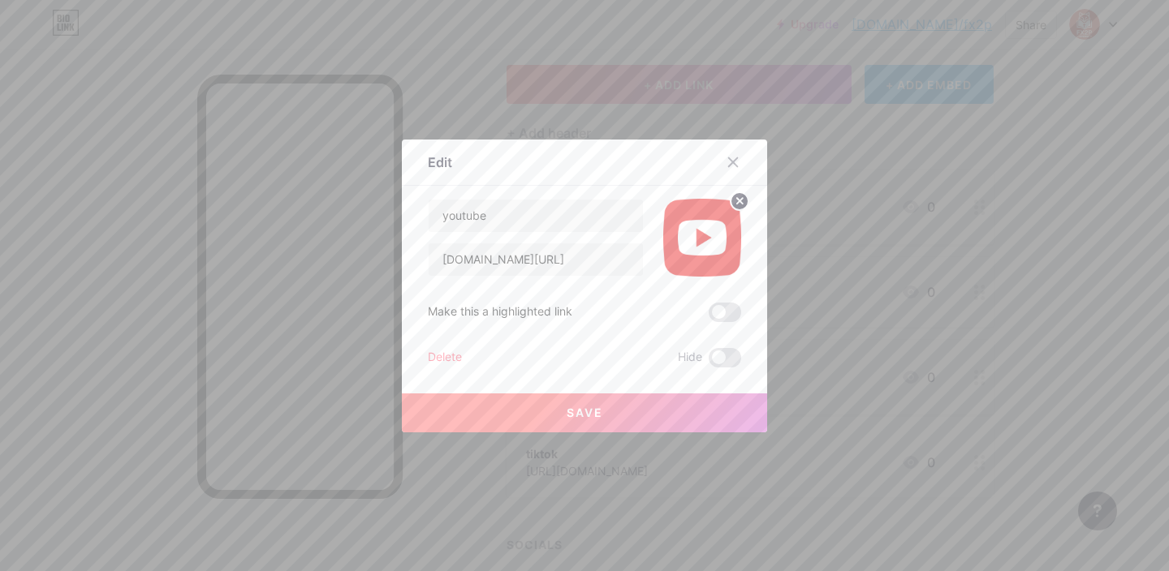
click at [648, 419] on button "Save" at bounding box center [584, 413] width 365 height 39
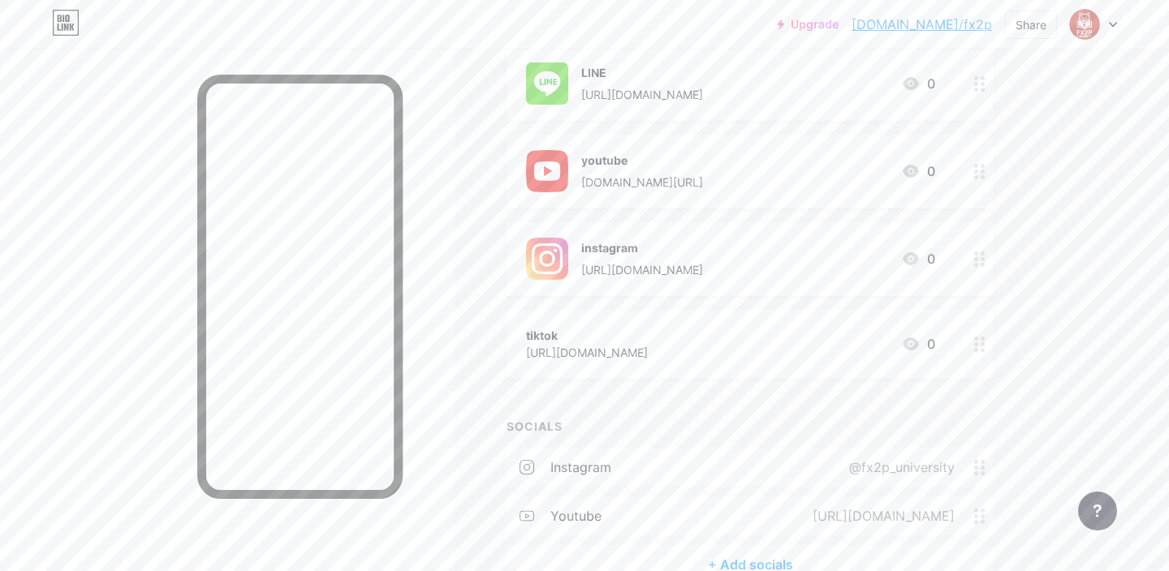
scroll to position [211, 0]
click at [648, 348] on div "[URL][DOMAIN_NAME]" at bounding box center [587, 351] width 122 height 17
click at [688, 250] on div "Picture" at bounding box center [702, 256] width 32 height 12
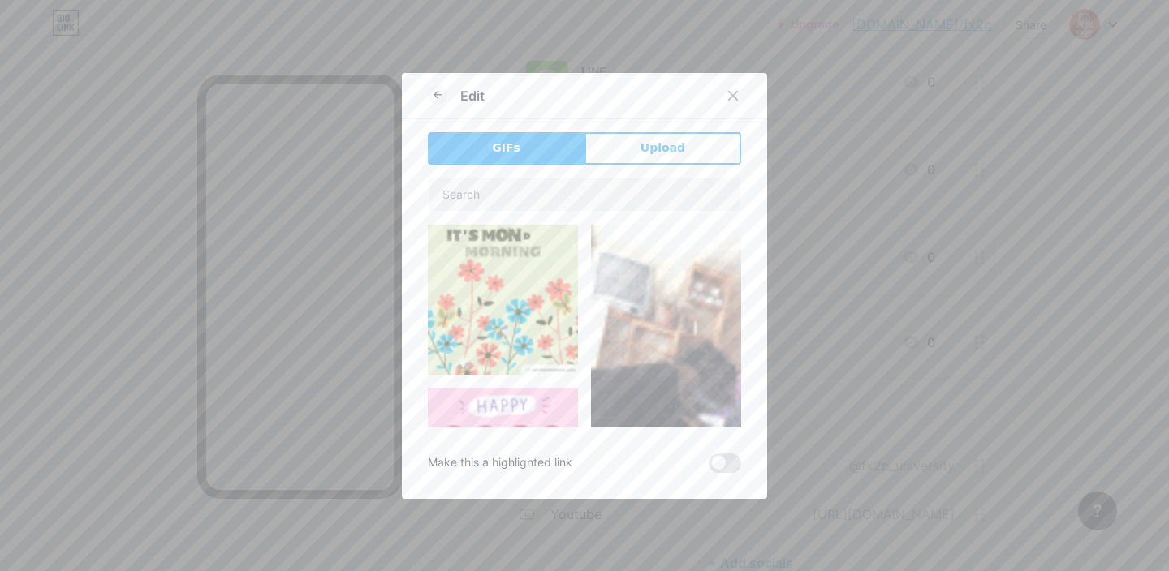
click at [642, 169] on div "GIFs Upload Content YouTube Play YouTube video without leaving your page. ADD V…" at bounding box center [584, 302] width 313 height 341
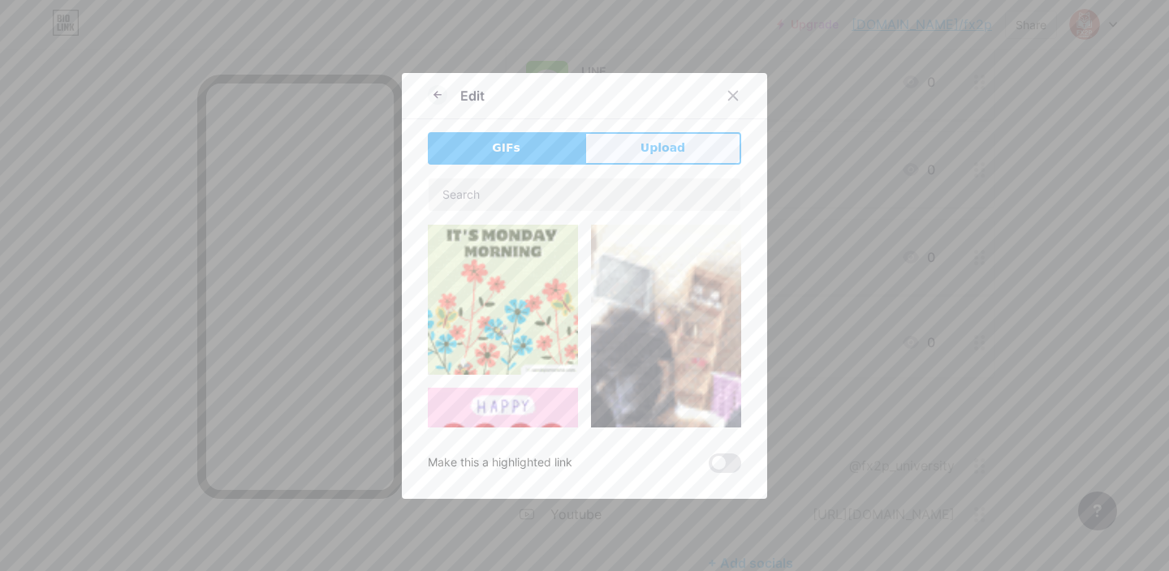
click at [644, 150] on span "Upload" at bounding box center [662, 148] width 45 height 17
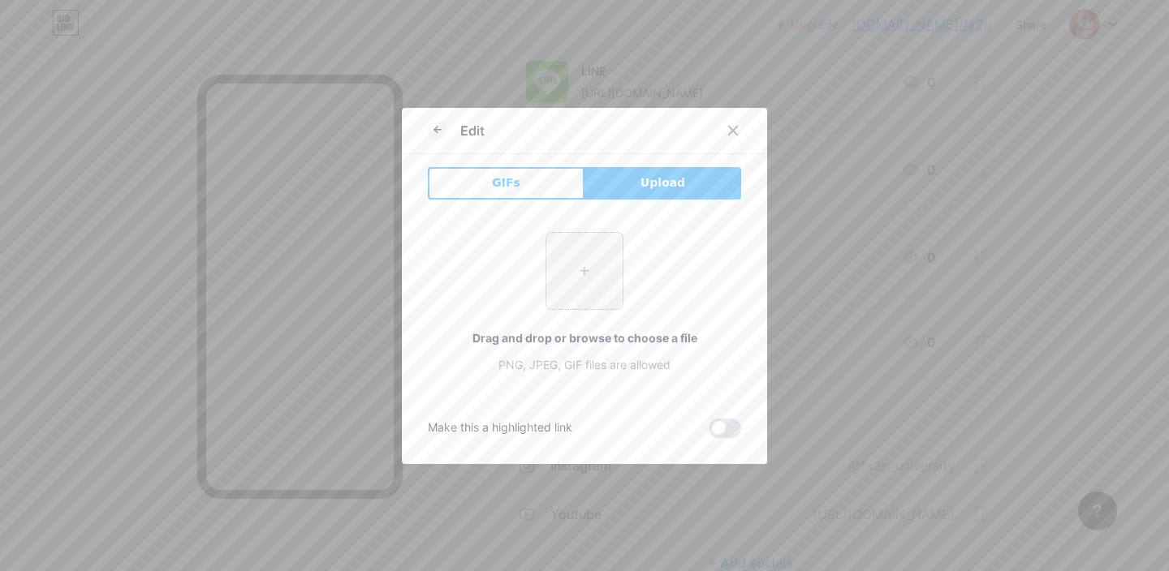
click at [588, 276] on input "file" at bounding box center [584, 271] width 76 height 76
type input "C:\fakepath\tiktok.png"
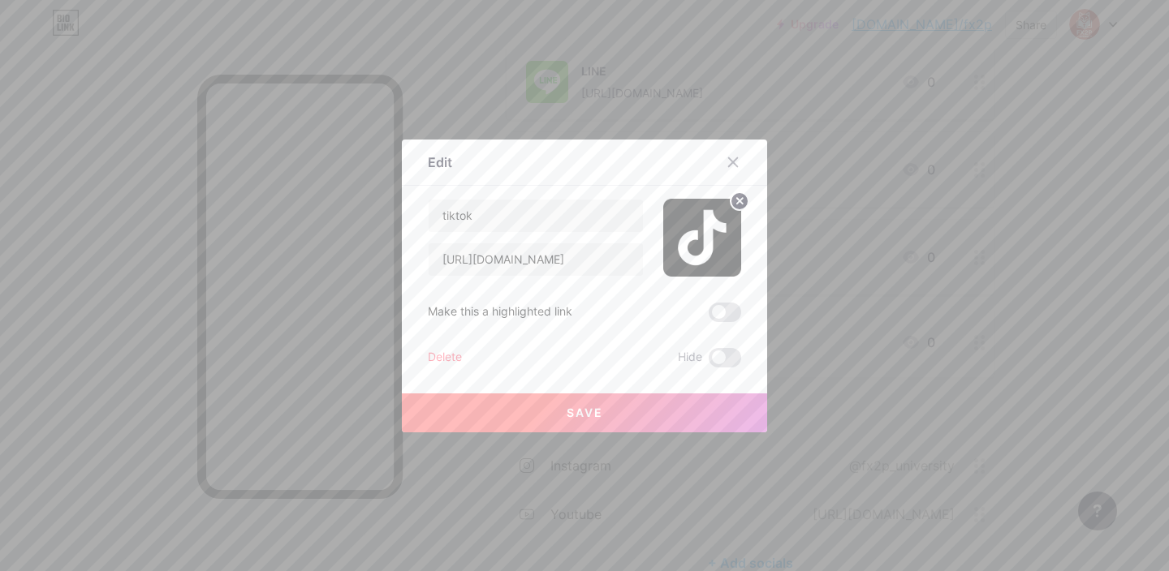
click at [657, 417] on button "Save" at bounding box center [584, 413] width 365 height 39
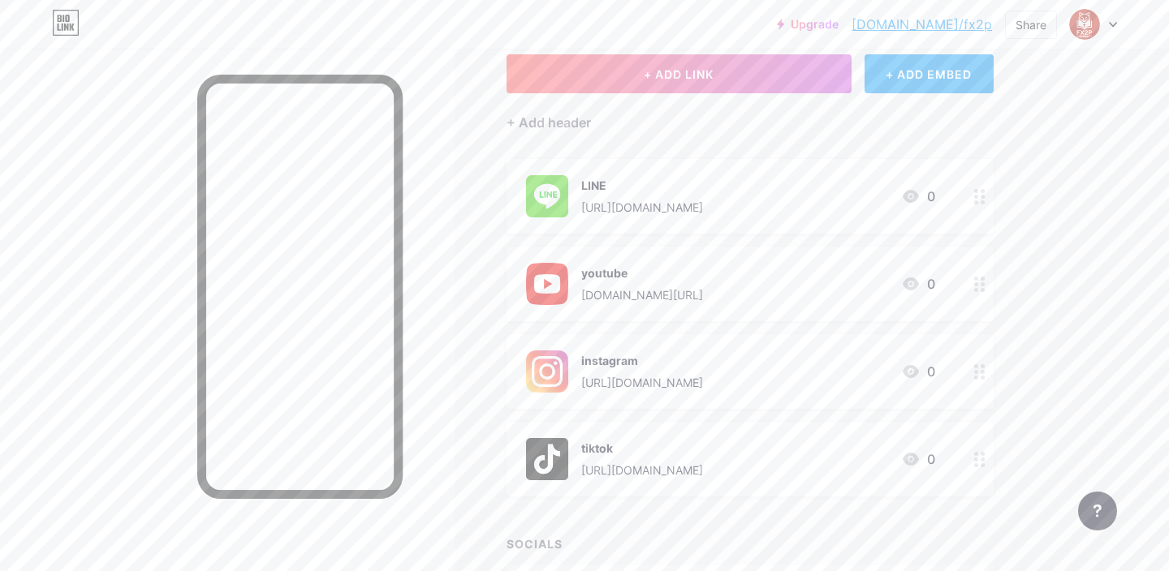
scroll to position [0, 0]
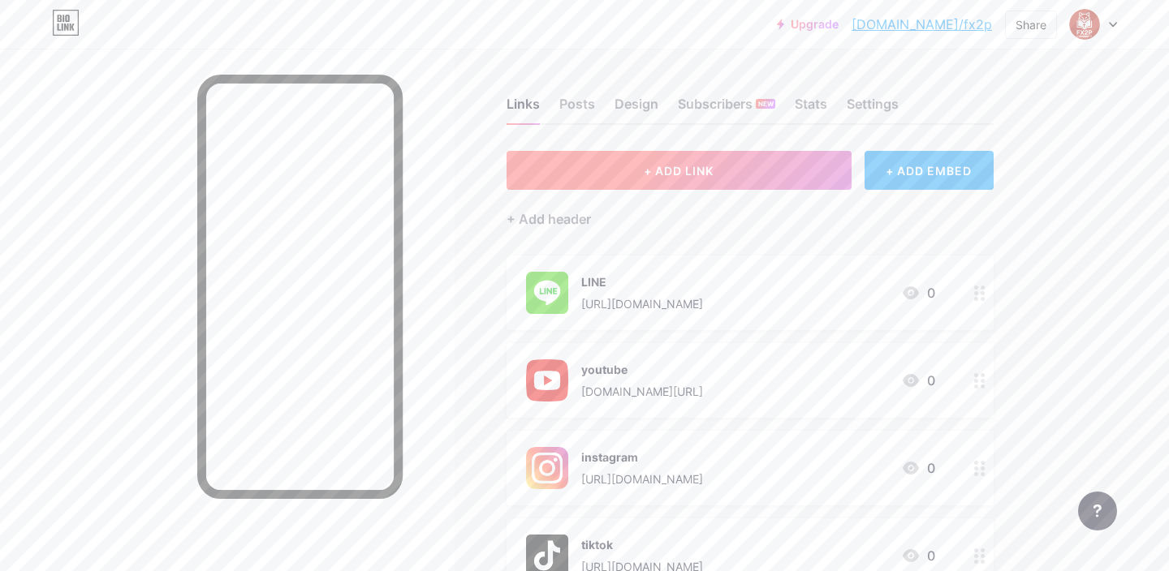
click at [679, 174] on span "+ ADD LINK" at bounding box center [679, 171] width 70 height 14
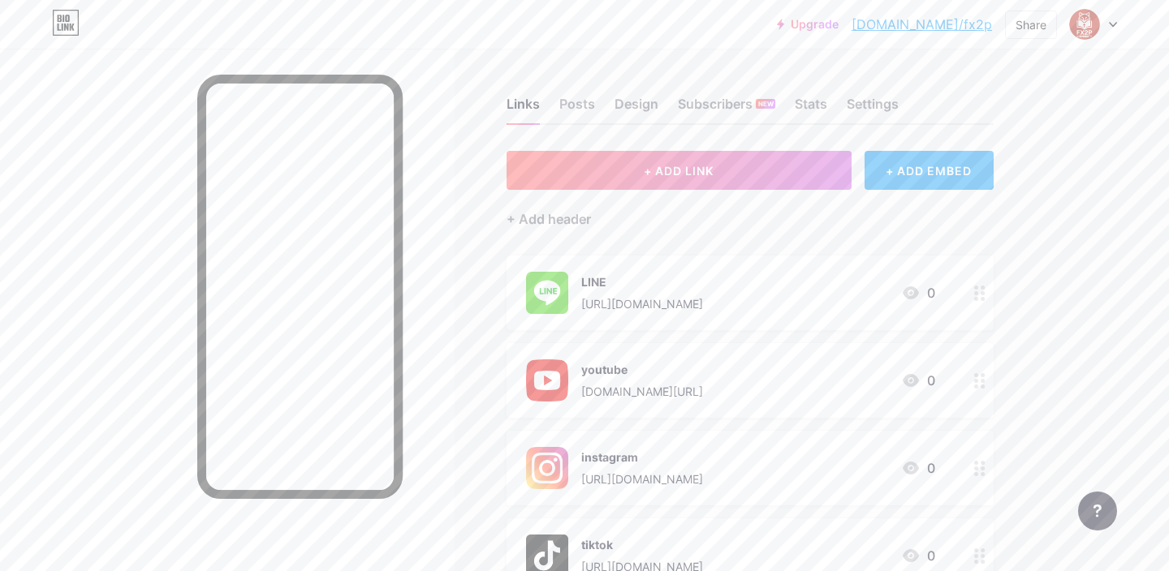
click at [704, 260] on rect at bounding box center [699, 256] width 26 height 26
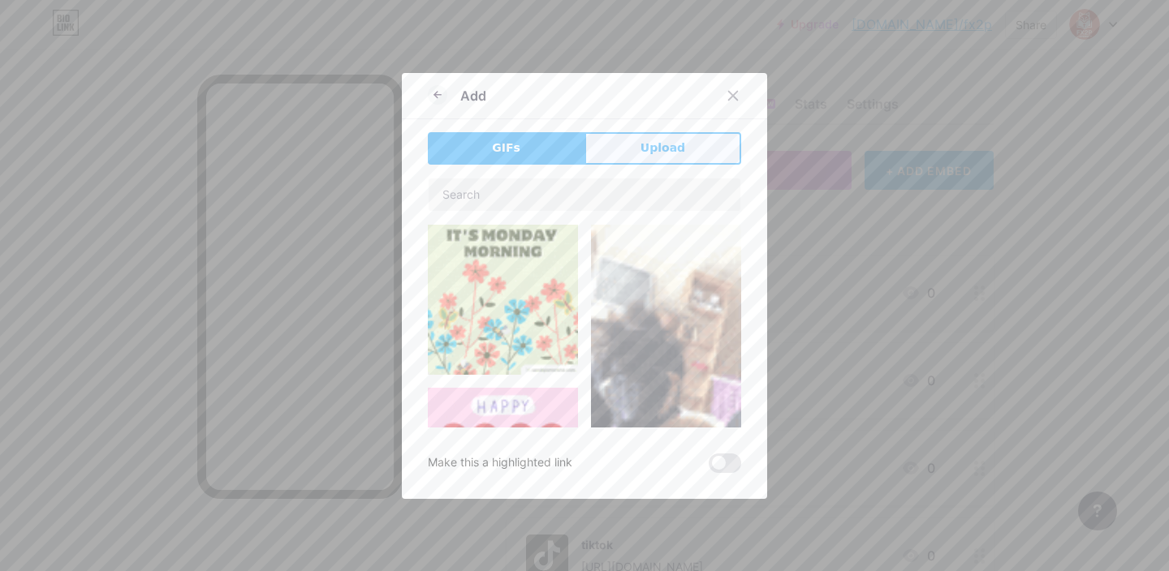
click at [661, 155] on span "Upload" at bounding box center [662, 148] width 45 height 17
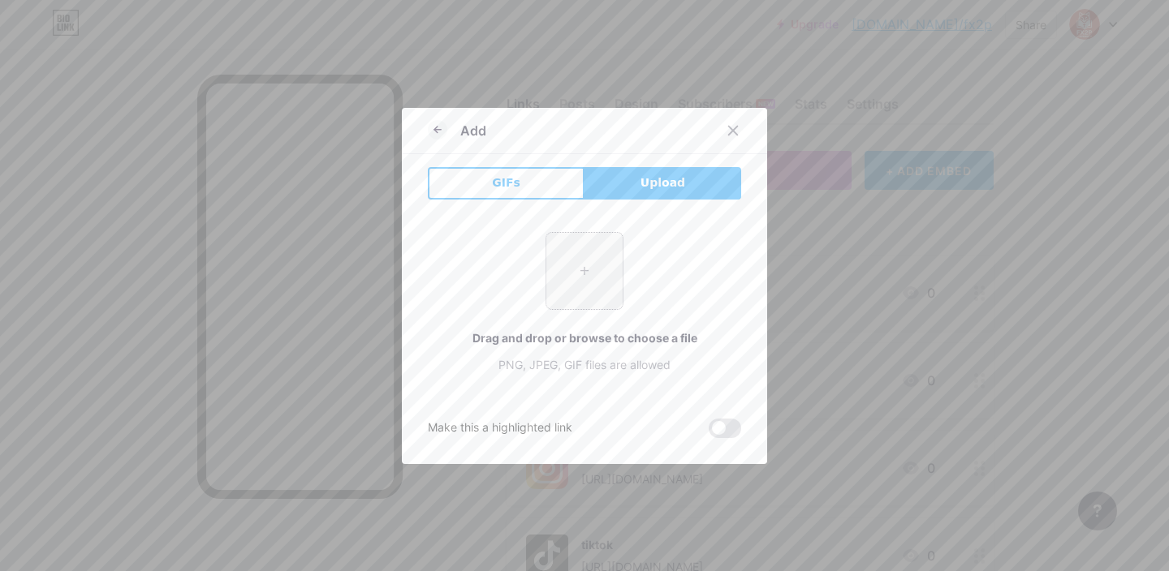
click at [593, 254] on input "file" at bounding box center [584, 271] width 76 height 76
type input "C:\fakepath\unnamed.png"
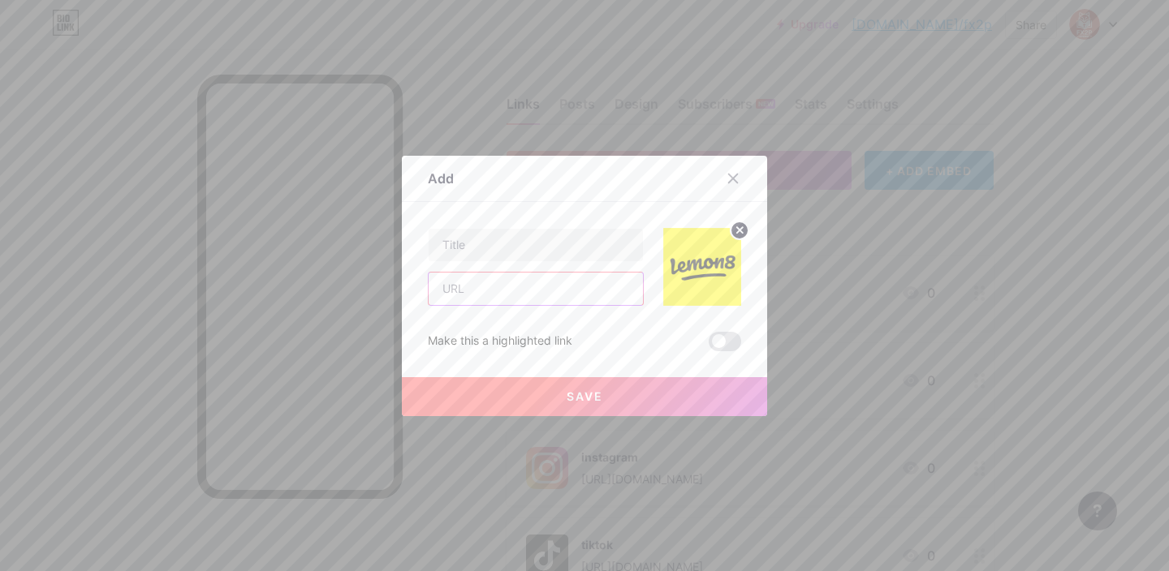
click at [502, 301] on input "text" at bounding box center [536, 289] width 214 height 32
paste input "[URL][DOMAIN_NAME]"
click at [461, 293] on input "[URL][DOMAIN_NAME]" at bounding box center [536, 289] width 214 height 32
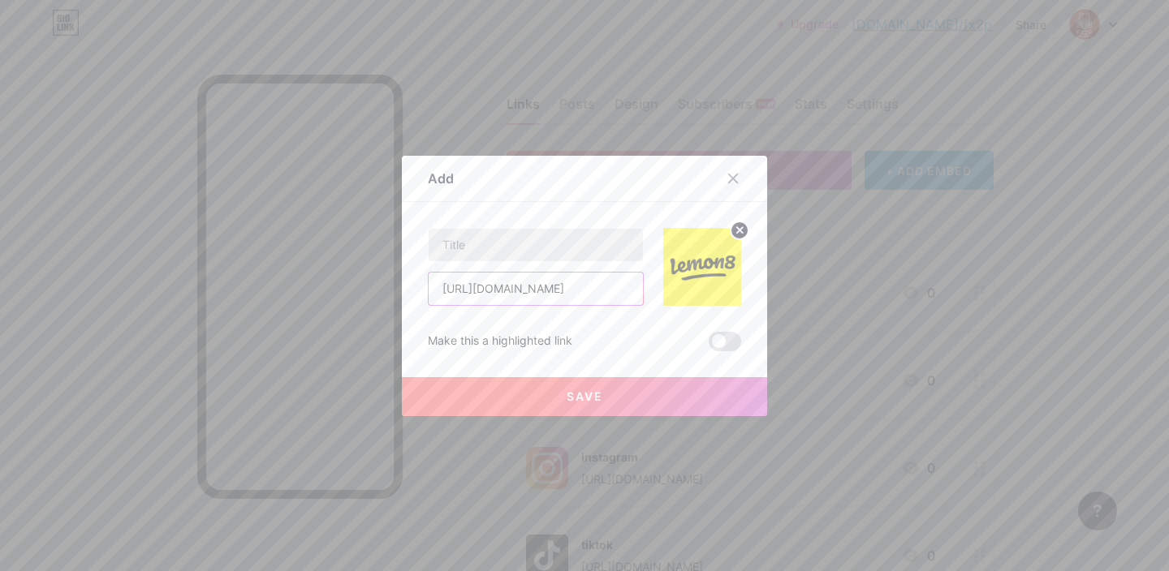
type input "[URL][DOMAIN_NAME]"
click at [499, 243] on input "text" at bounding box center [536, 245] width 214 height 32
paste input "lemon8"
type input "lemon8"
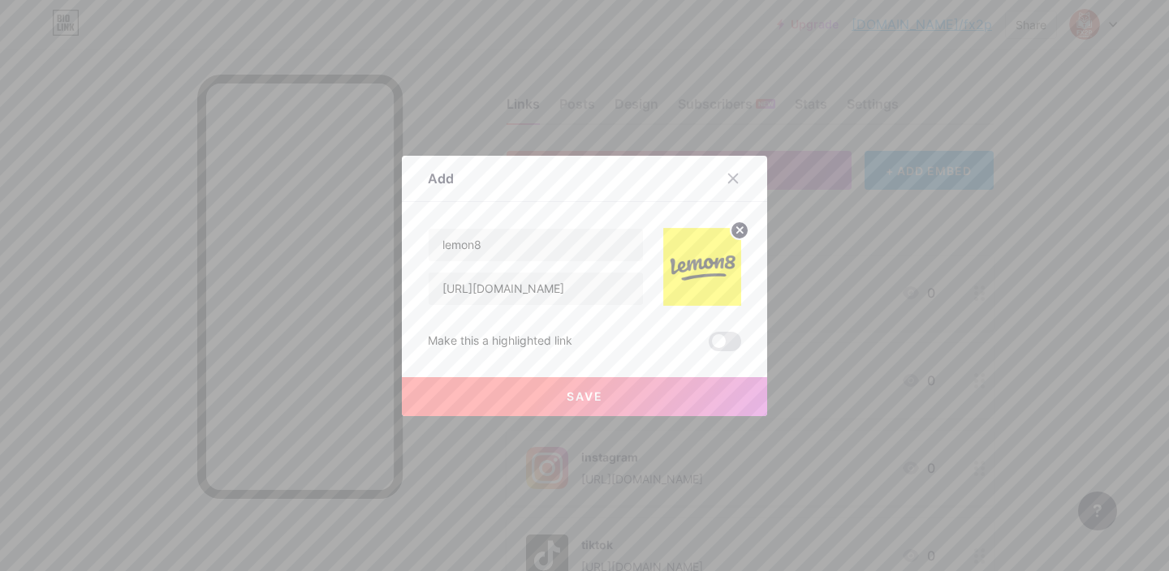
click at [550, 393] on button "Save" at bounding box center [584, 396] width 365 height 39
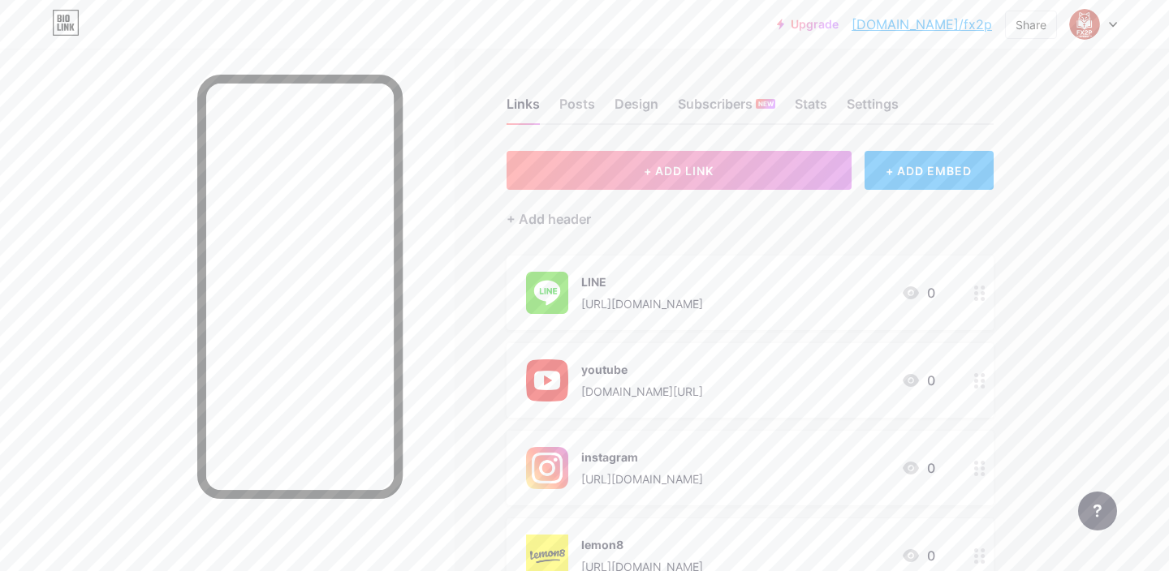
drag, startPoint x: 987, startPoint y: 175, endPoint x: 846, endPoint y: 2, distance: 222.6
click at [959, 166] on div "+ ADD EMBED" at bounding box center [928, 170] width 129 height 39
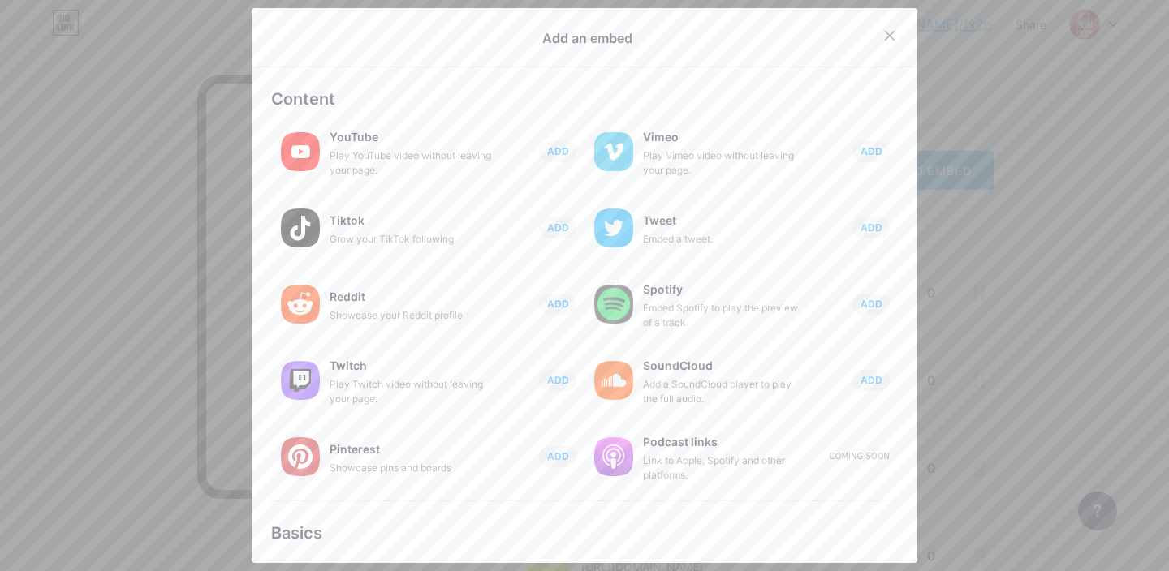
click at [993, 112] on div at bounding box center [584, 285] width 1169 height 571
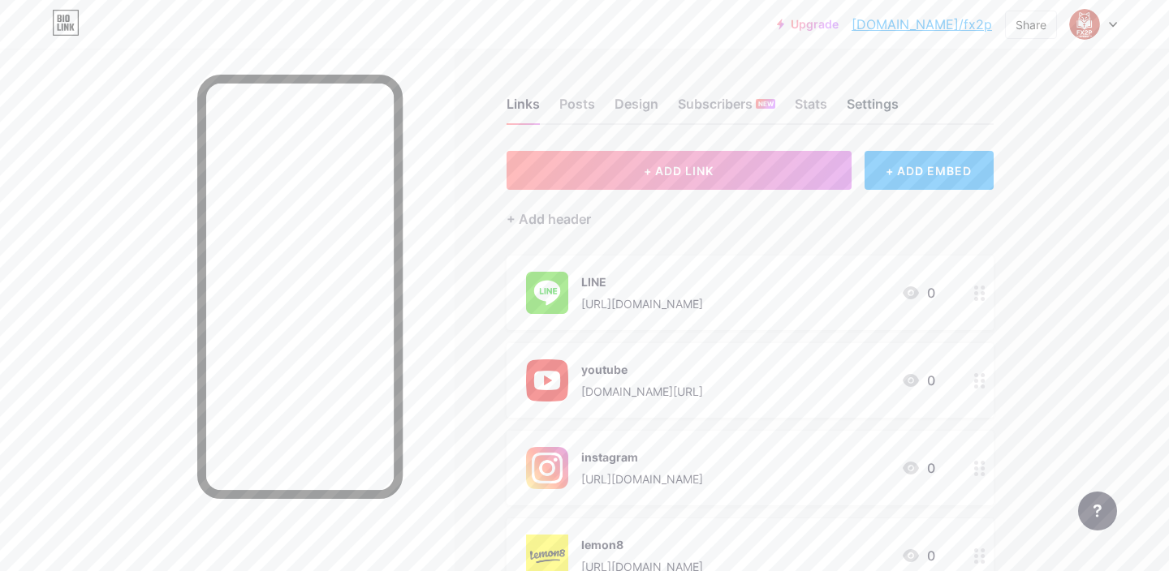
click at [869, 100] on div "Settings" at bounding box center [873, 108] width 52 height 29
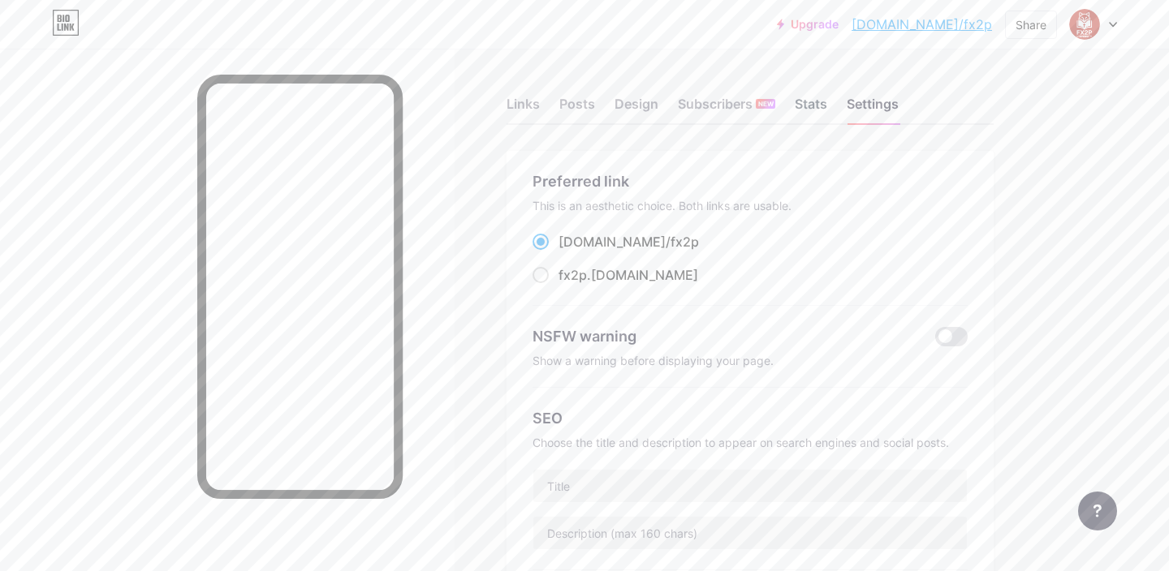
click at [799, 116] on div "Stats" at bounding box center [811, 108] width 32 height 29
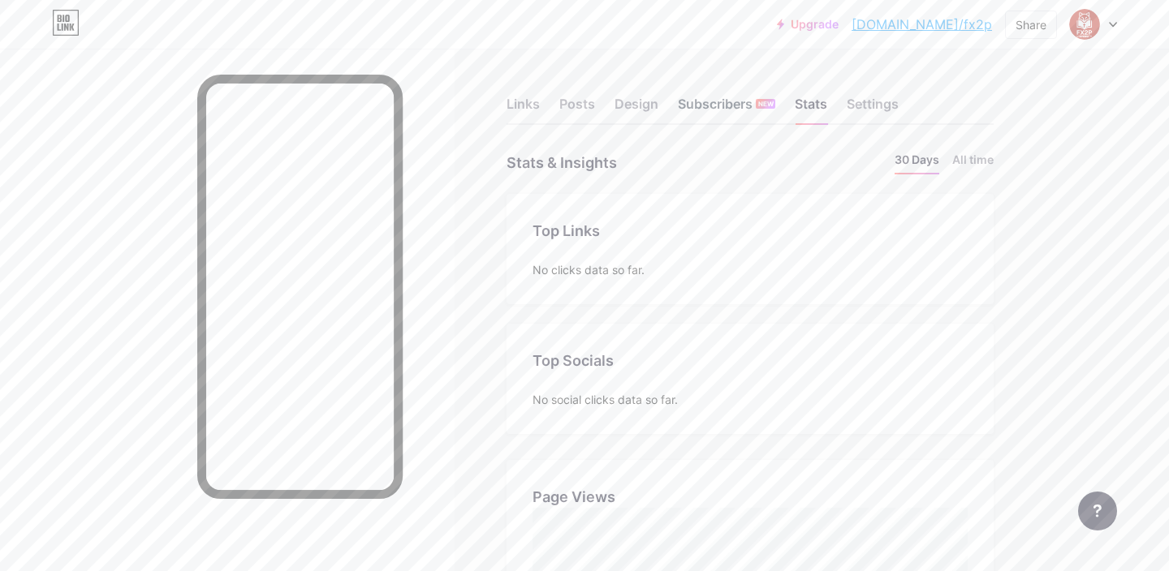
click at [733, 97] on div "Subscribers NEW" at bounding box center [726, 108] width 97 height 29
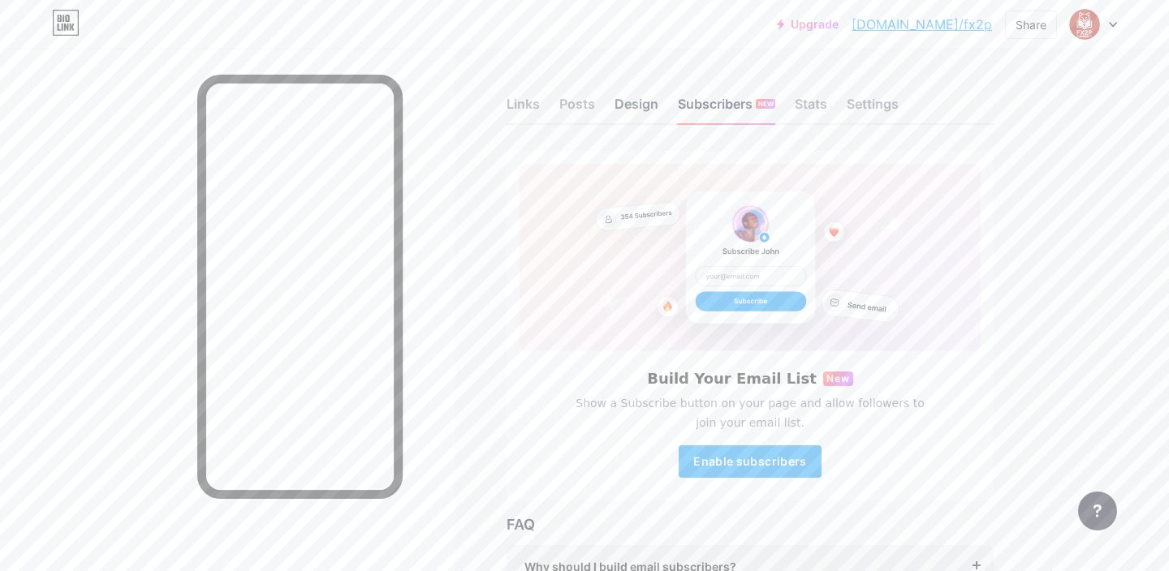
click at [631, 109] on div "Design" at bounding box center [636, 108] width 44 height 29
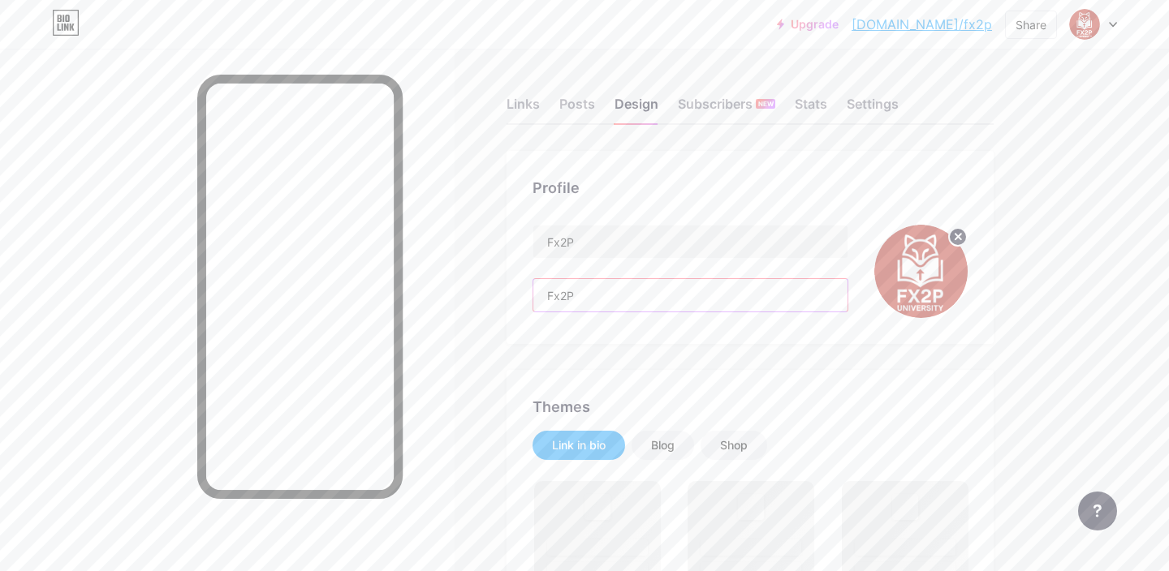
click at [580, 299] on input "Fx2P" at bounding box center [690, 295] width 314 height 32
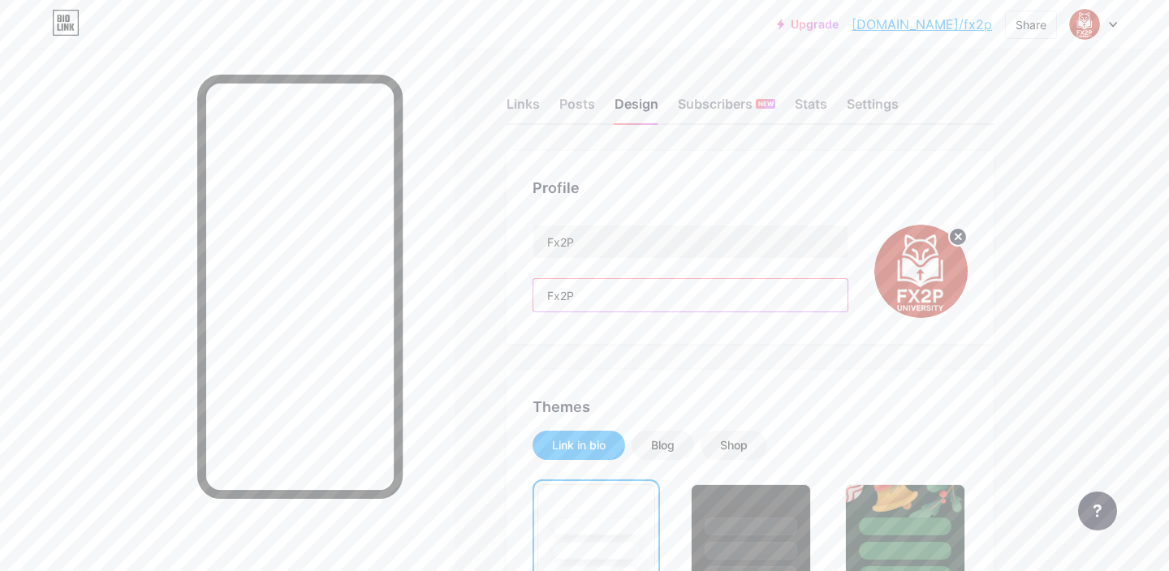
drag, startPoint x: 590, startPoint y: 295, endPoint x: 480, endPoint y: 295, distance: 109.6
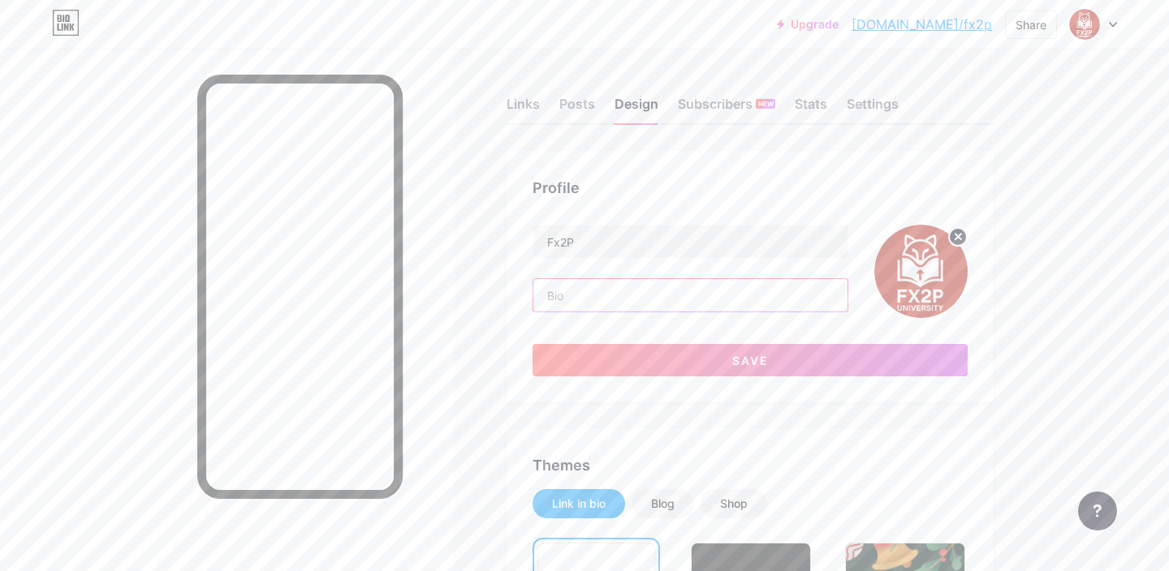
paste input "🎓 Welcome to FX2P University! Explore, learn, and grow with us! 📚"
type input "🎓 Welcome to FX2P University! Explore, learn, and grow with us! 📚"
click at [799, 398] on div "Profile Fx2P 🎓 Welcome to FX2P University! Explore, learn, and grow with us! 📚 …" at bounding box center [749, 277] width 487 height 252
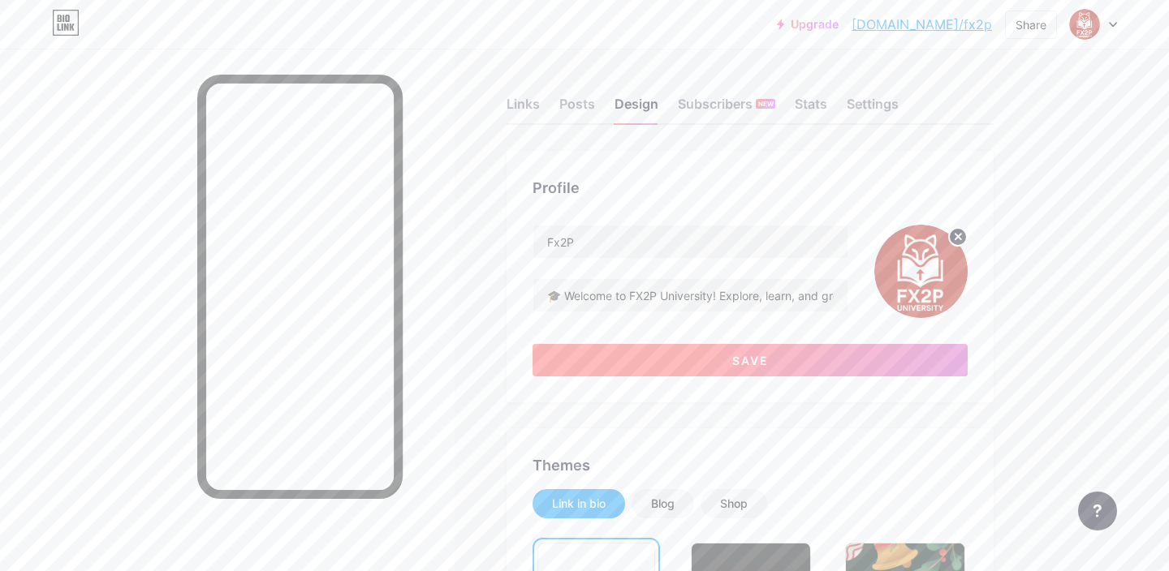
click at [802, 368] on button "Save" at bounding box center [749, 360] width 435 height 32
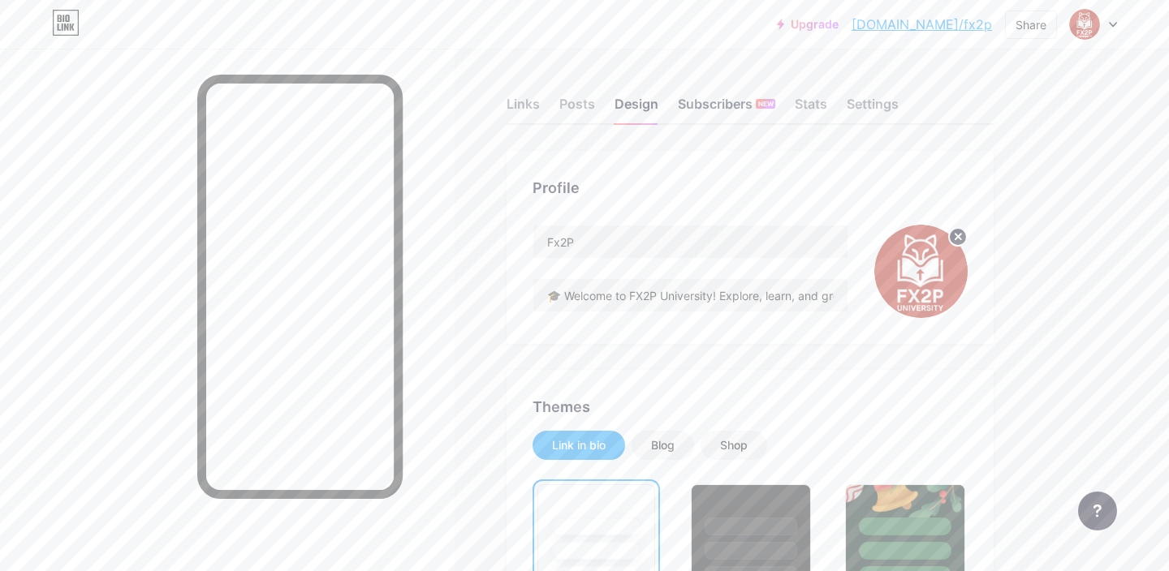
click at [698, 97] on div "Subscribers NEW" at bounding box center [726, 108] width 97 height 29
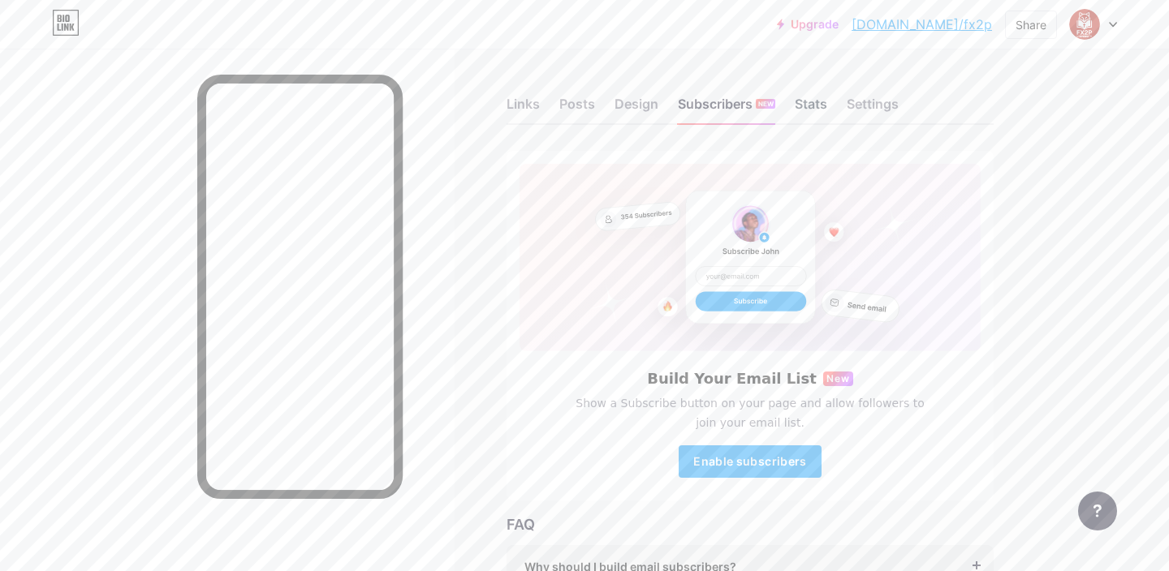
click at [822, 108] on div "Stats" at bounding box center [811, 108] width 32 height 29
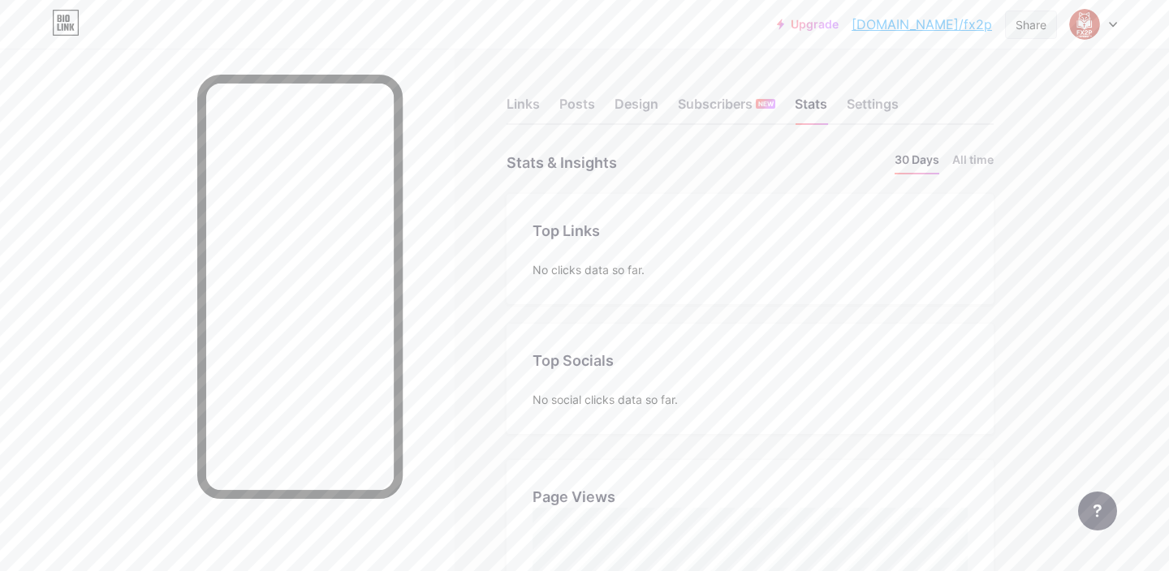
click at [1019, 23] on div "Share" at bounding box center [1030, 24] width 31 height 17
click at [938, 88] on div "Copy link" at bounding box center [935, 83] width 242 height 39
click at [1023, 29] on div "Share" at bounding box center [1030, 24] width 31 height 17
click at [1031, 24] on div "Share" at bounding box center [1030, 24] width 31 height 17
click at [952, 71] on div "Copy link" at bounding box center [935, 83] width 242 height 39
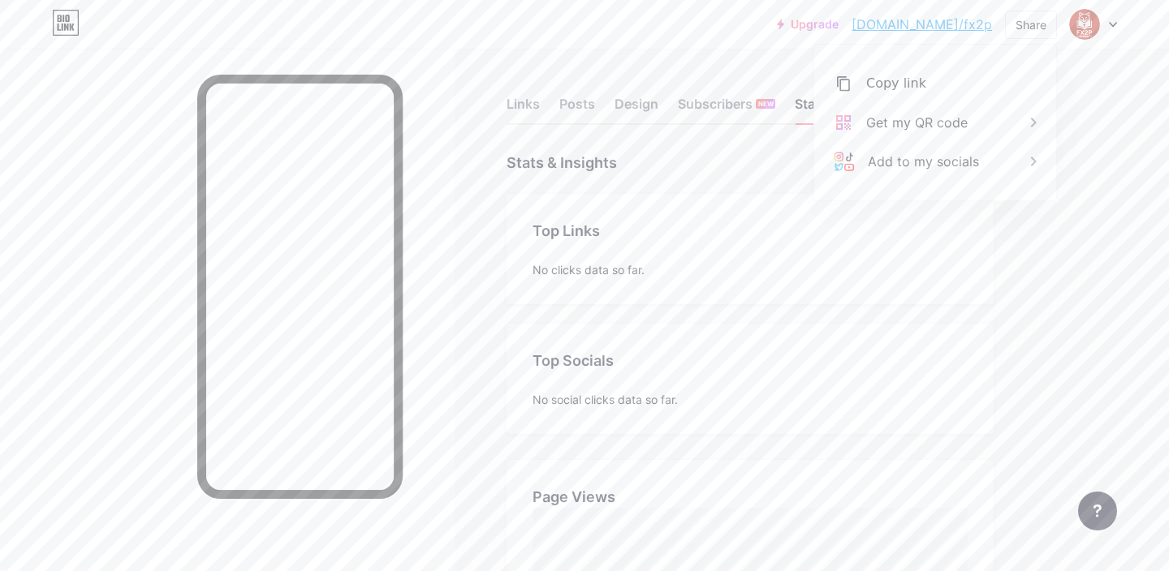
click at [1002, 316] on div "Links Posts Design Subscribers NEW Stats Settings Stats & Insights Page Stats 3…" at bounding box center [531, 571] width 1062 height 1044
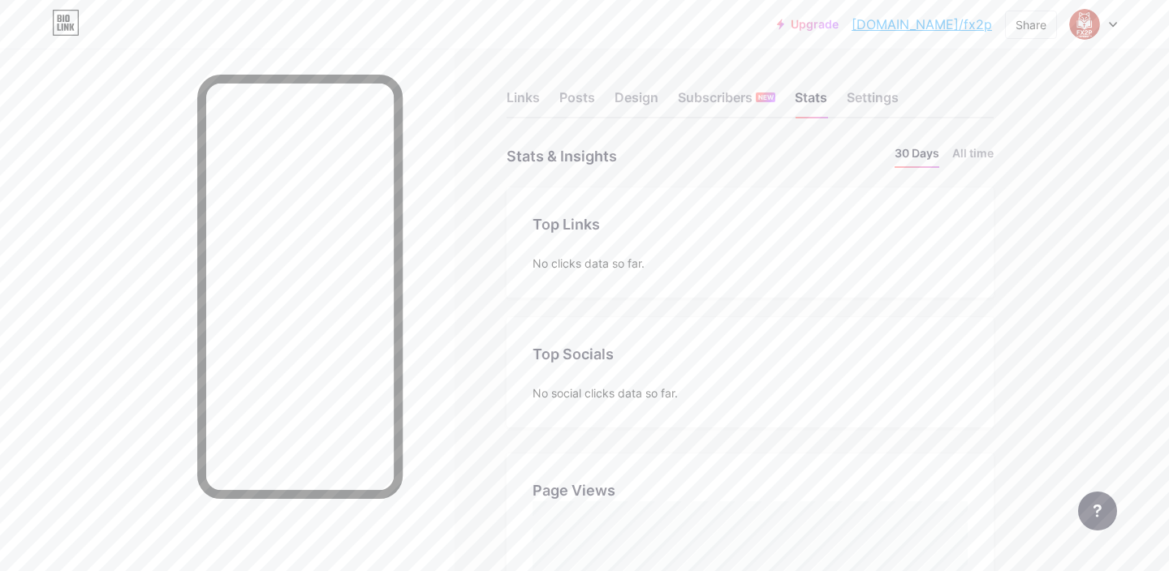
scroll to position [6, 0]
click at [890, 103] on div "Settings" at bounding box center [873, 102] width 52 height 29
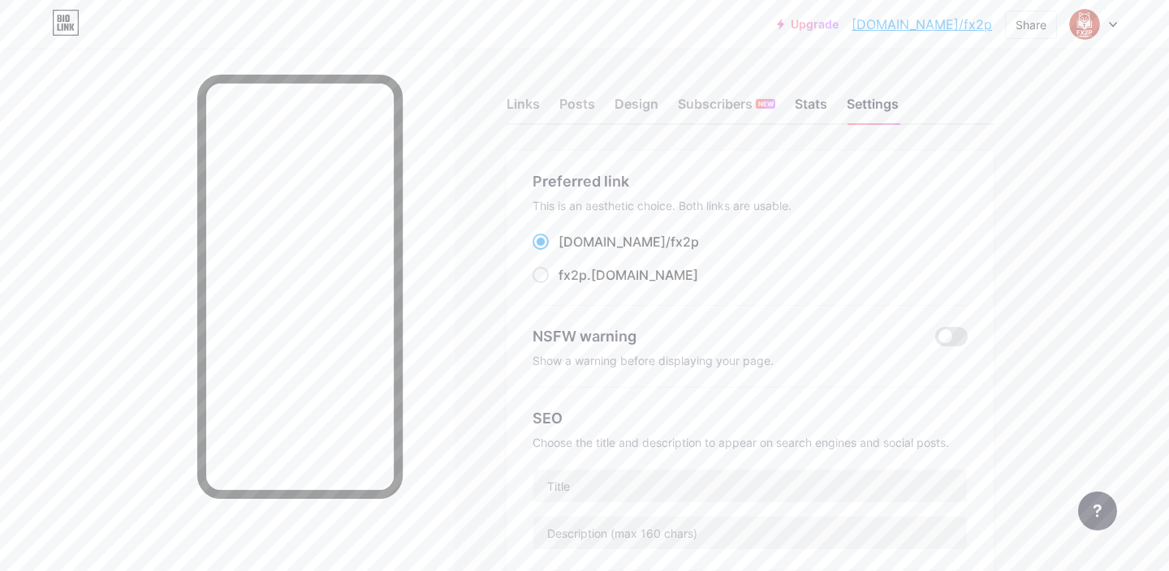
click at [822, 114] on div "Stats" at bounding box center [811, 108] width 32 height 29
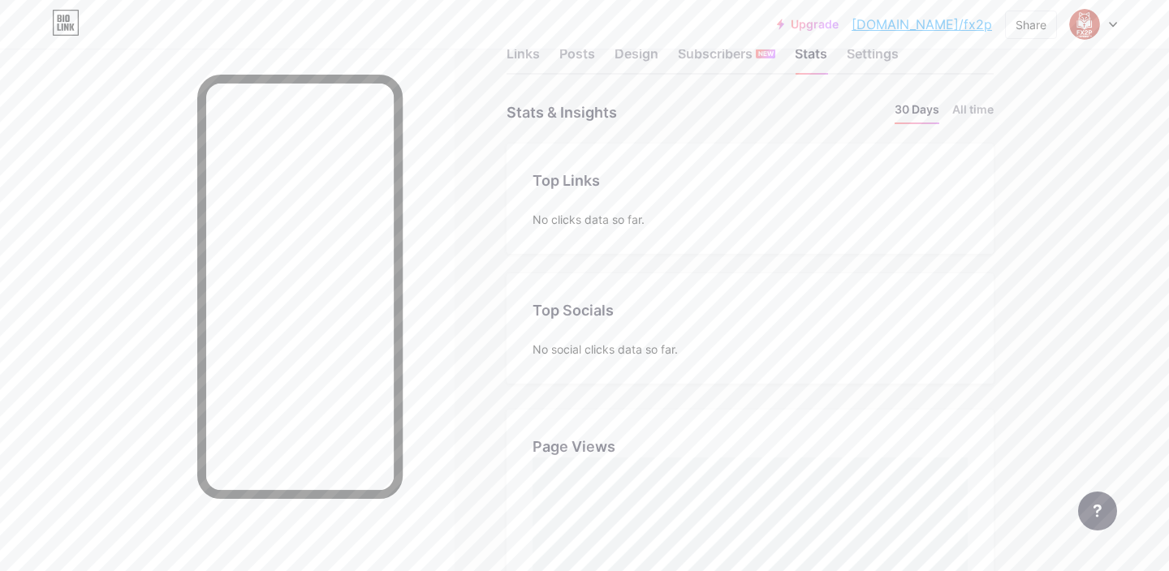
scroll to position [81, 0]
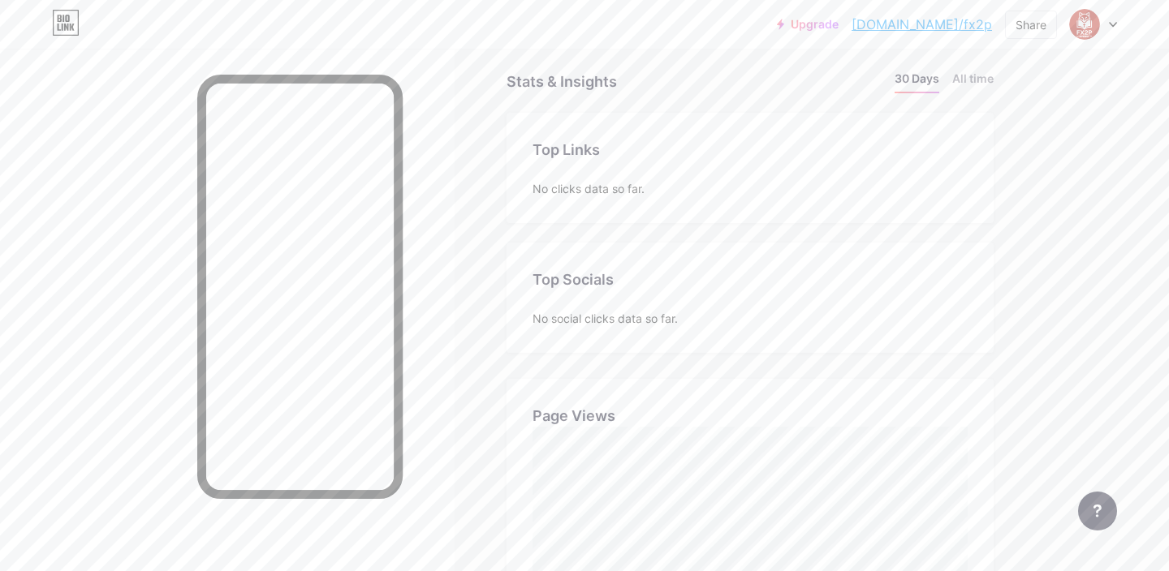
click at [730, 180] on div "No clicks data so far." at bounding box center [749, 188] width 435 height 17
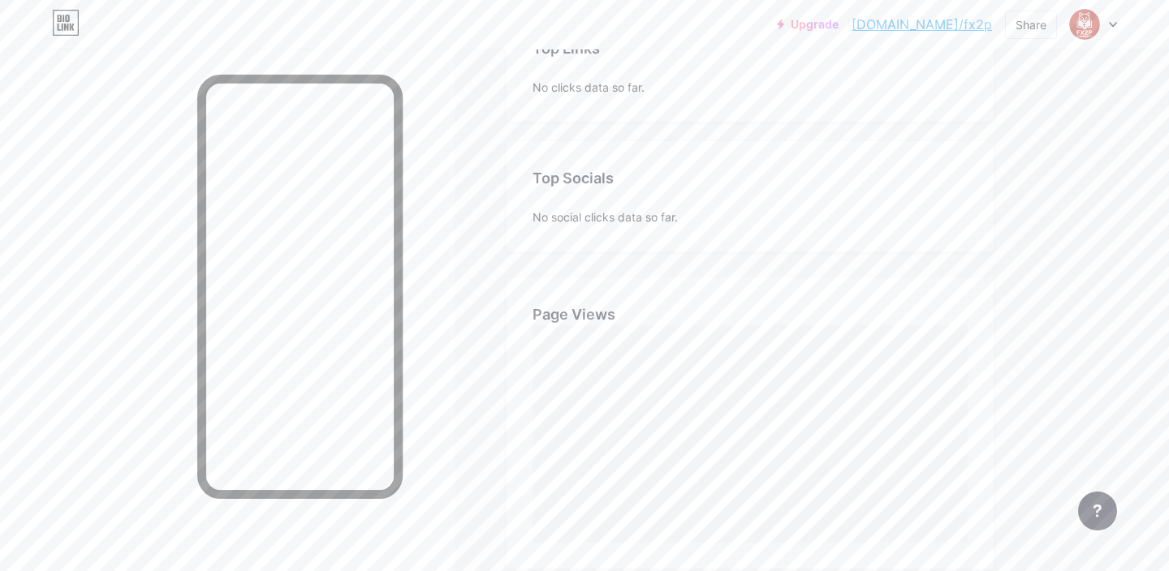
scroll to position [158, 0]
